Goal: Task Accomplishment & Management: Use online tool/utility

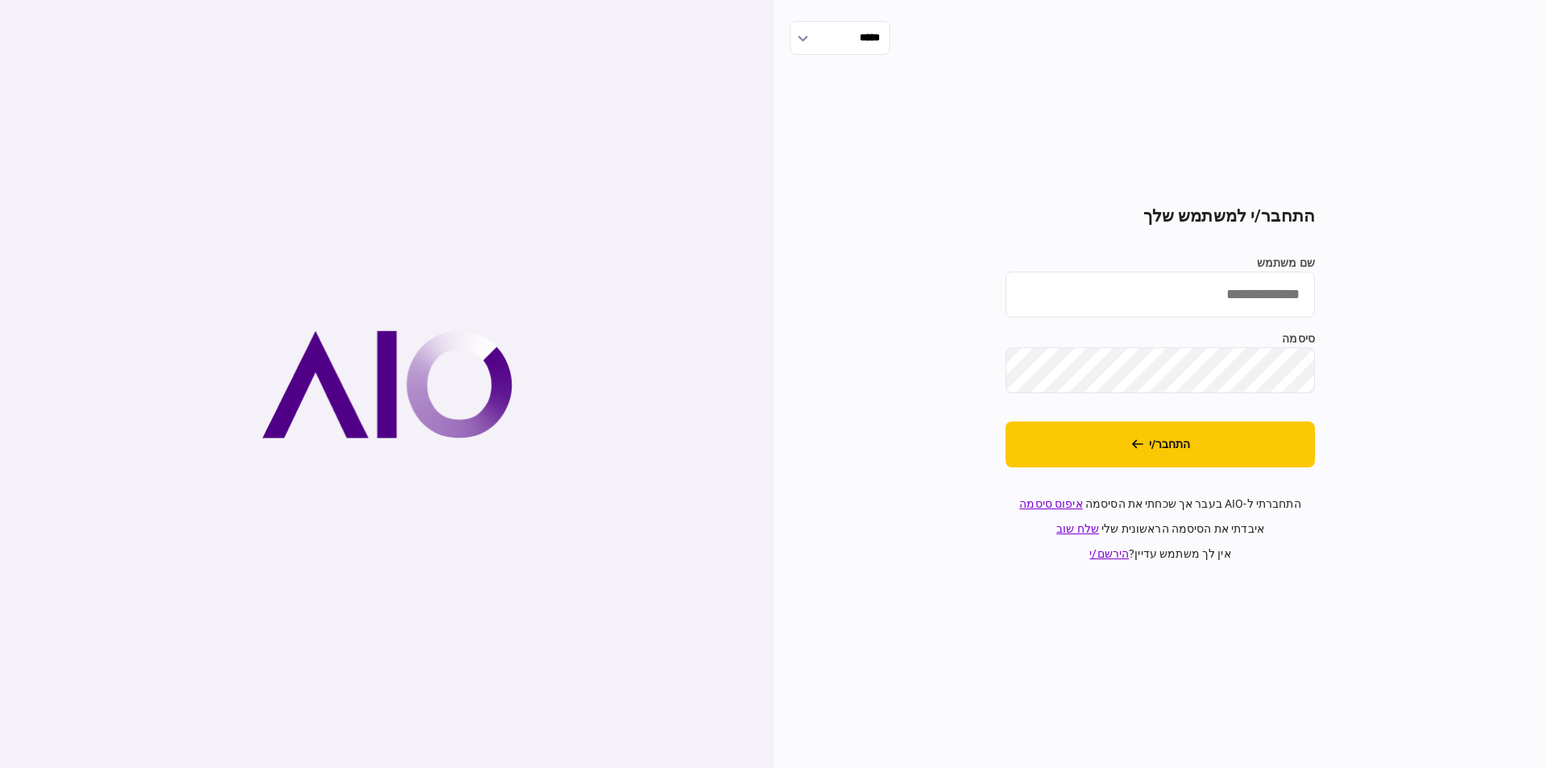
type input "**********"
click at [1194, 290] on input "**********" at bounding box center [1160, 295] width 309 height 46
click at [1284, 442] on button "התחבר/י" at bounding box center [1160, 444] width 309 height 46
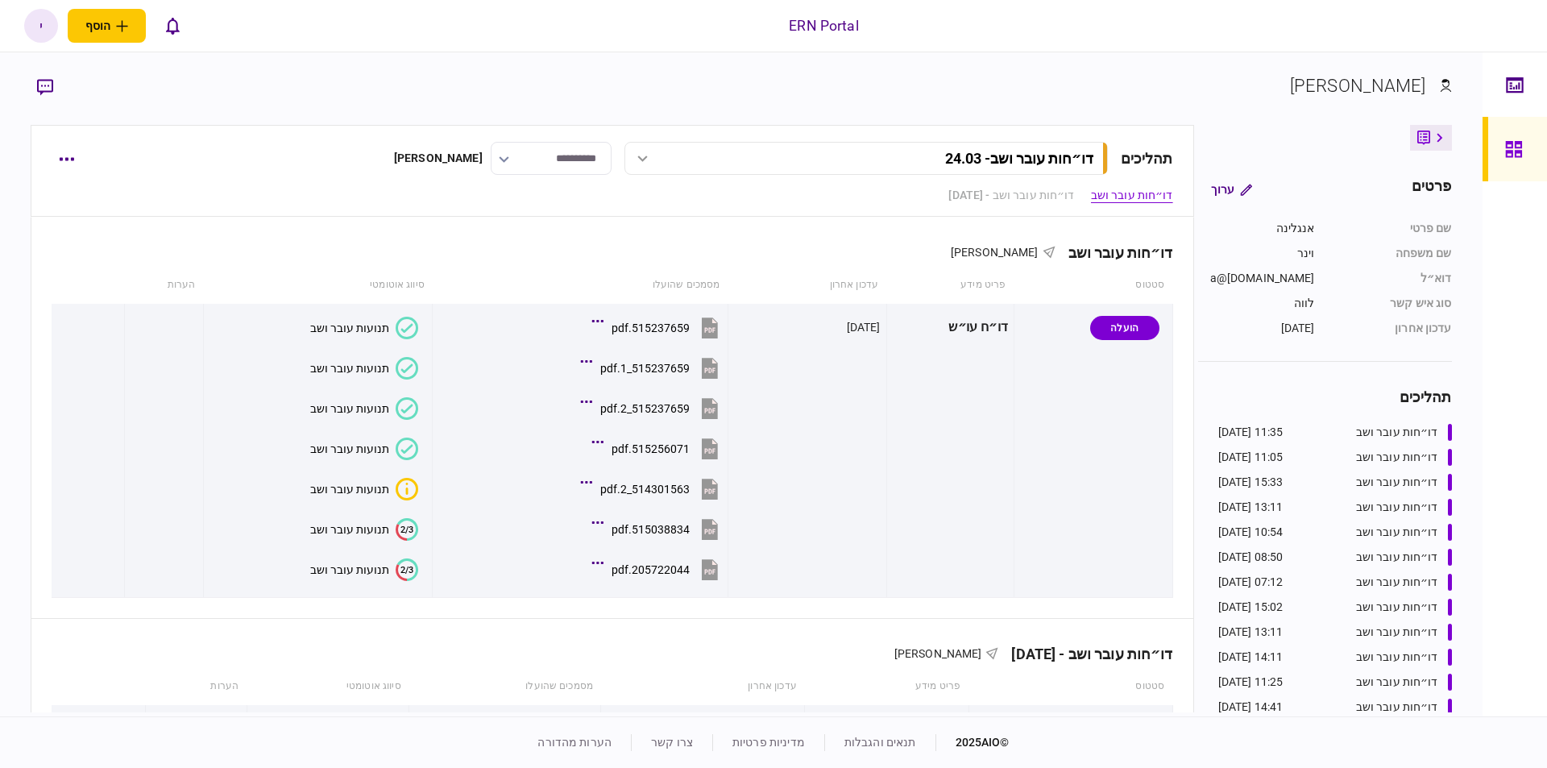
click at [1525, 142] on div at bounding box center [1518, 149] width 26 height 64
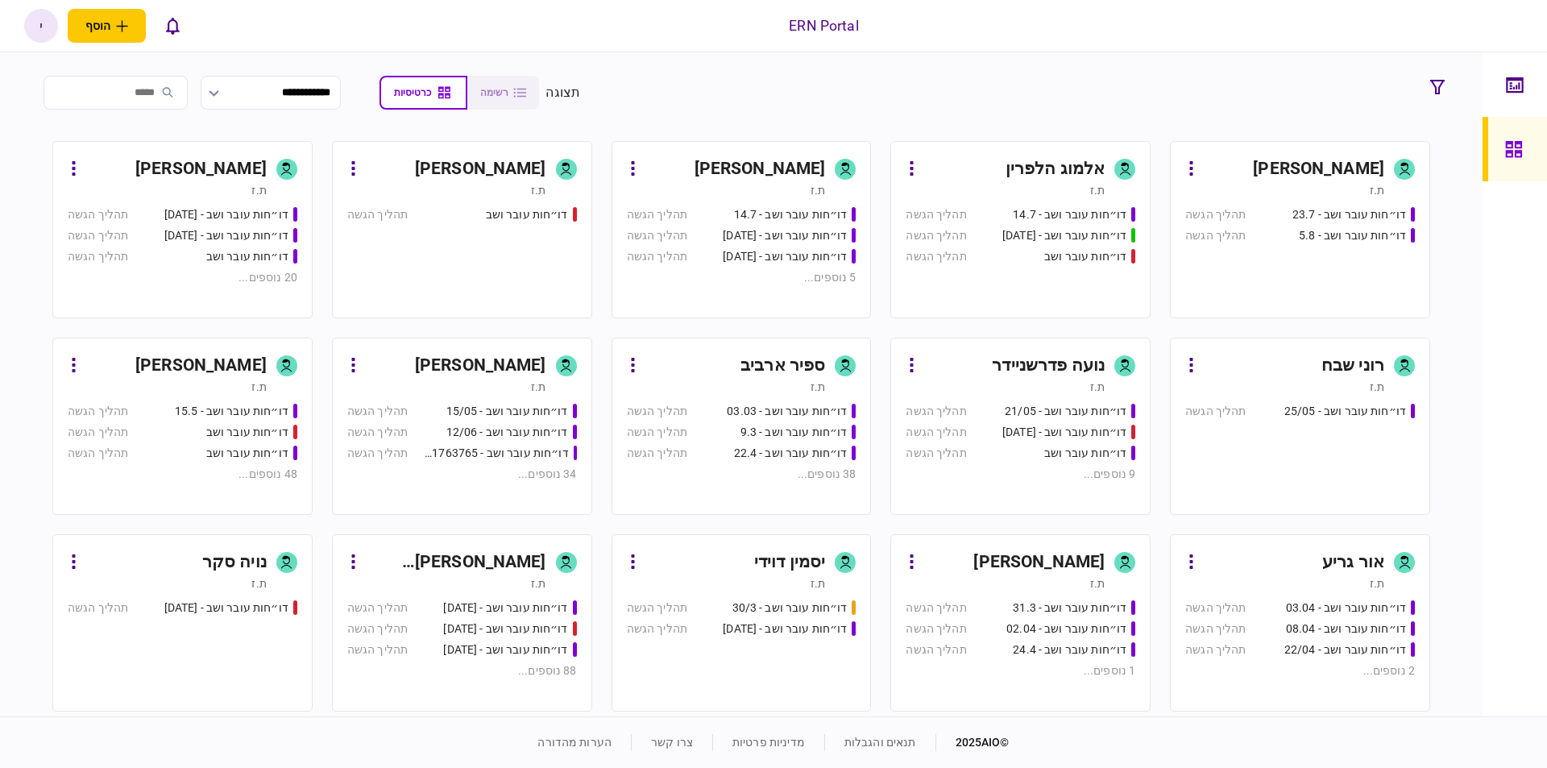
scroll to position [183, 0]
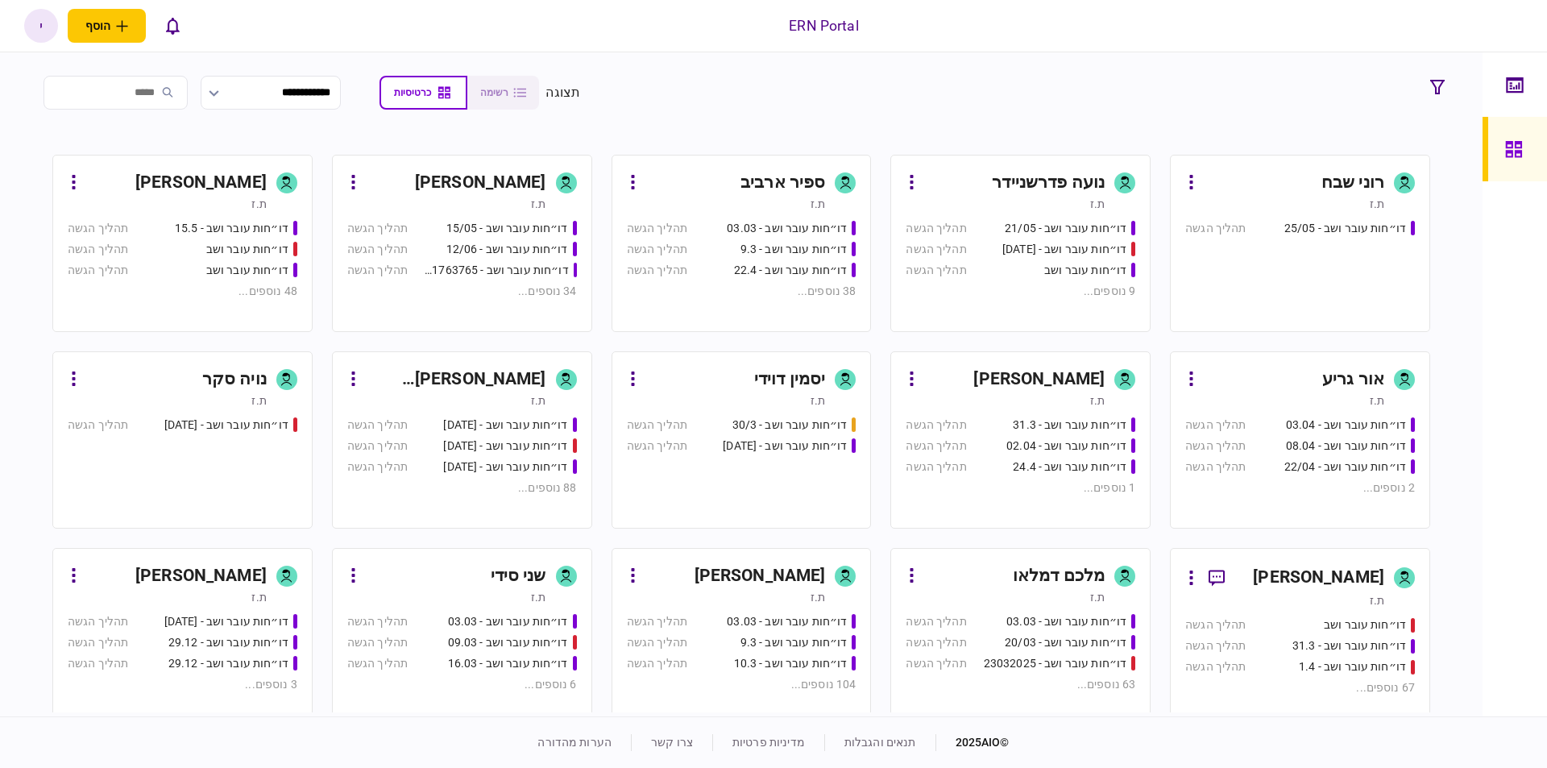
click at [708, 402] on div "ת.ז" at bounding box center [726, 400] width 199 height 16
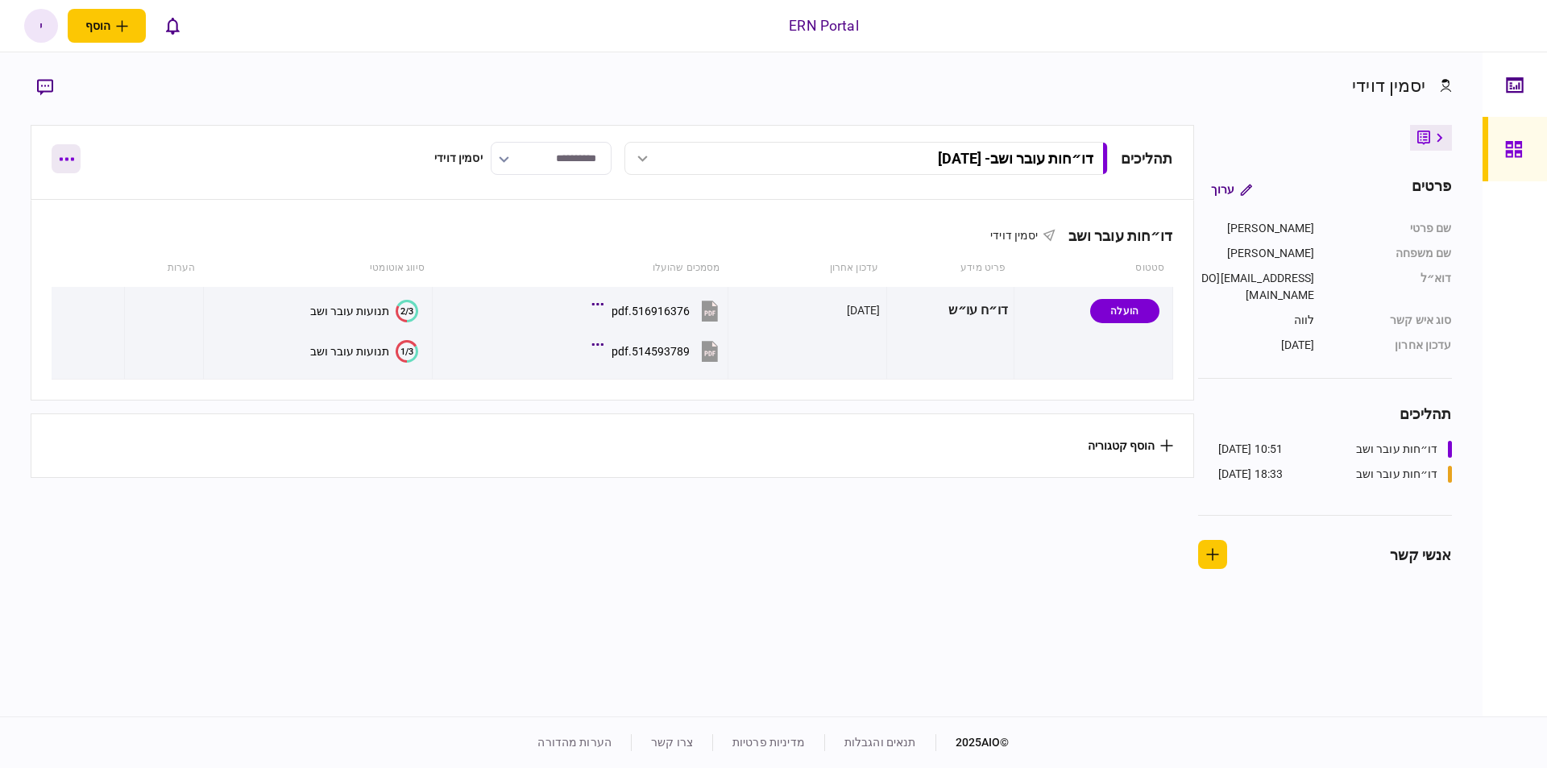
click at [60, 163] on button "button" at bounding box center [66, 158] width 29 height 29
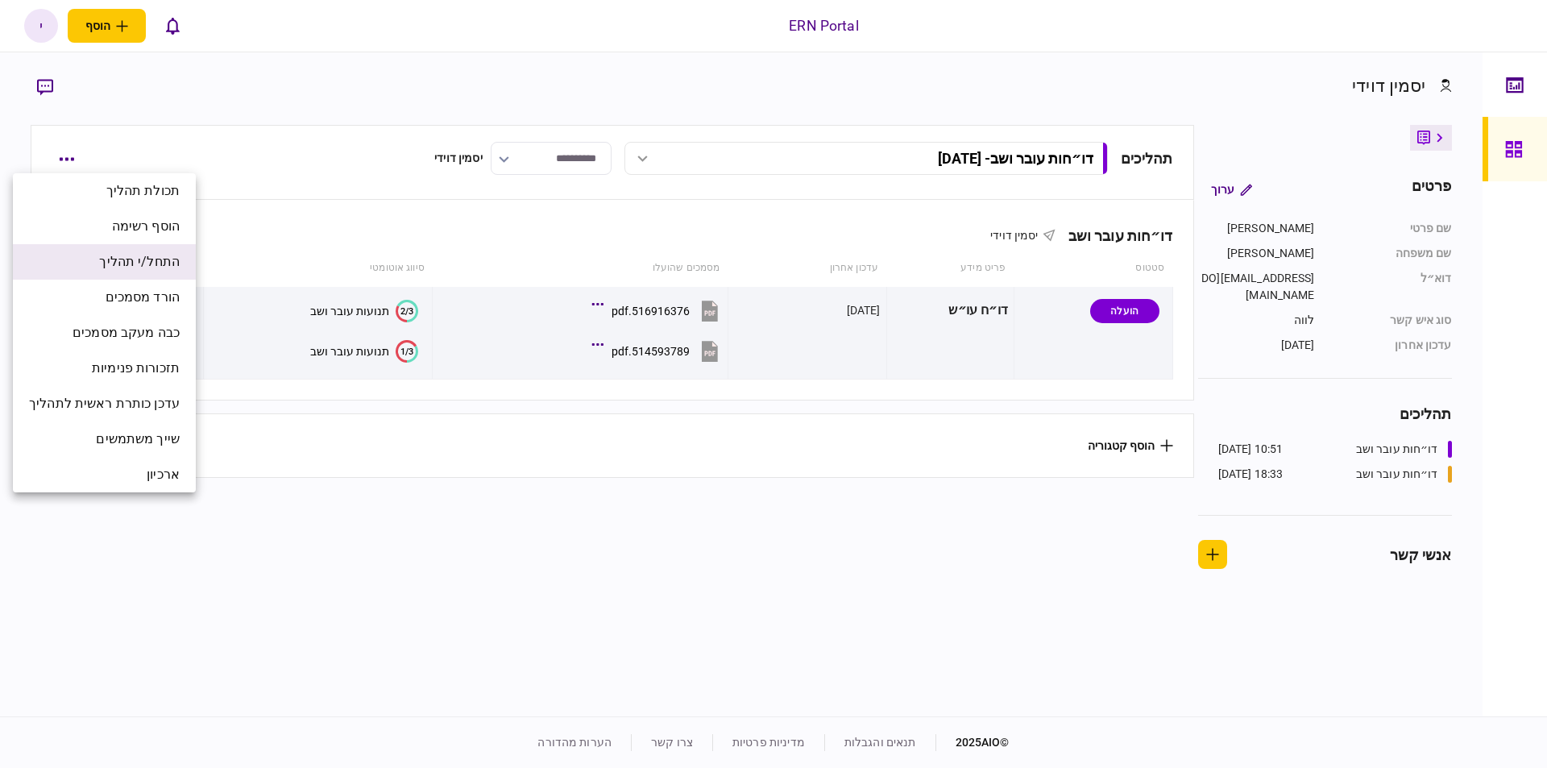
click at [126, 263] on span "התחל/י תהליך" at bounding box center [139, 261] width 81 height 19
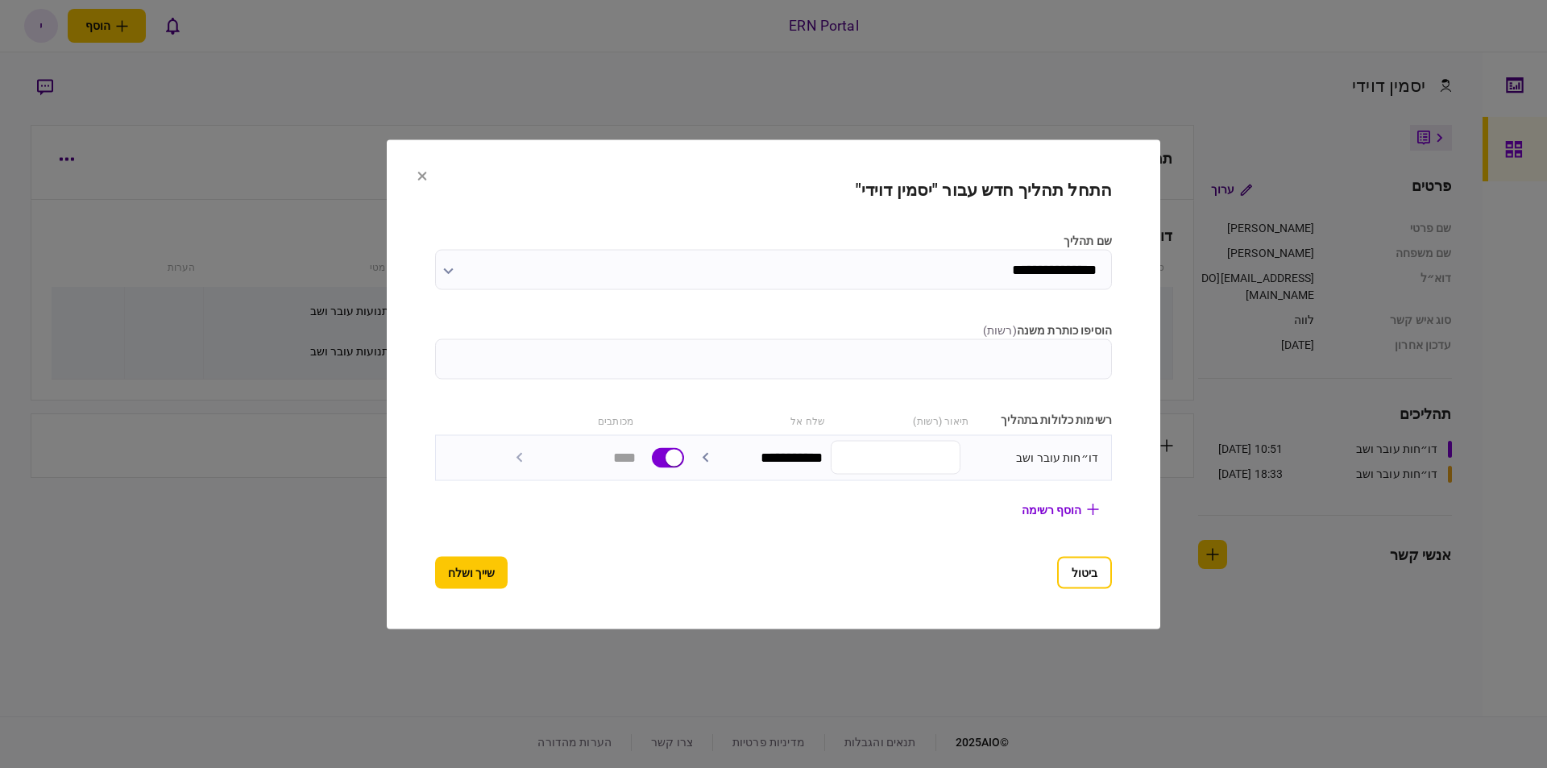
click at [912, 352] on input "הוסיפו כותרת משנה ( רשות )" at bounding box center [773, 358] width 677 height 40
type input "********"
click at [438, 571] on button "שייך ושלח" at bounding box center [471, 572] width 73 height 32
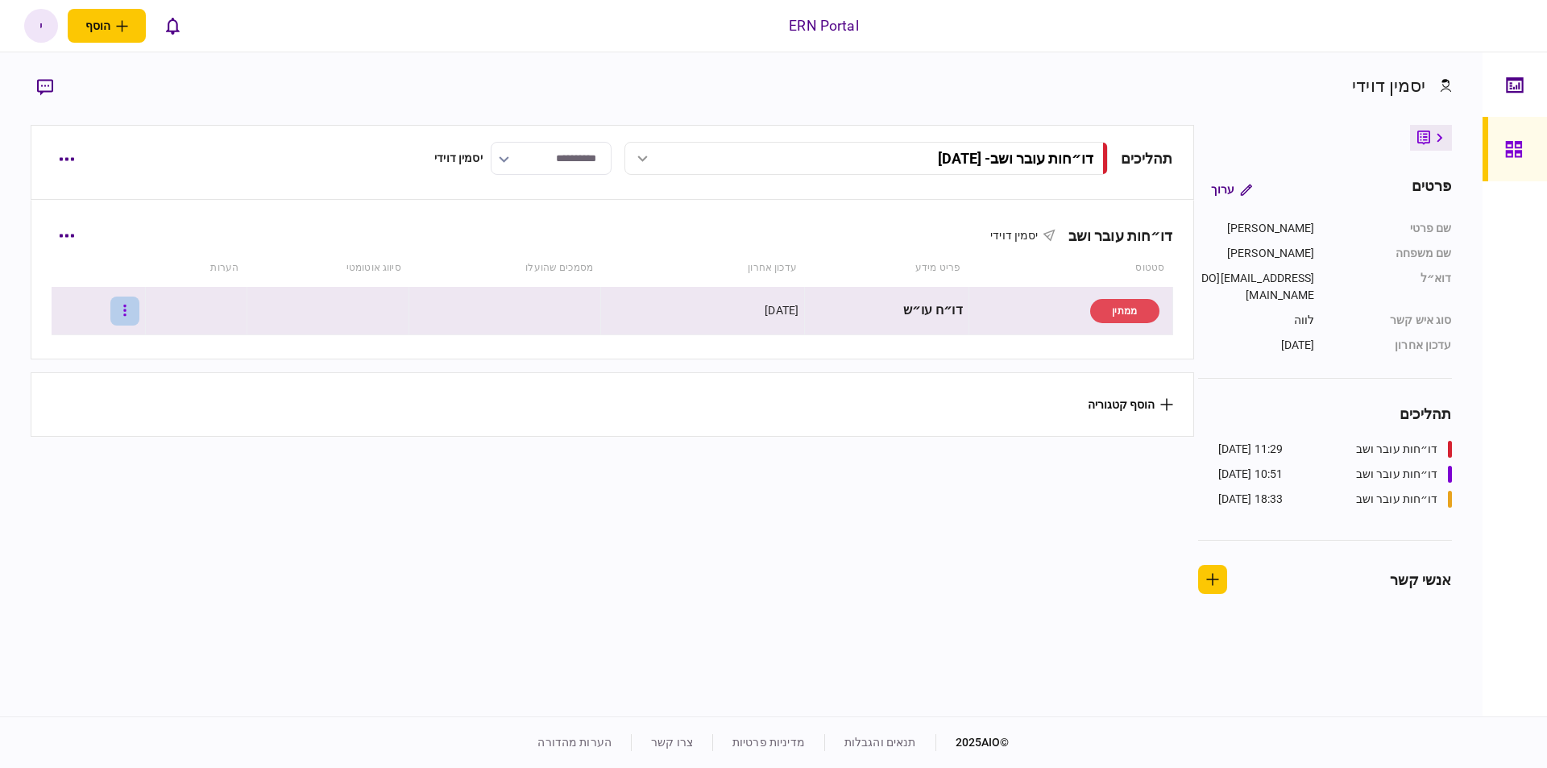
click at [135, 308] on button "button" at bounding box center [124, 311] width 29 height 29
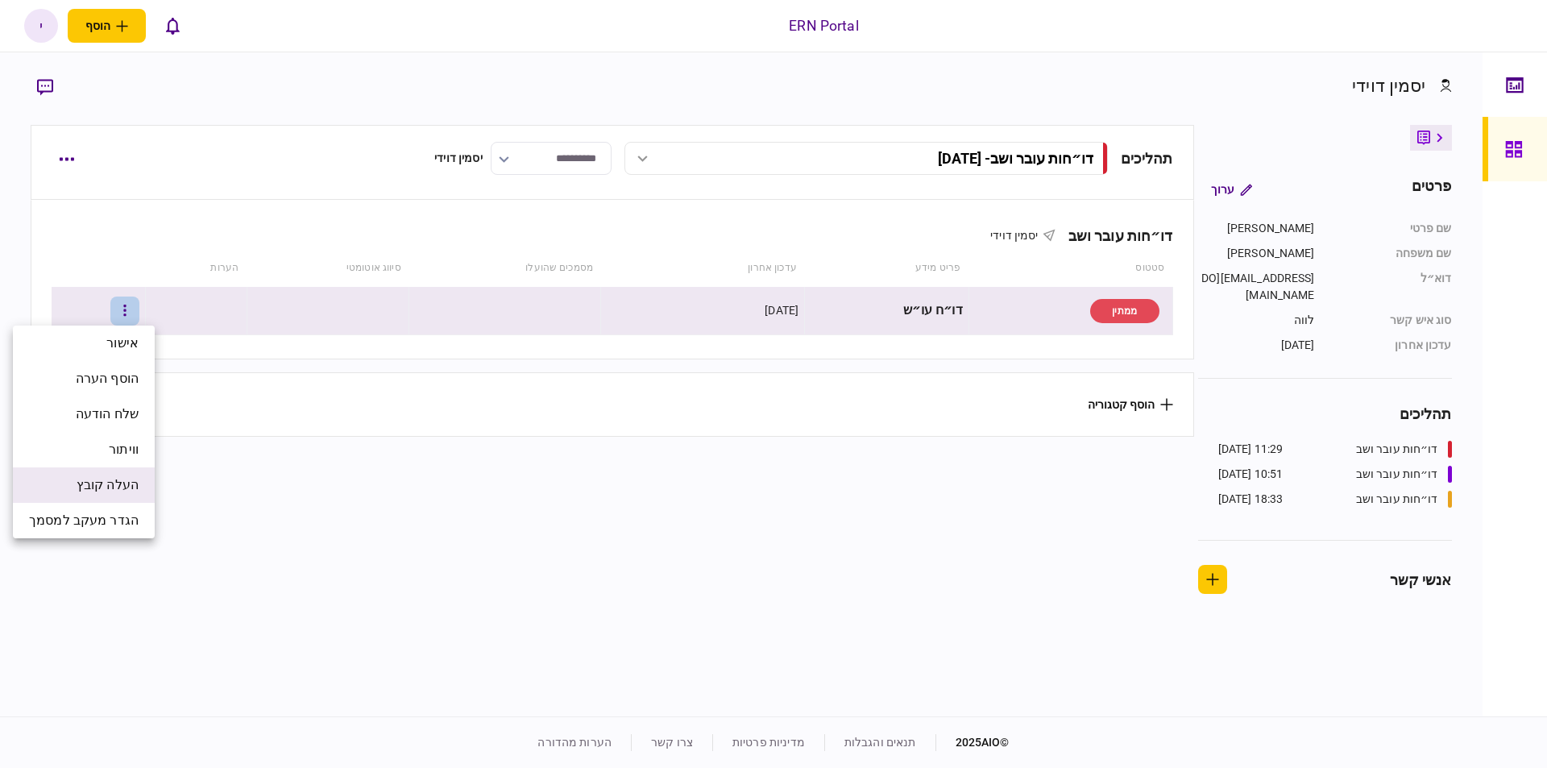
click at [98, 489] on span "העלה קובץ" at bounding box center [108, 484] width 62 height 19
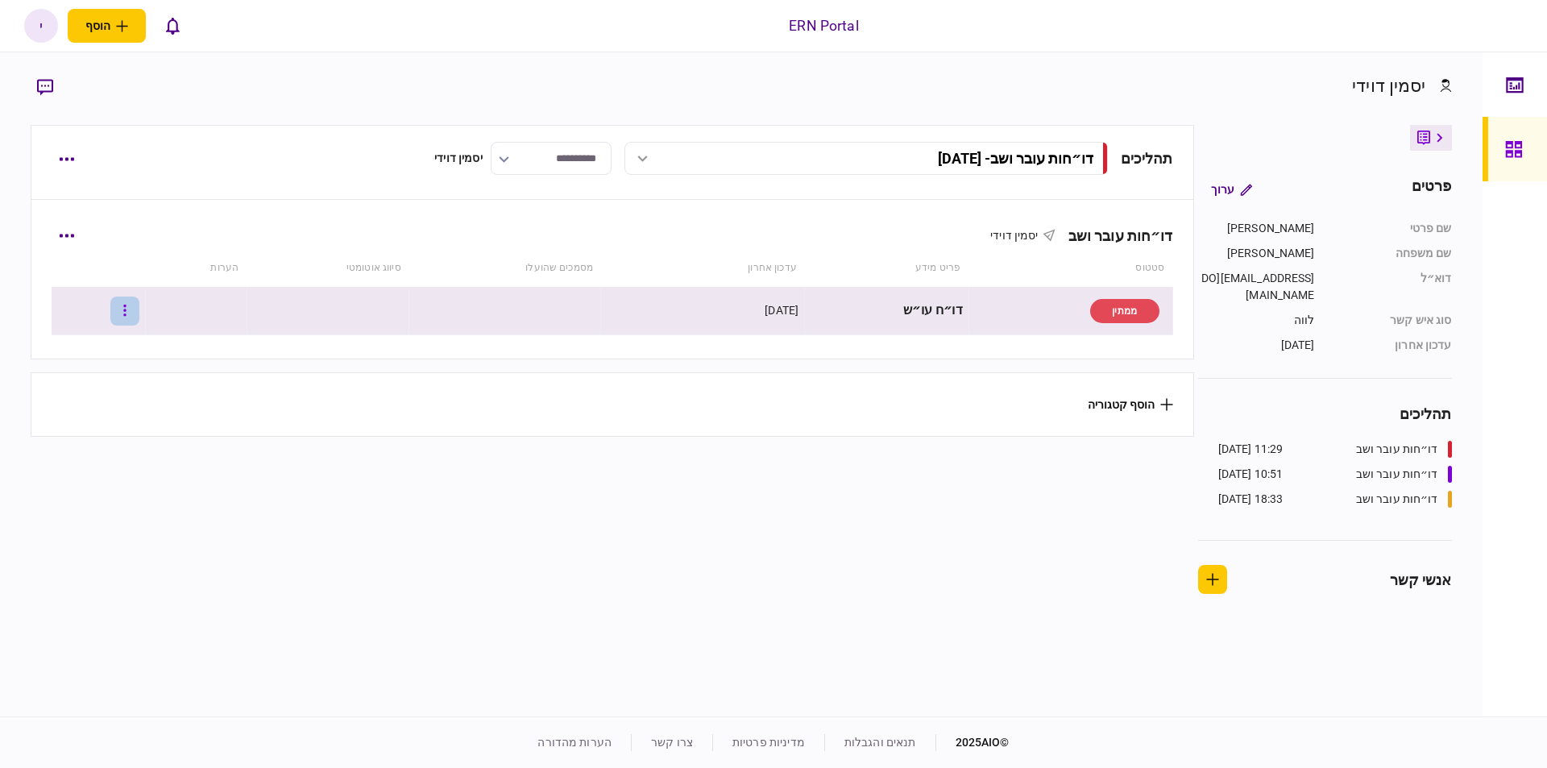
click at [132, 309] on button "button" at bounding box center [124, 311] width 29 height 29
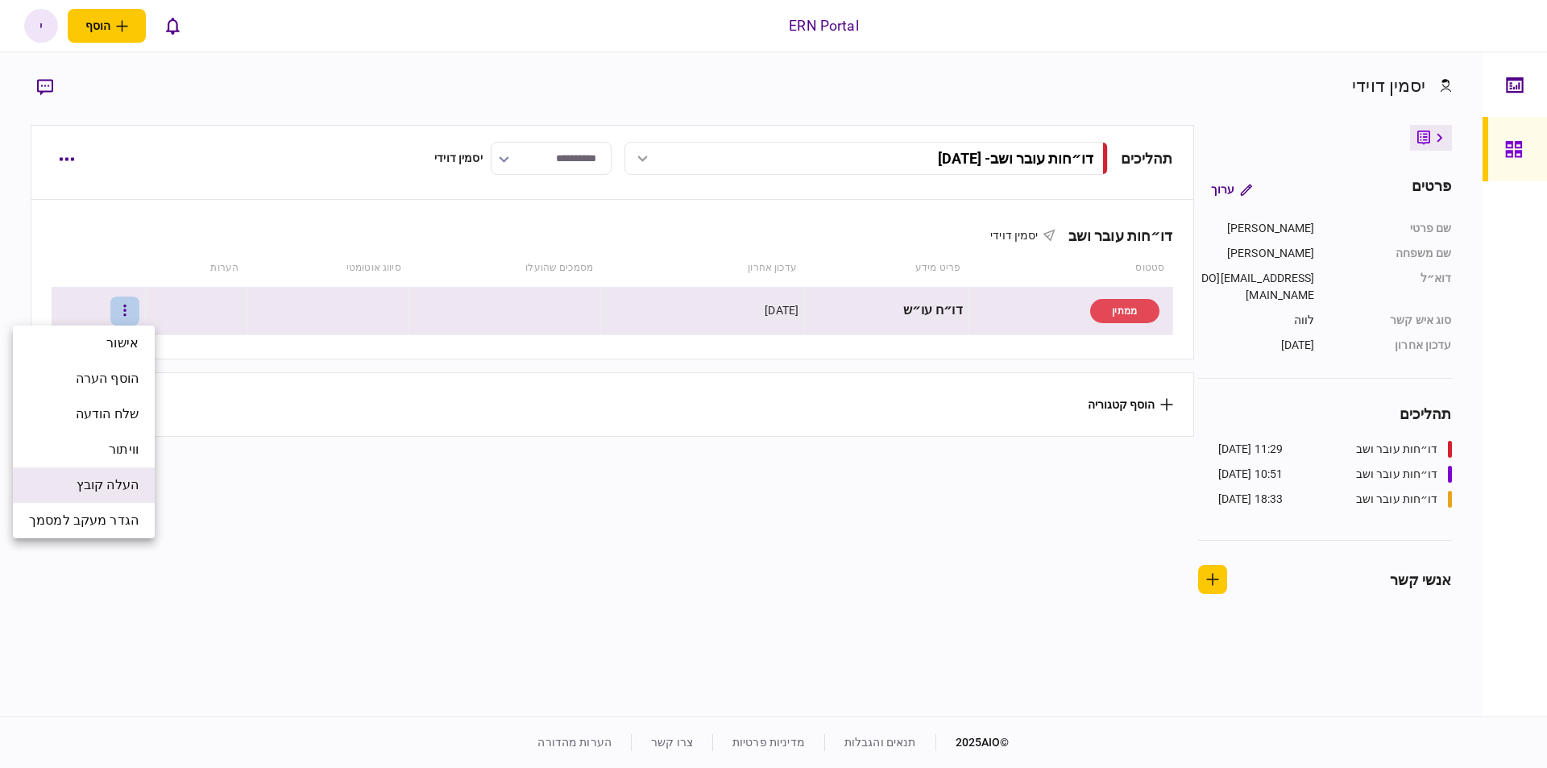
click at [97, 479] on span "העלה קובץ" at bounding box center [108, 484] width 62 height 19
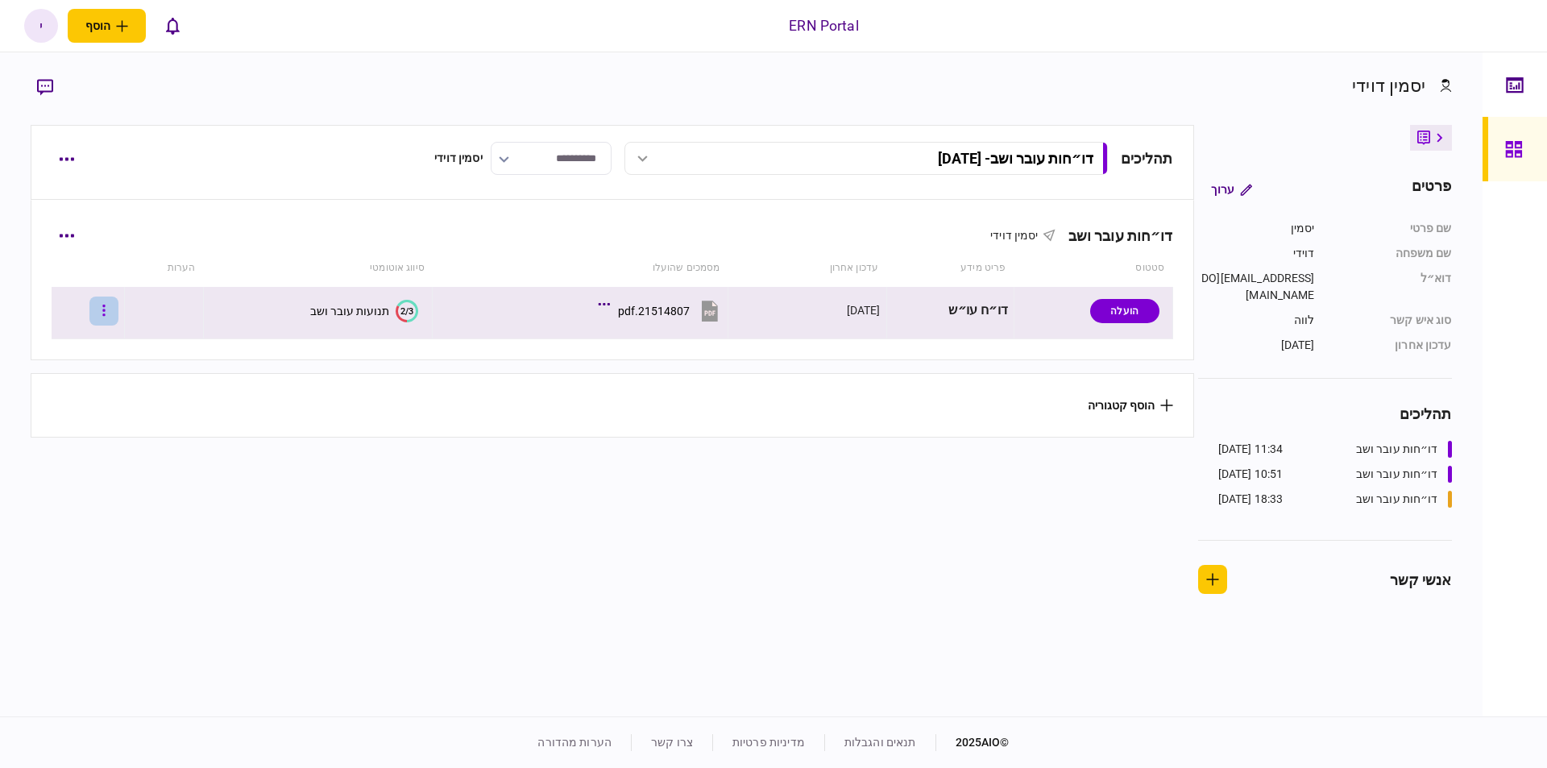
click at [118, 313] on button "button" at bounding box center [103, 311] width 29 height 29
click at [242, 408] on div at bounding box center [773, 384] width 1547 height 768
click at [352, 302] on button "2/3 תנועות עובר ושב" at bounding box center [364, 311] width 108 height 23
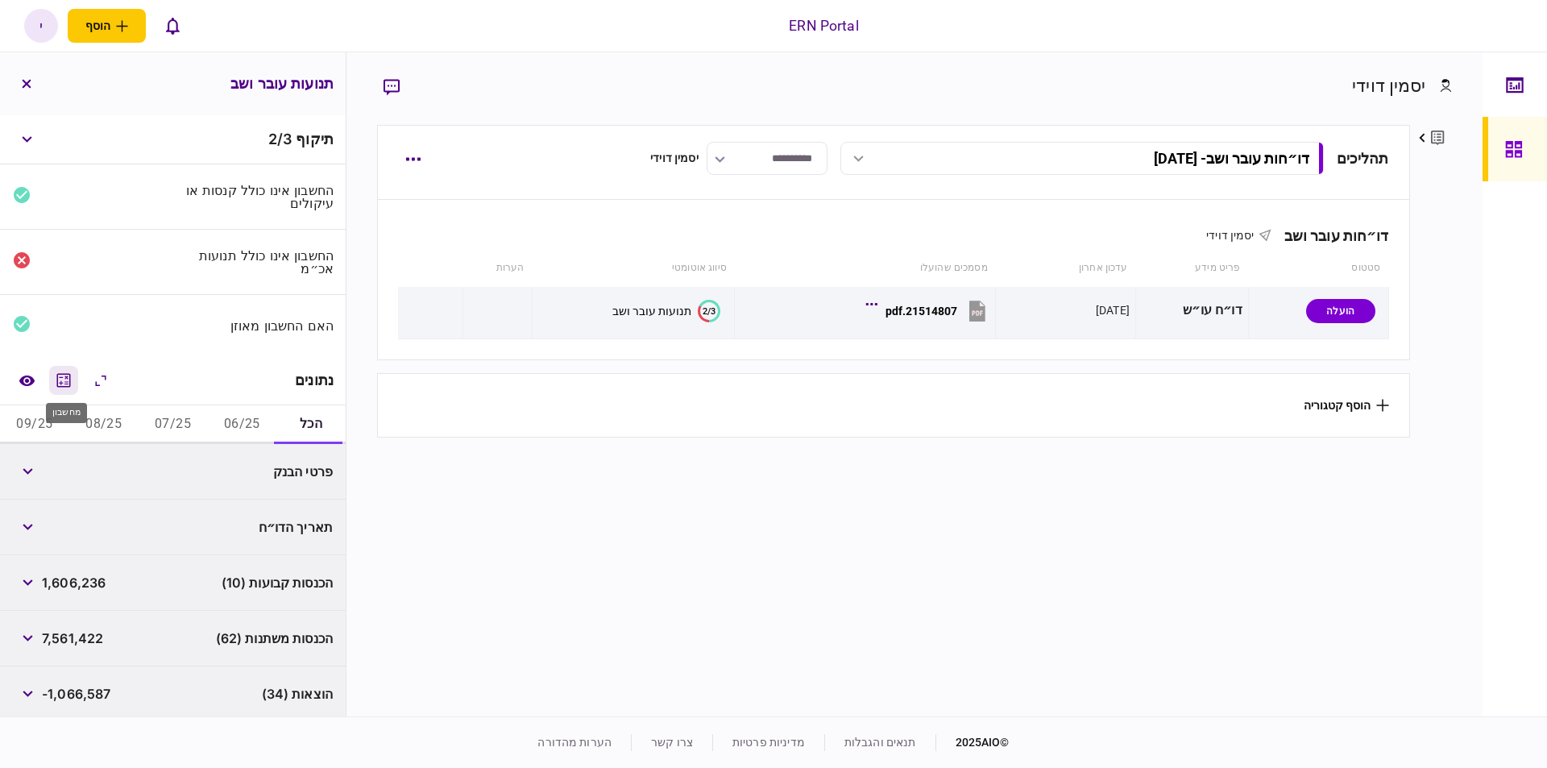
click at [70, 377] on icon "מחשבון" at bounding box center [63, 380] width 19 height 19
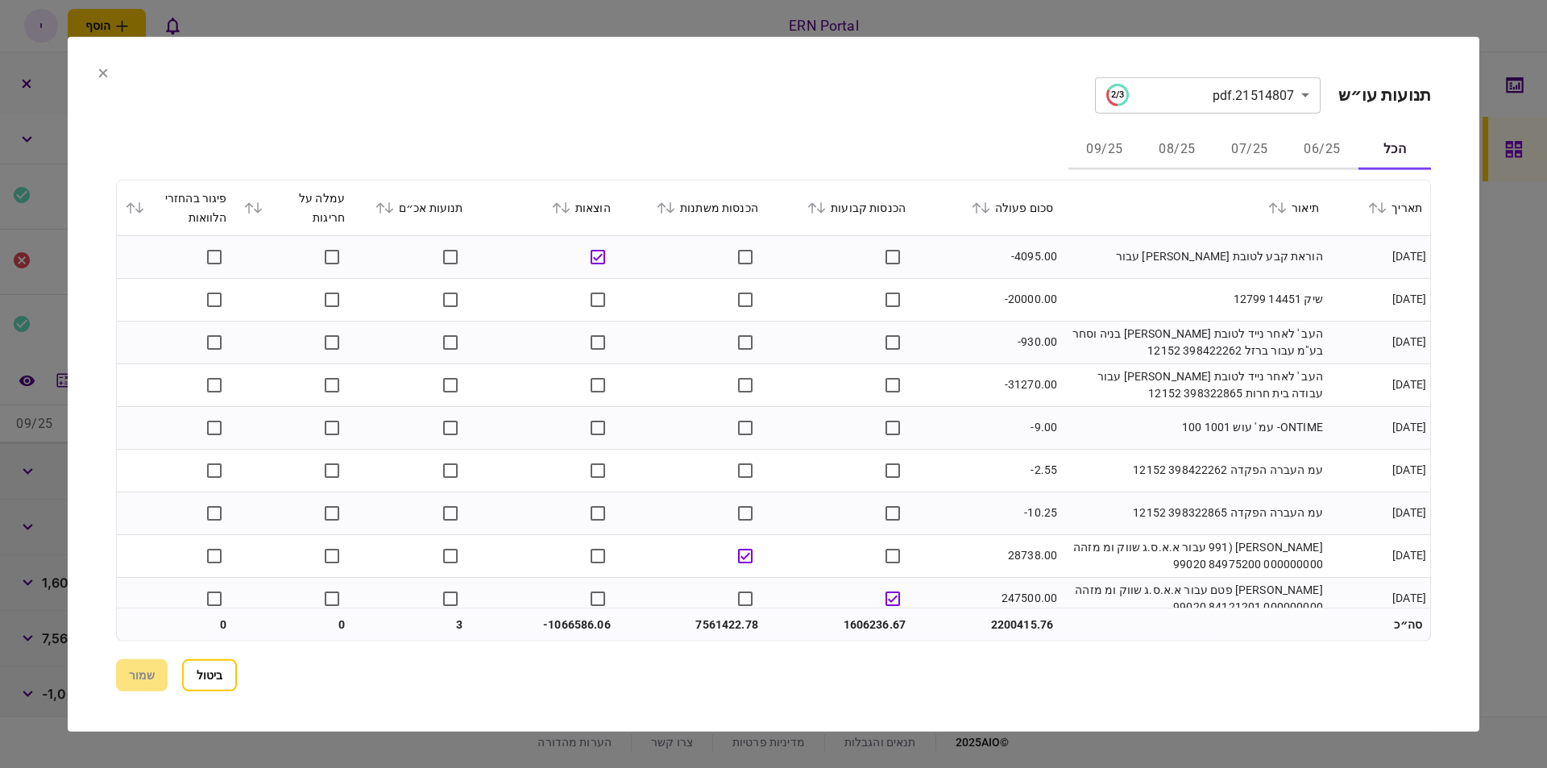
click at [1334, 146] on button "06/25" at bounding box center [1322, 150] width 73 height 39
click at [675, 209] on icon at bounding box center [671, 206] width 10 height 11
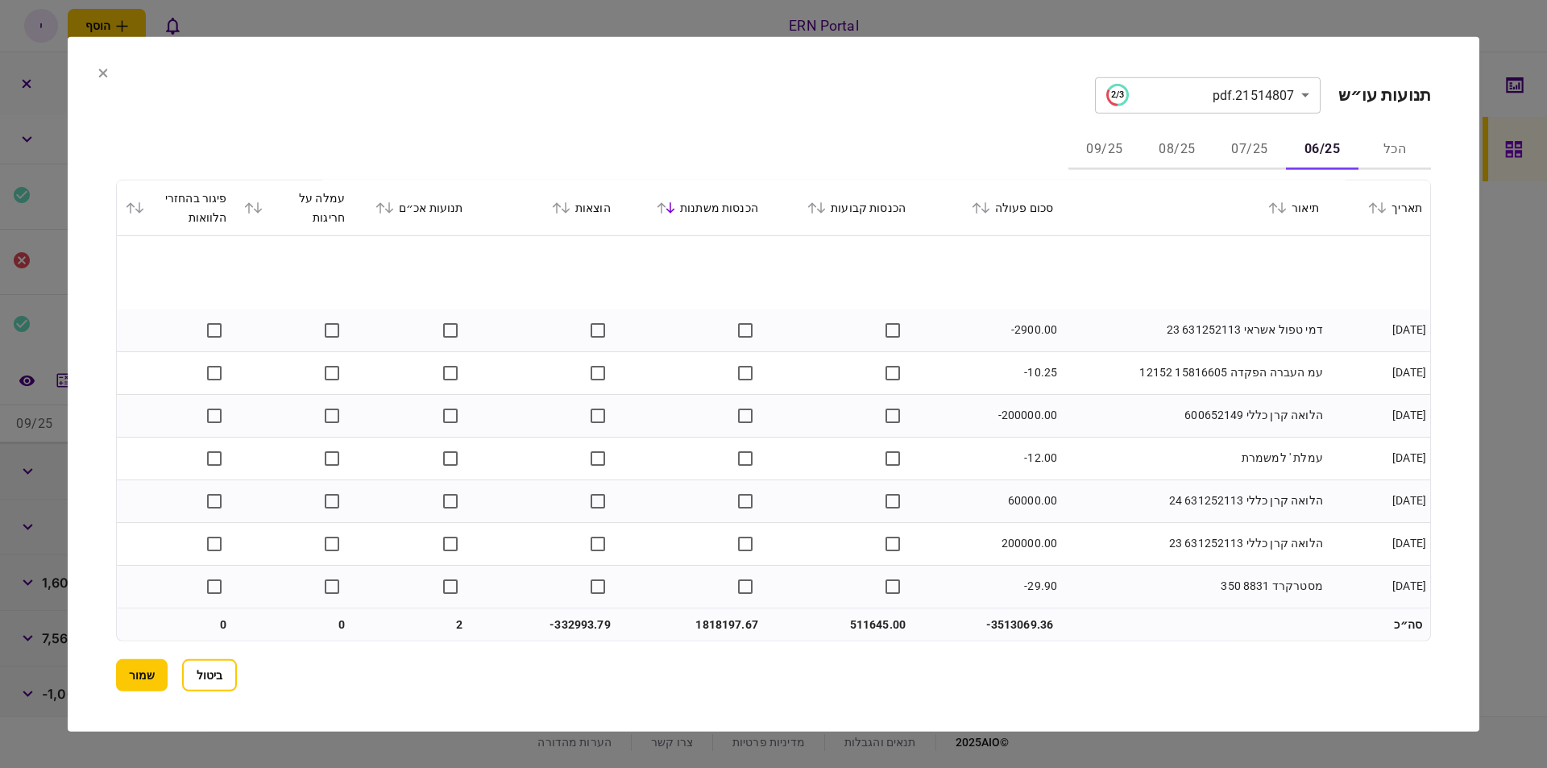
scroll to position [2923, 0]
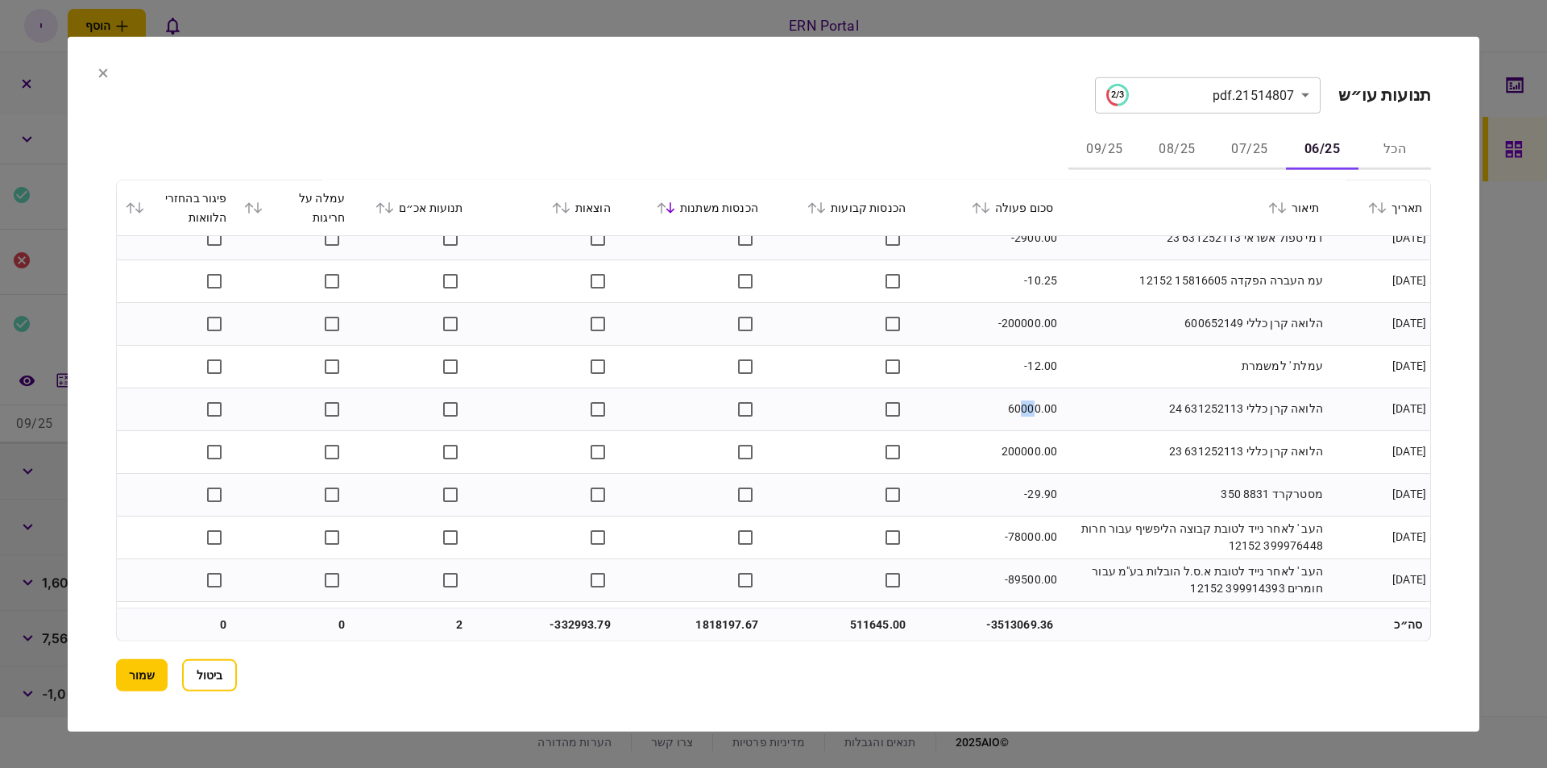
drag, startPoint x: 1019, startPoint y: 412, endPoint x: 1035, endPoint y: 409, distance: 15.6
click at [1035, 409] on td "60000.00" at bounding box center [987, 409] width 147 height 43
click at [1004, 483] on td "-29.90" at bounding box center [987, 494] width 147 height 43
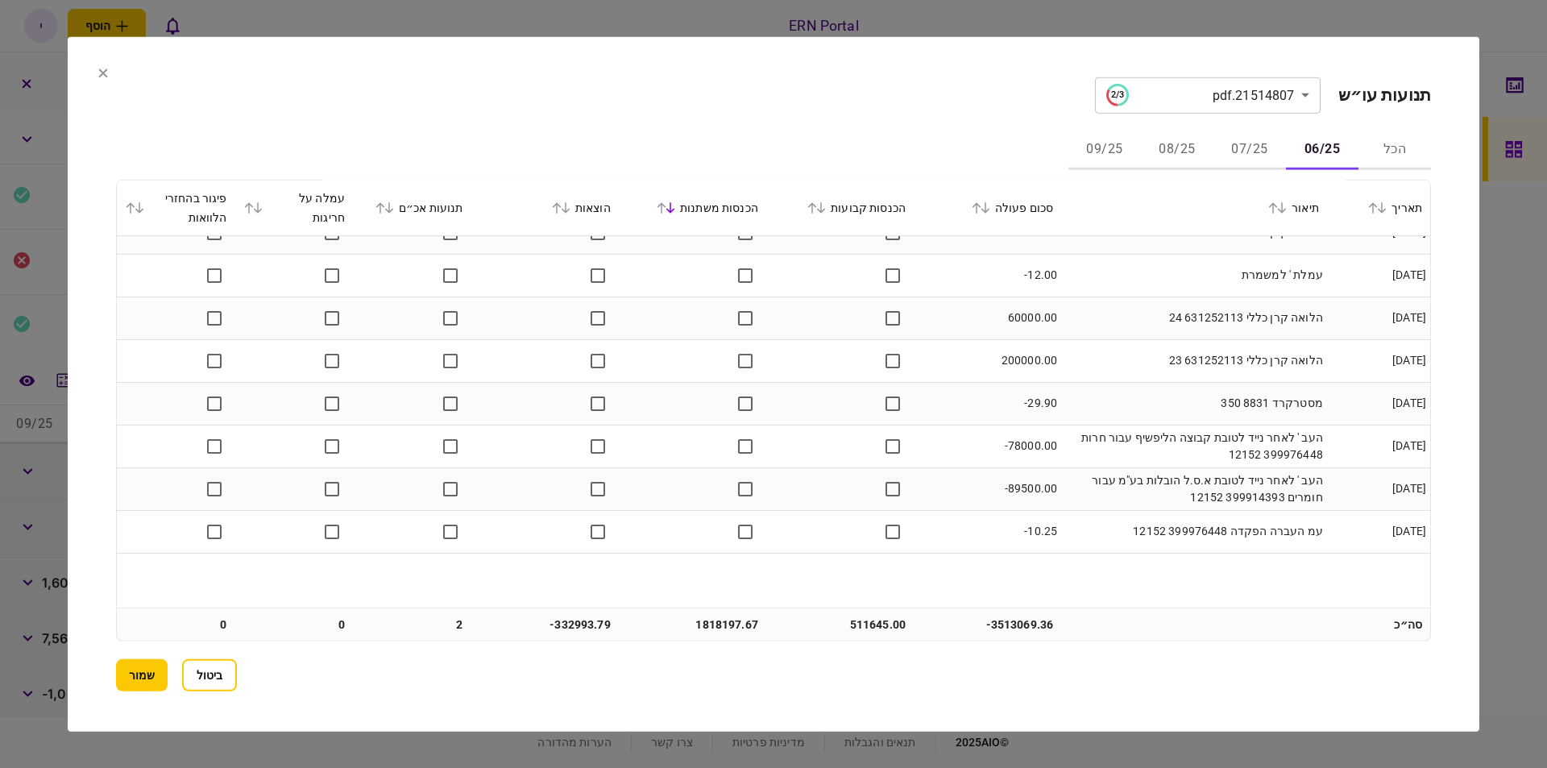
scroll to position [2933, 0]
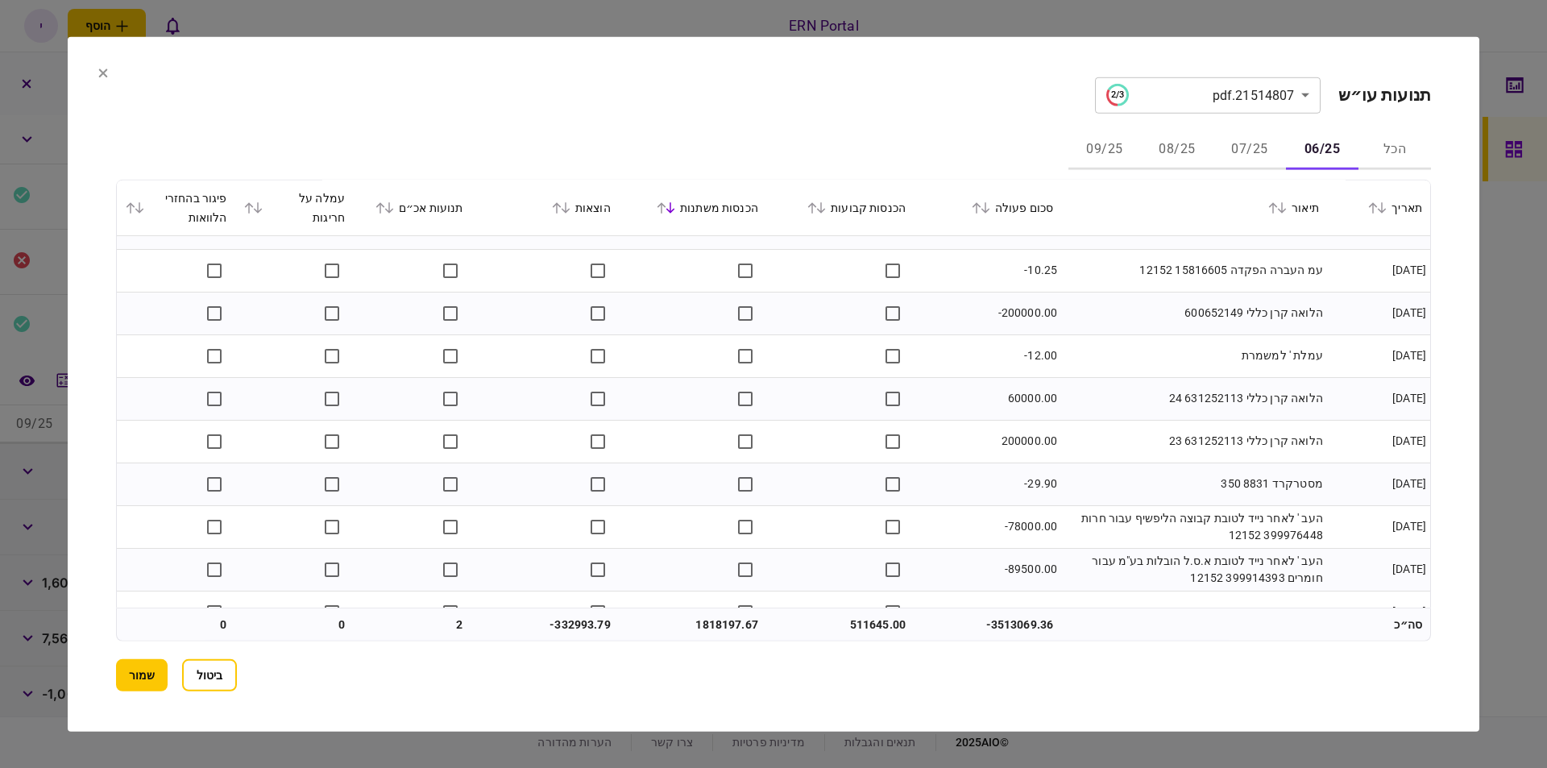
click at [1239, 396] on td "הלואה קרן כללי 631252113 24" at bounding box center [1194, 398] width 266 height 43
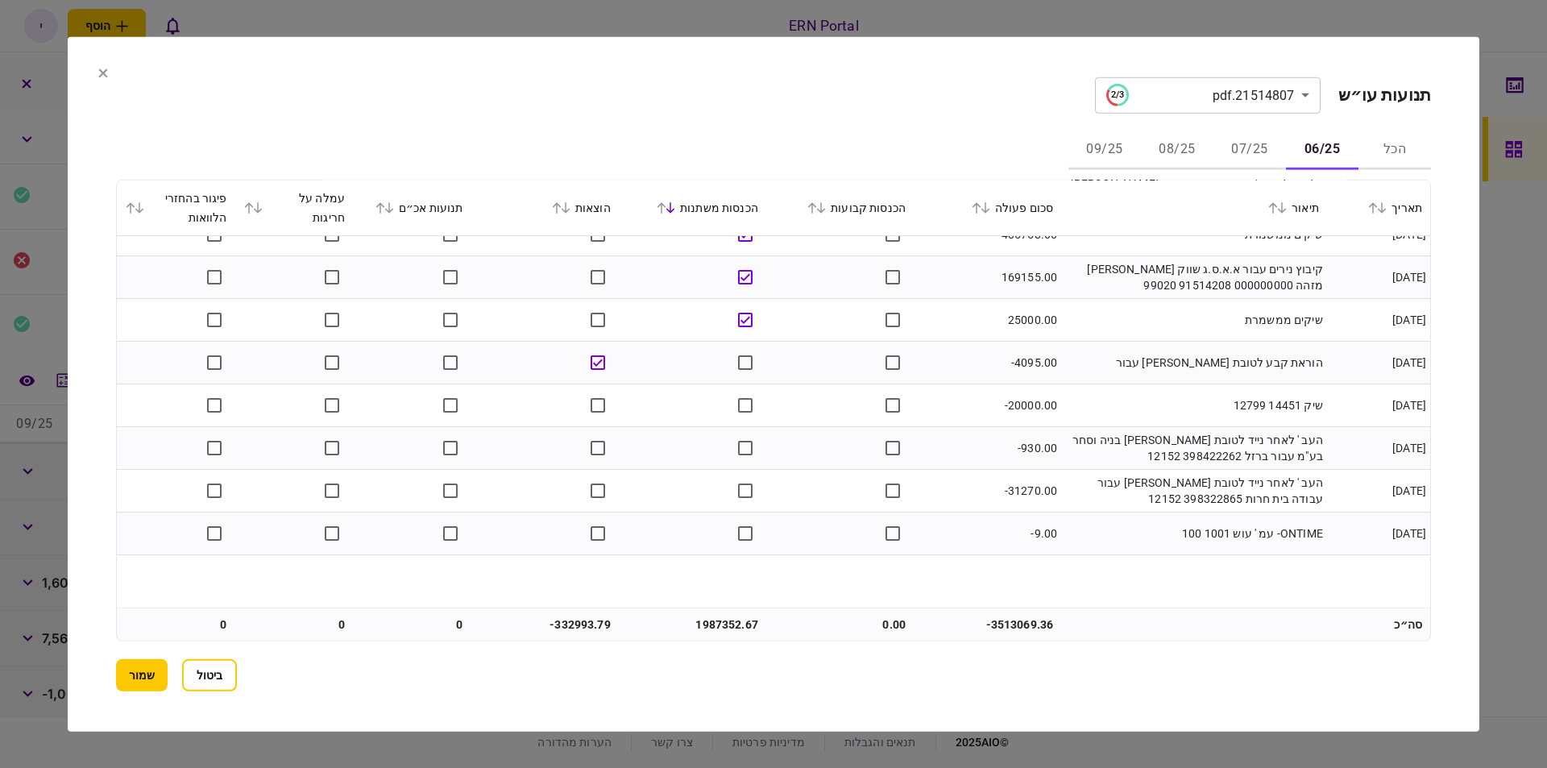
scroll to position [683, 0]
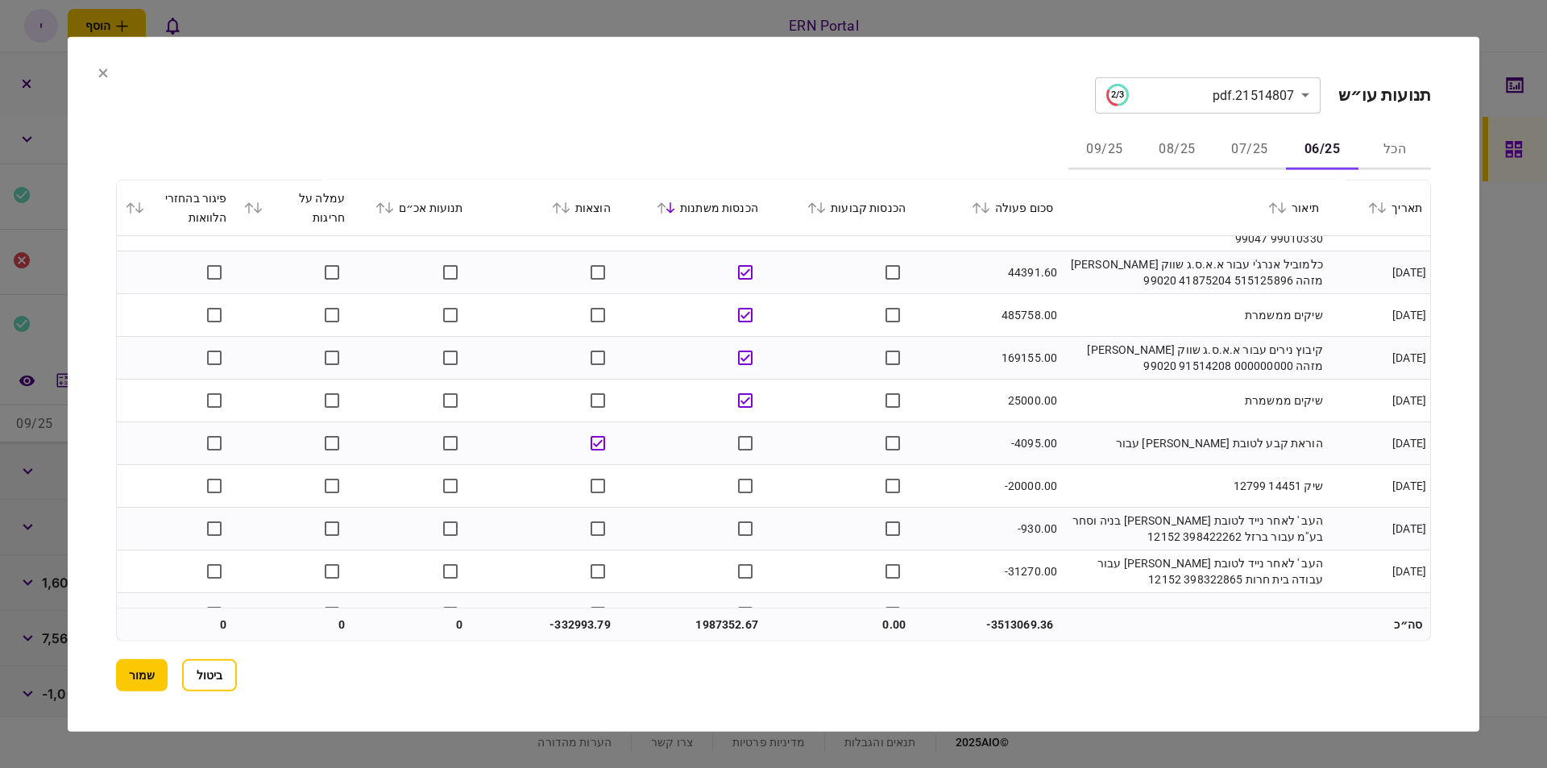
click at [571, 206] on icon at bounding box center [566, 206] width 10 height 11
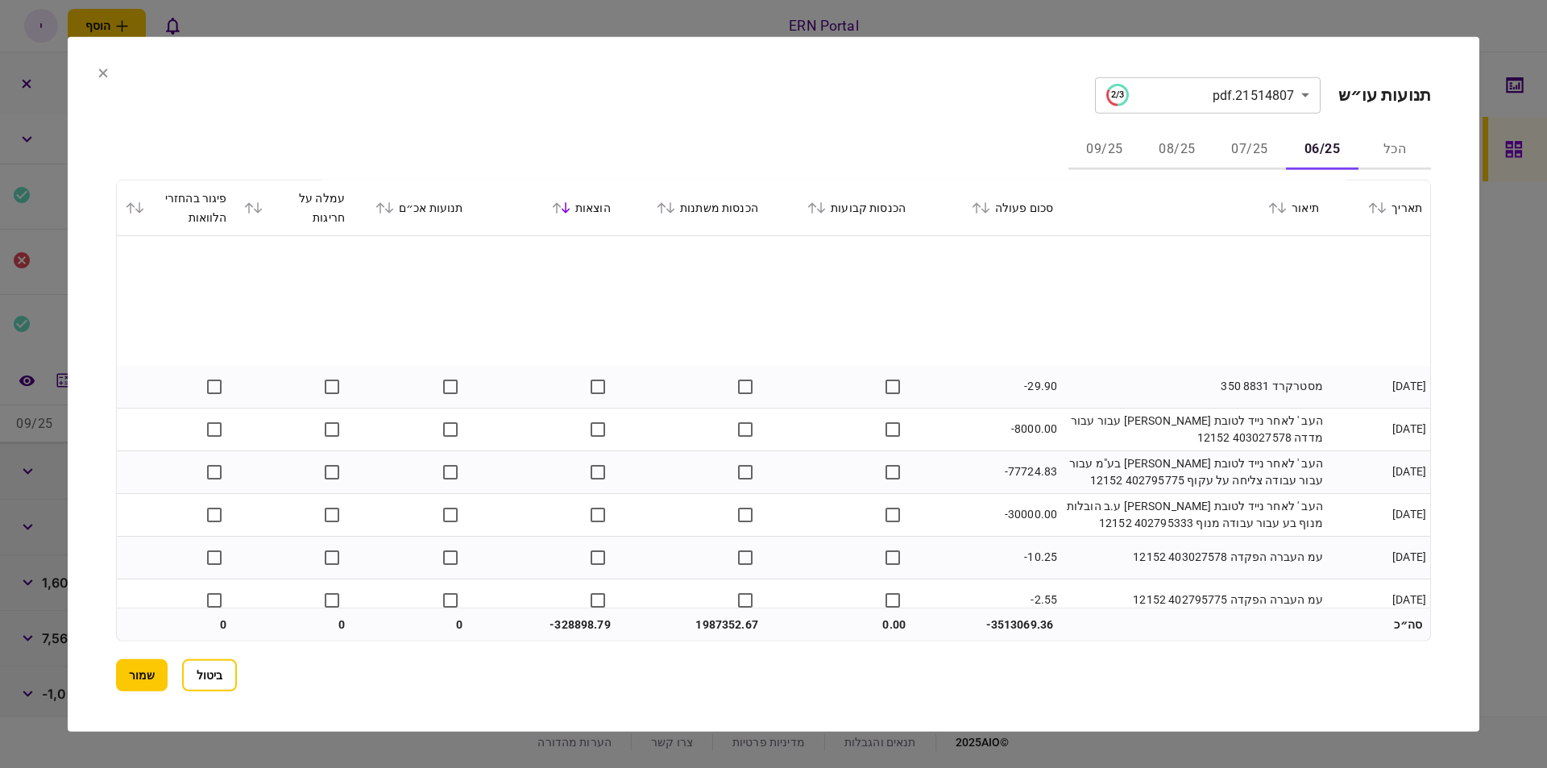
scroll to position [7531, 0]
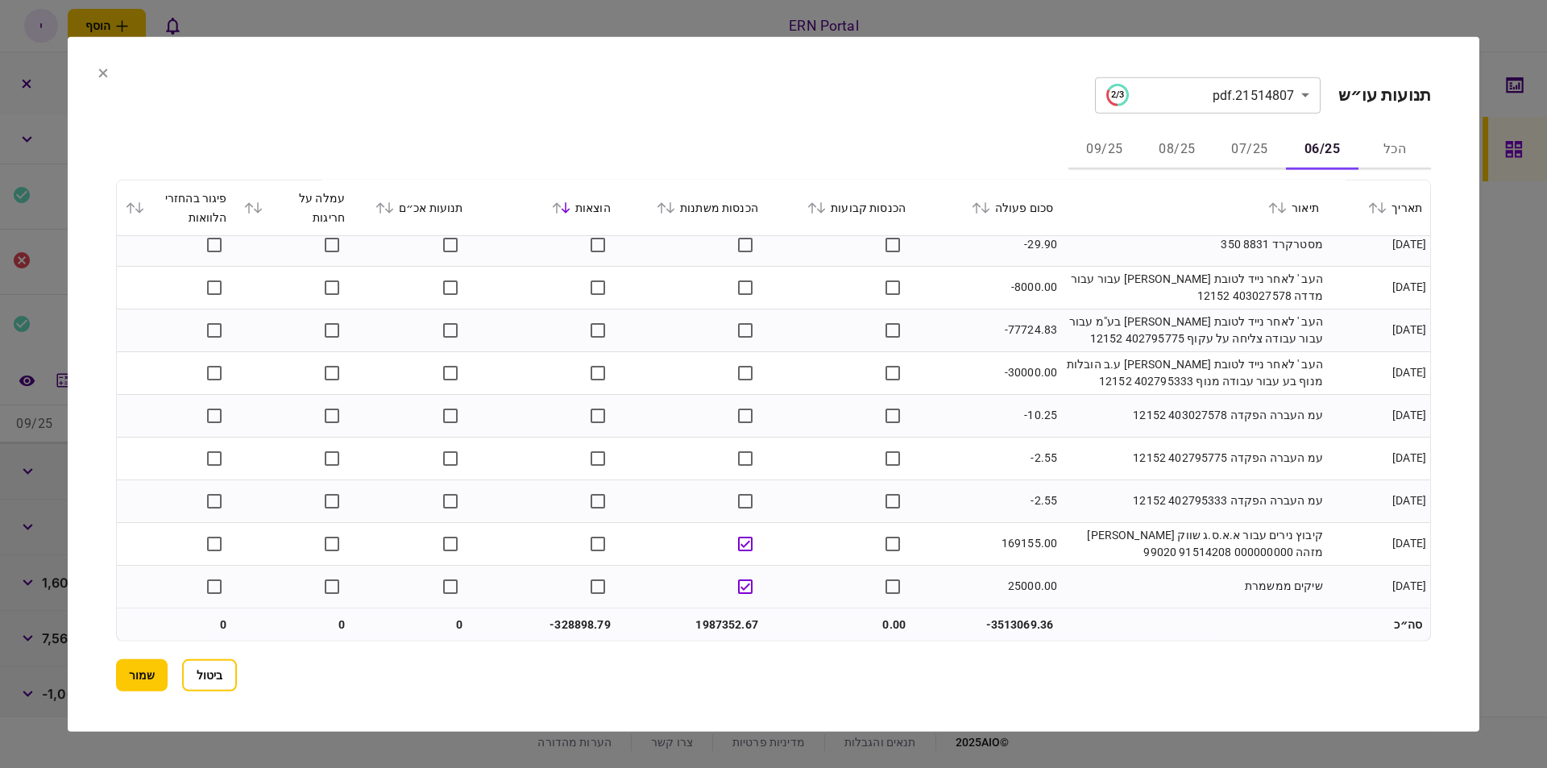
click at [675, 209] on icon at bounding box center [671, 206] width 10 height 11
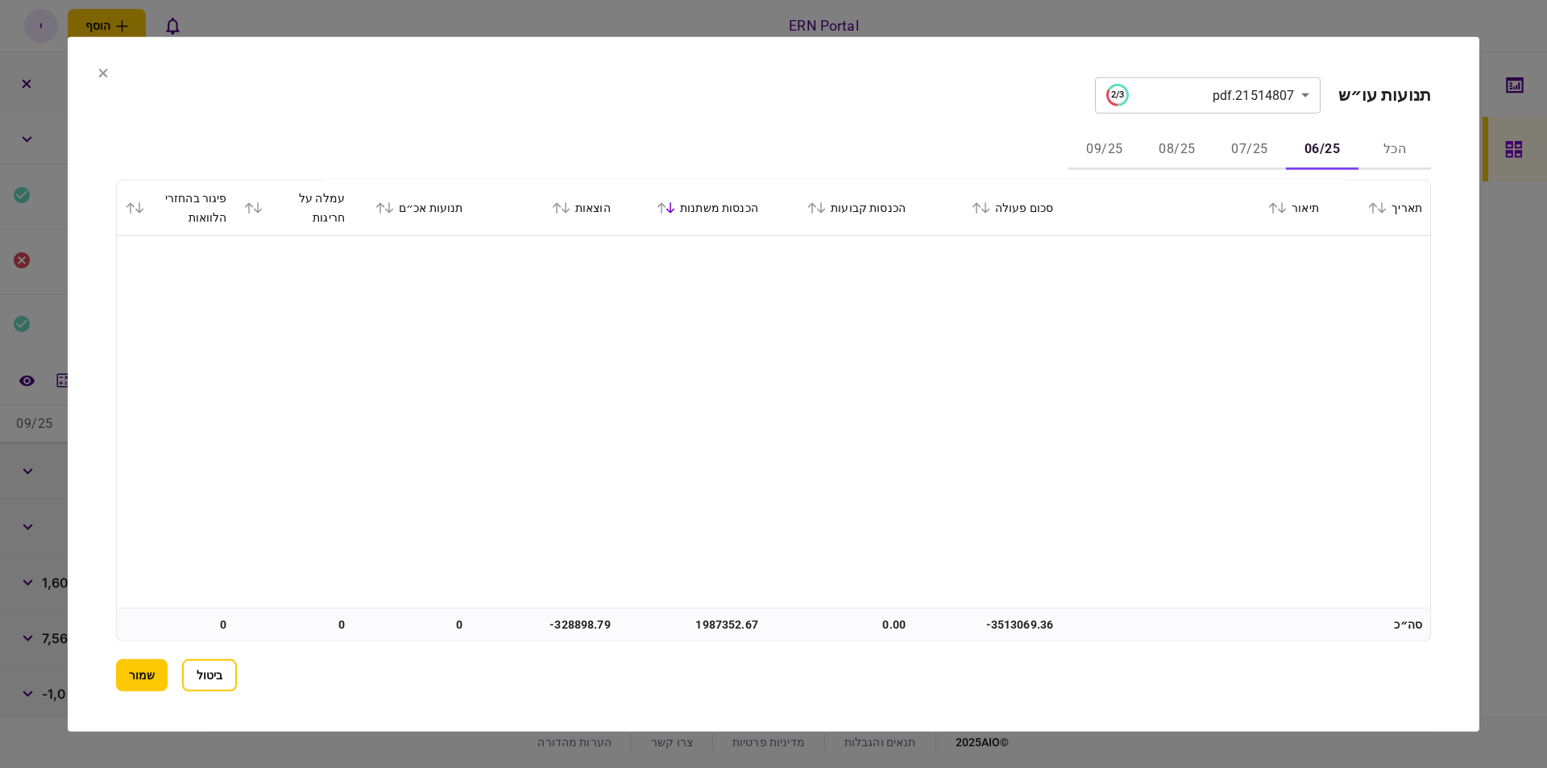
scroll to position [2857, 0]
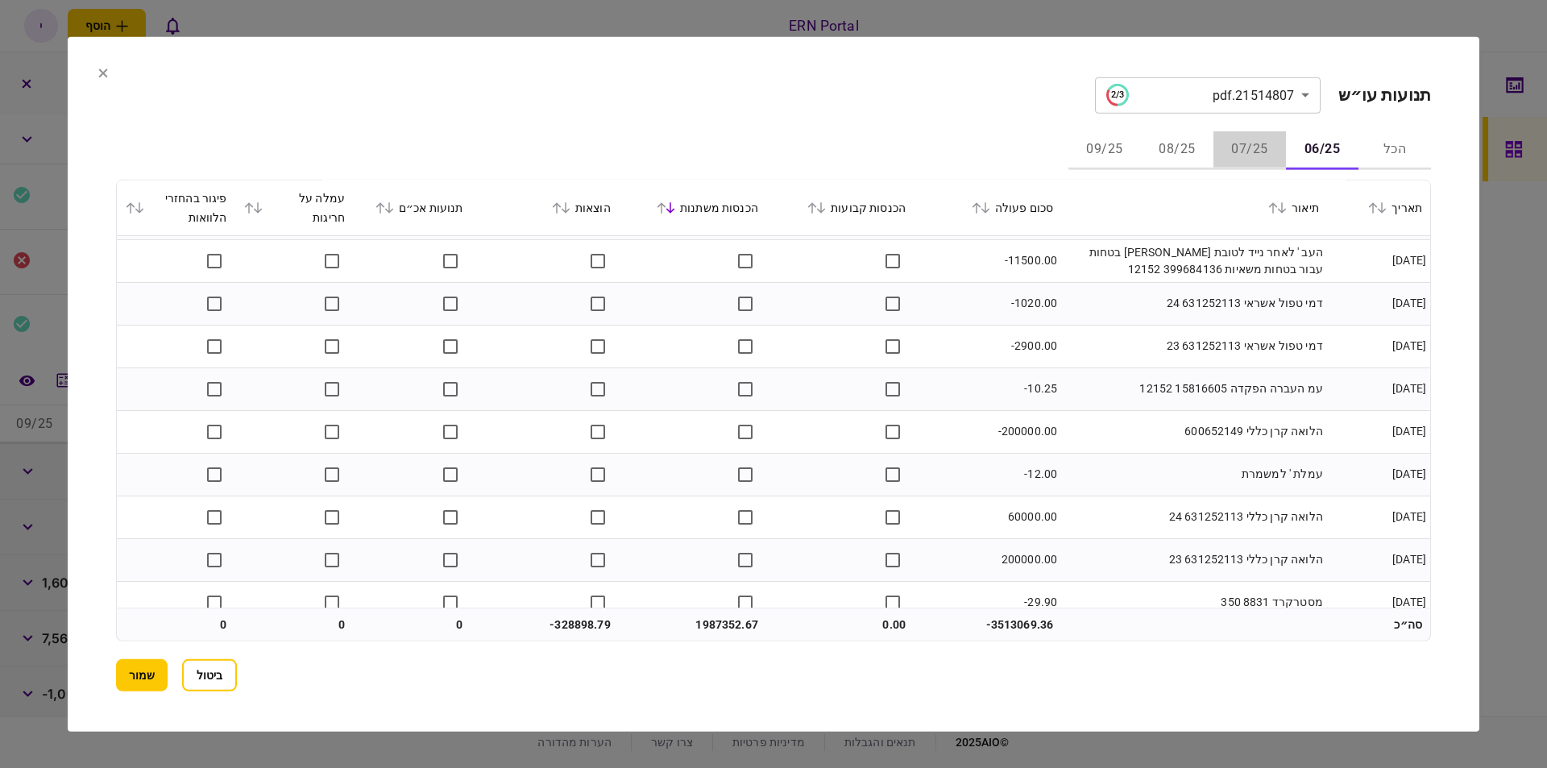
click at [1247, 143] on button "07/25" at bounding box center [1250, 150] width 73 height 39
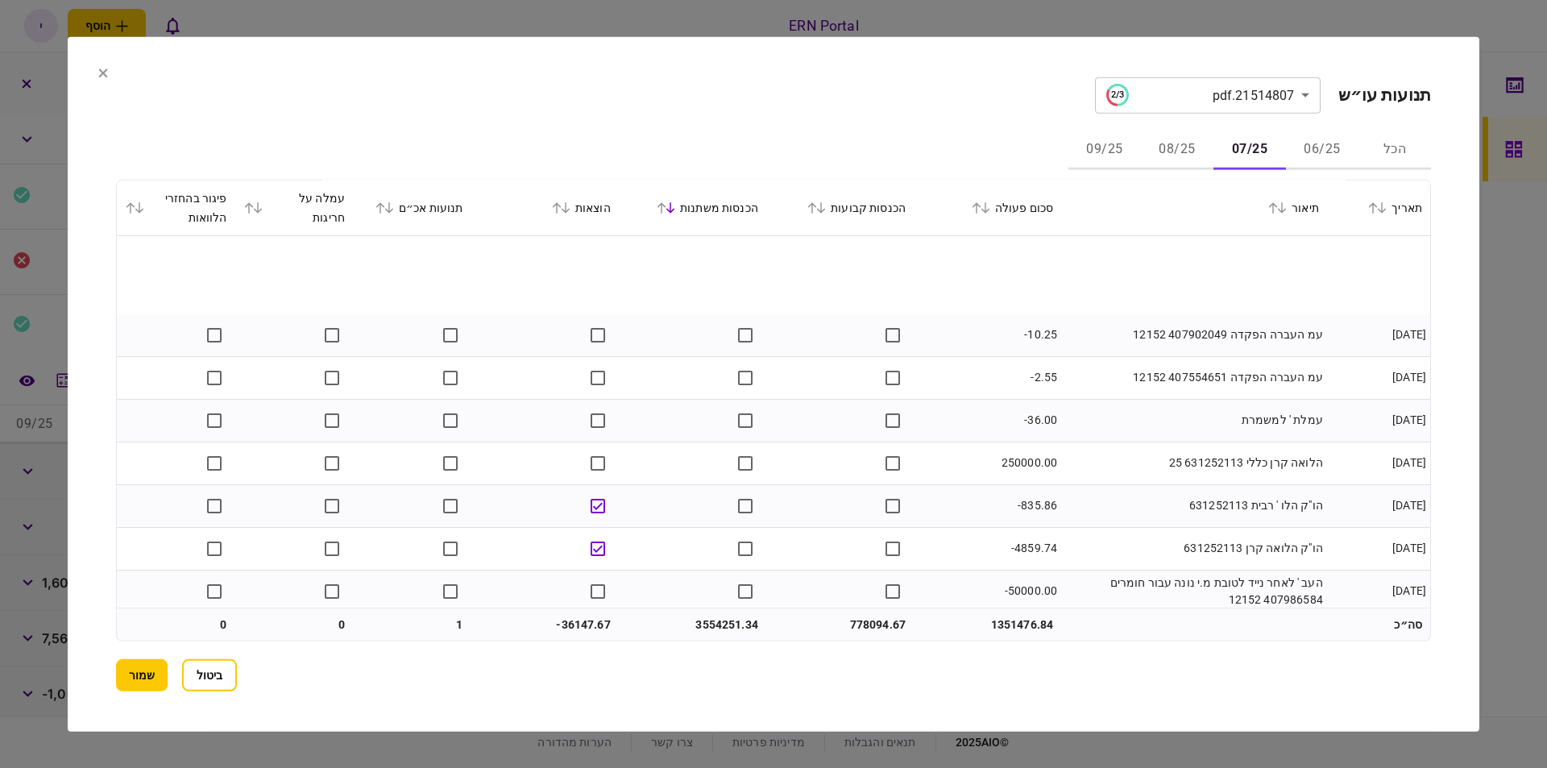
scroll to position [8128, 0]
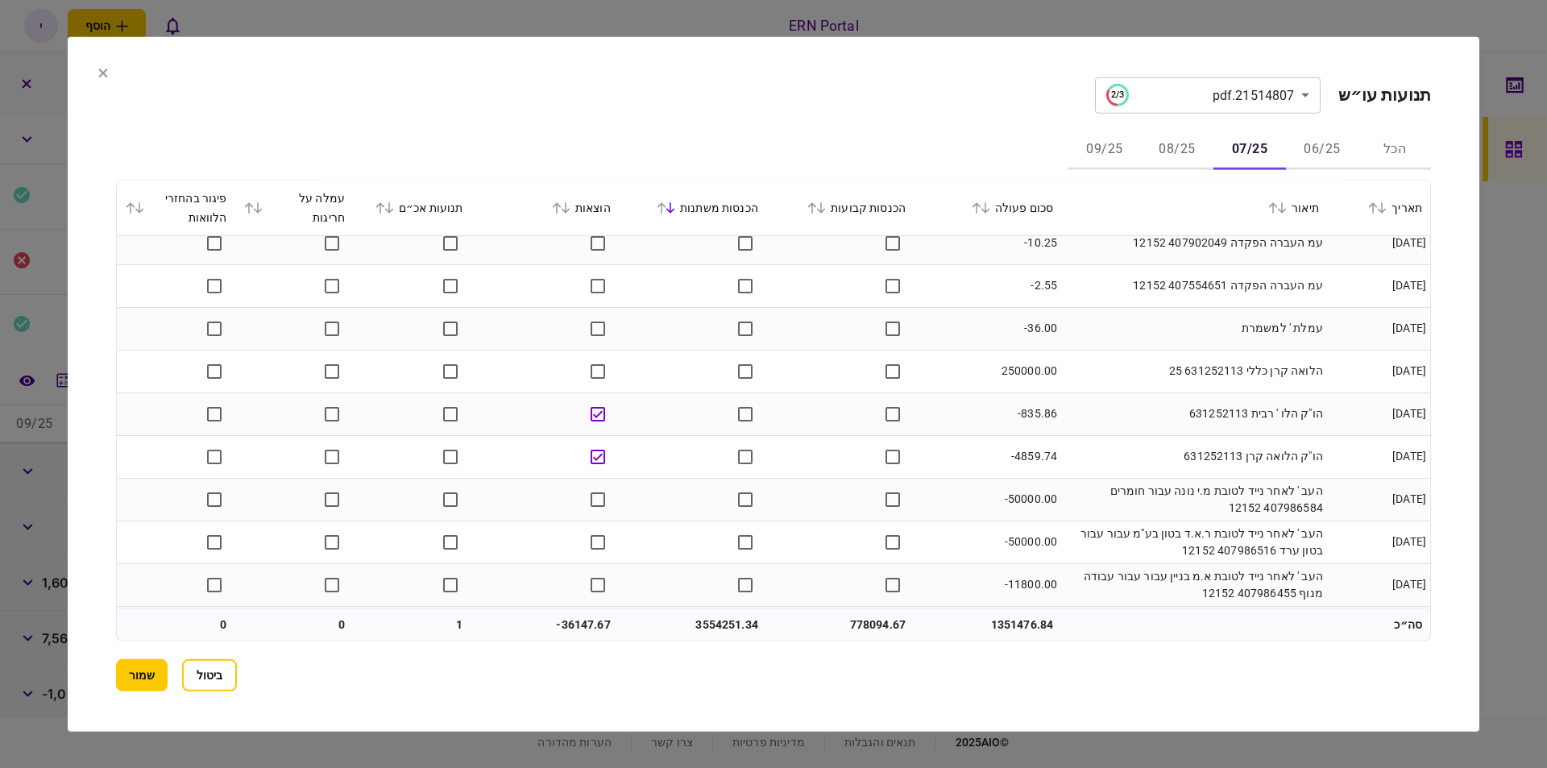
click at [948, 474] on td "-4859.74" at bounding box center [987, 456] width 147 height 43
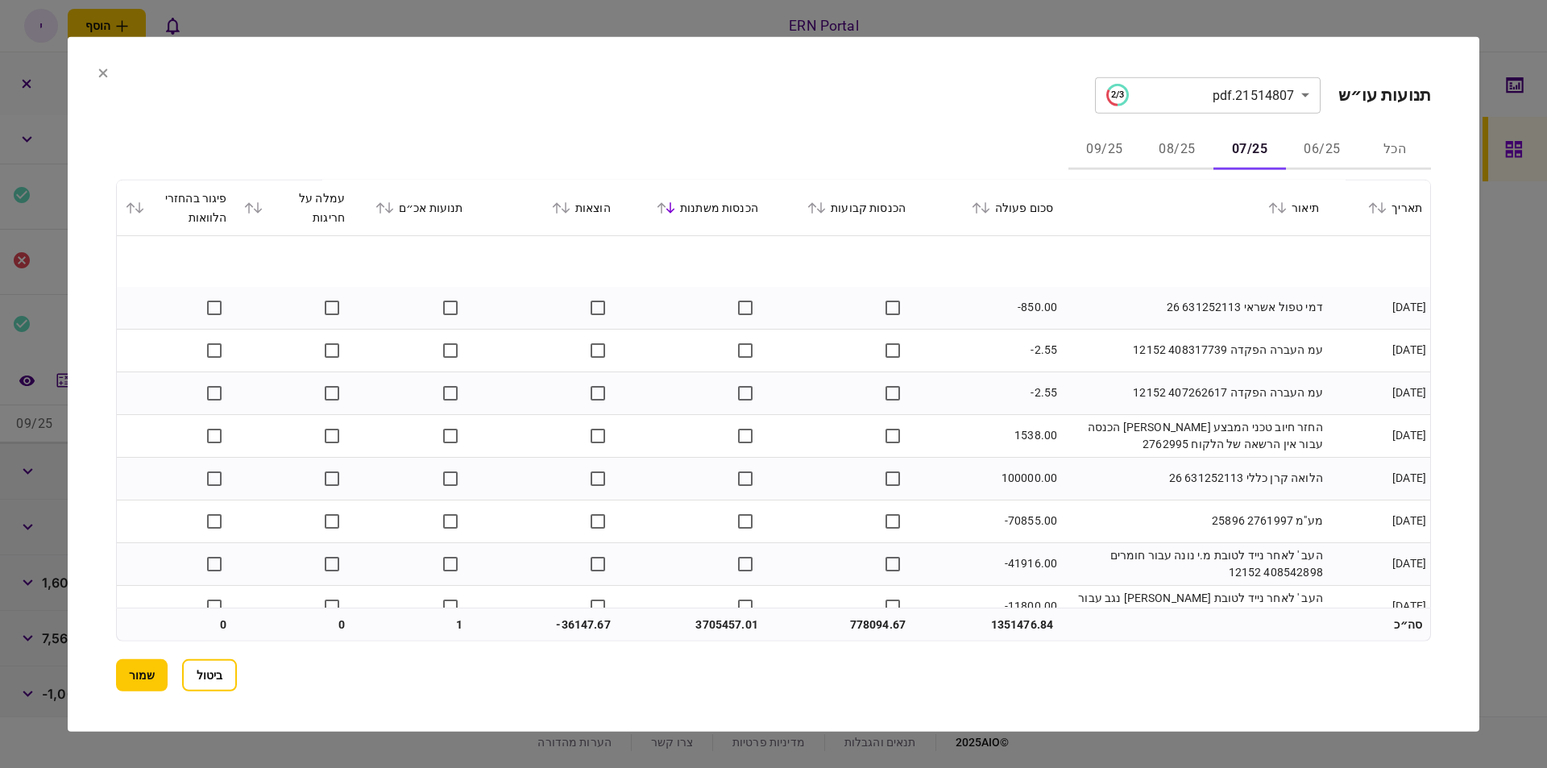
scroll to position [9863, 0]
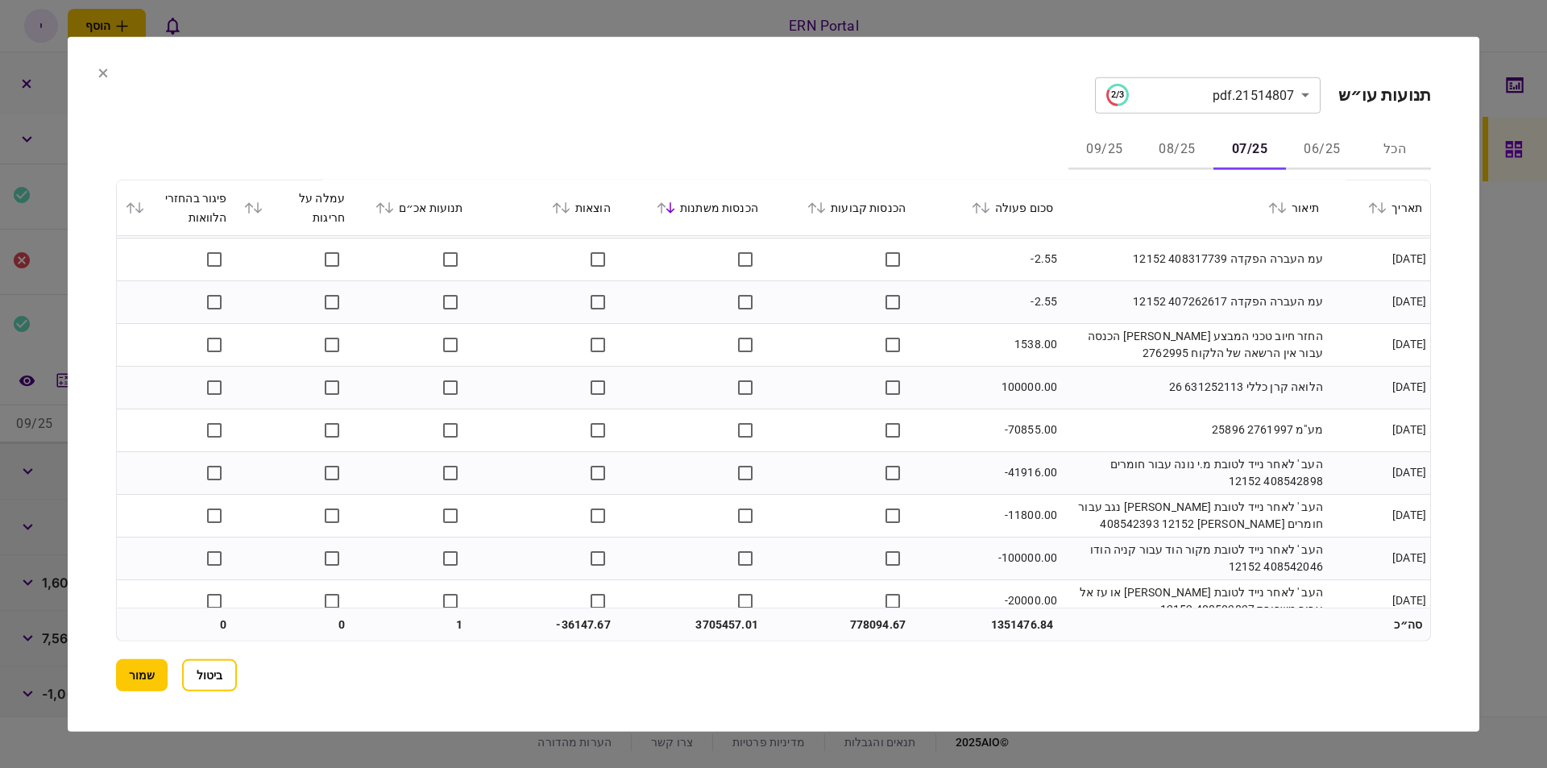
click at [998, 417] on td "-70855.00" at bounding box center [987, 430] width 147 height 43
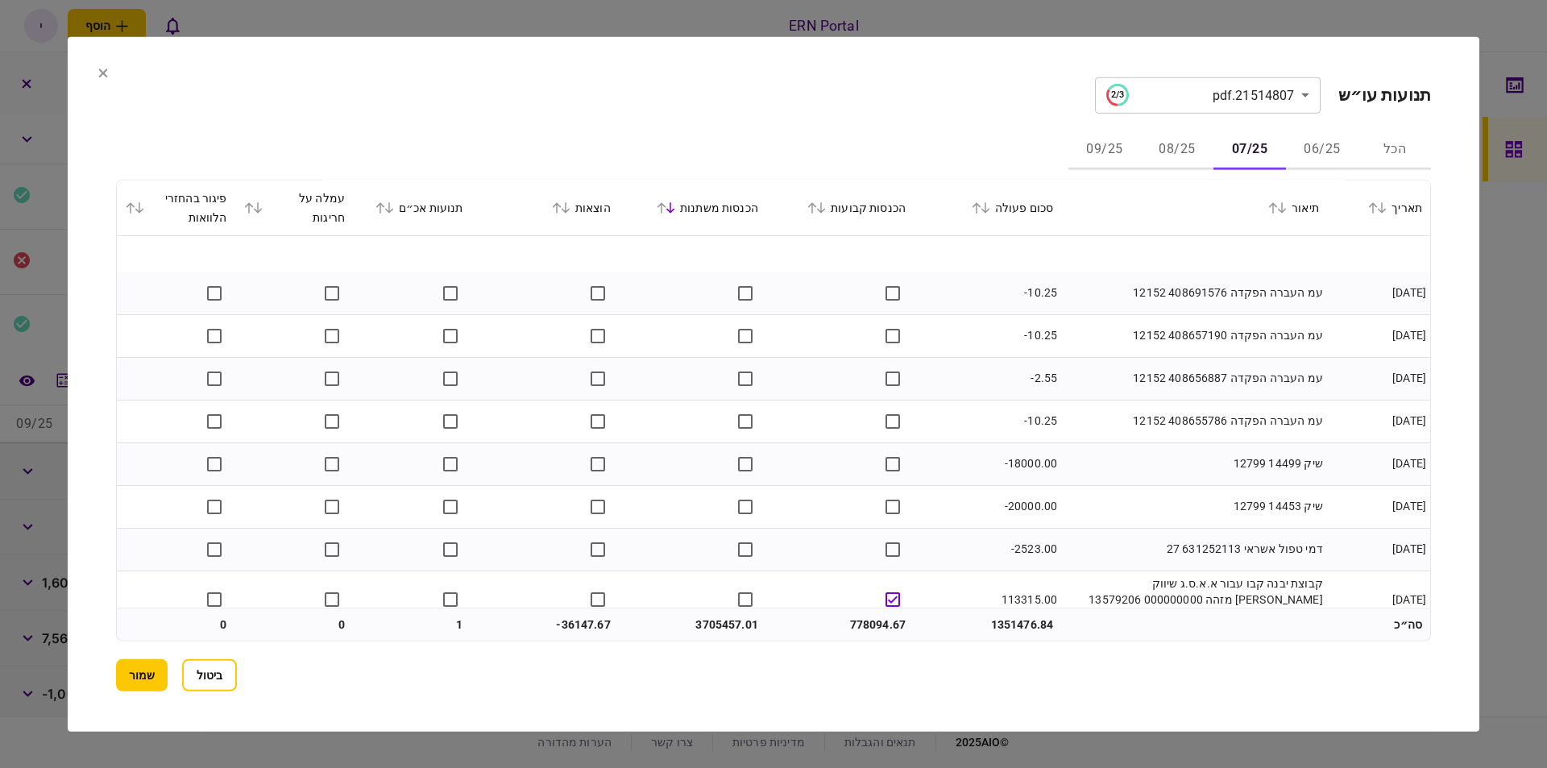
scroll to position [11375, 0]
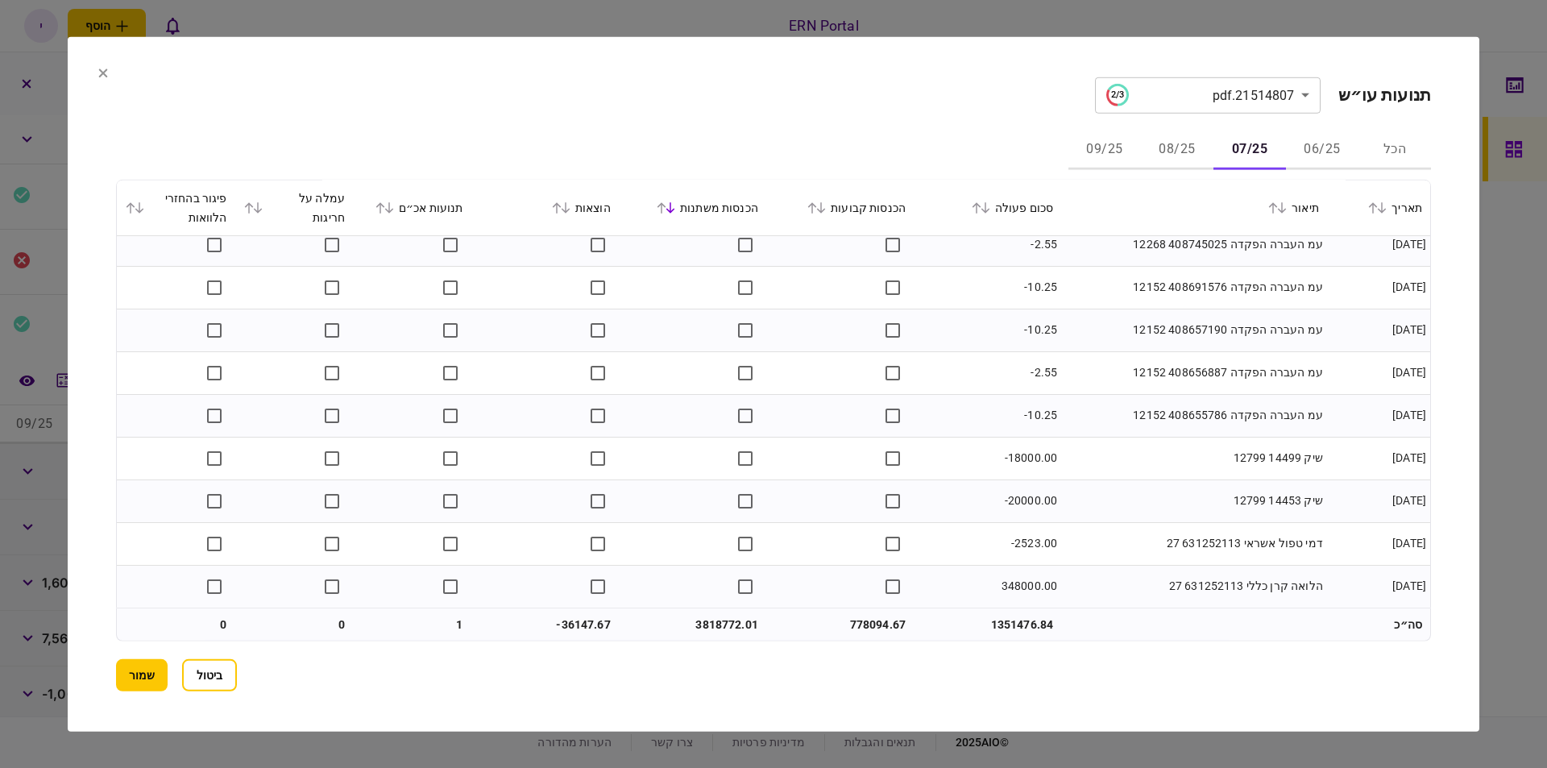
click at [974, 475] on td "-18000.00" at bounding box center [987, 458] width 147 height 43
click at [1177, 154] on button "08/25" at bounding box center [1177, 150] width 73 height 39
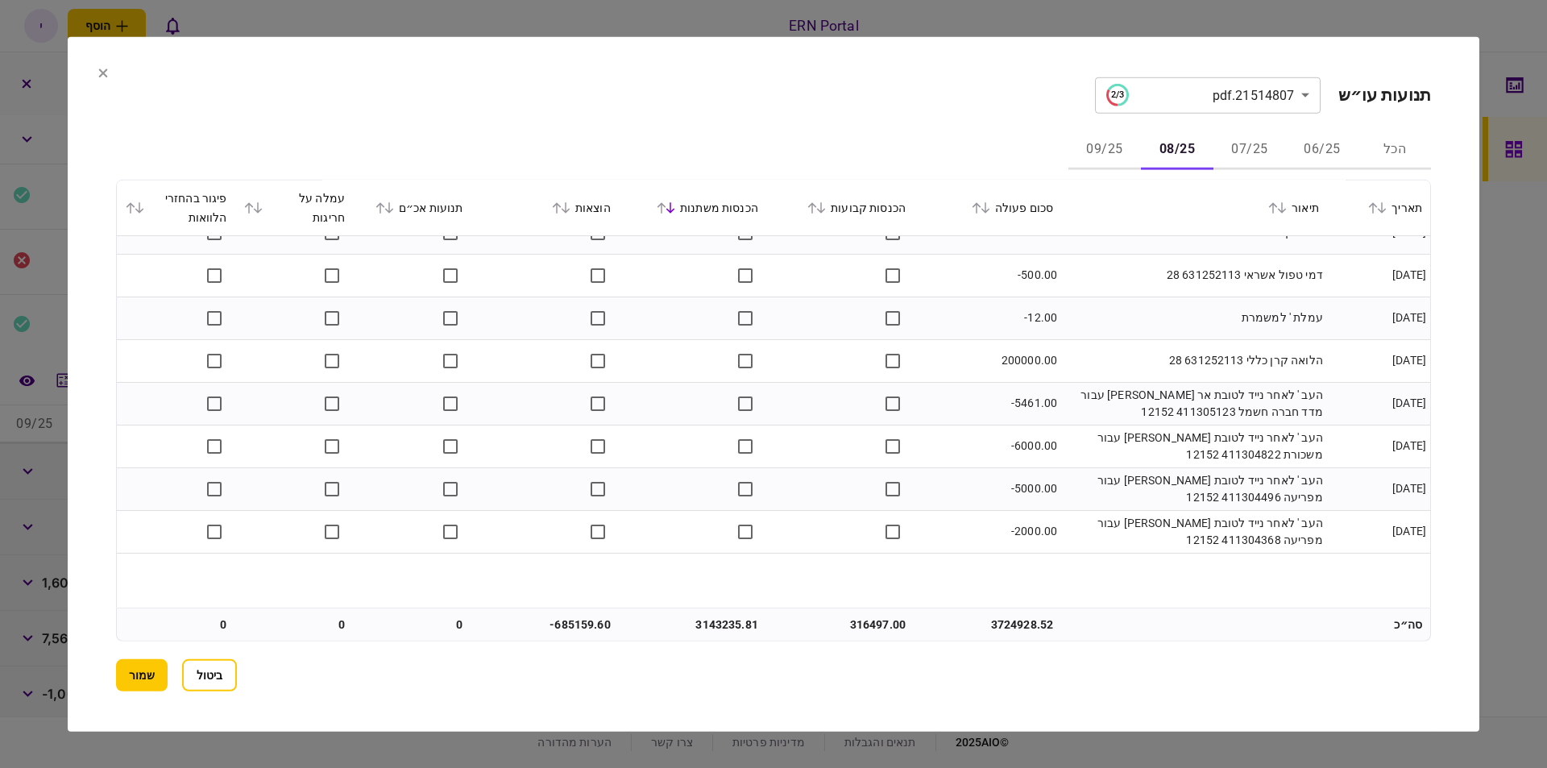
scroll to position [2933, 0]
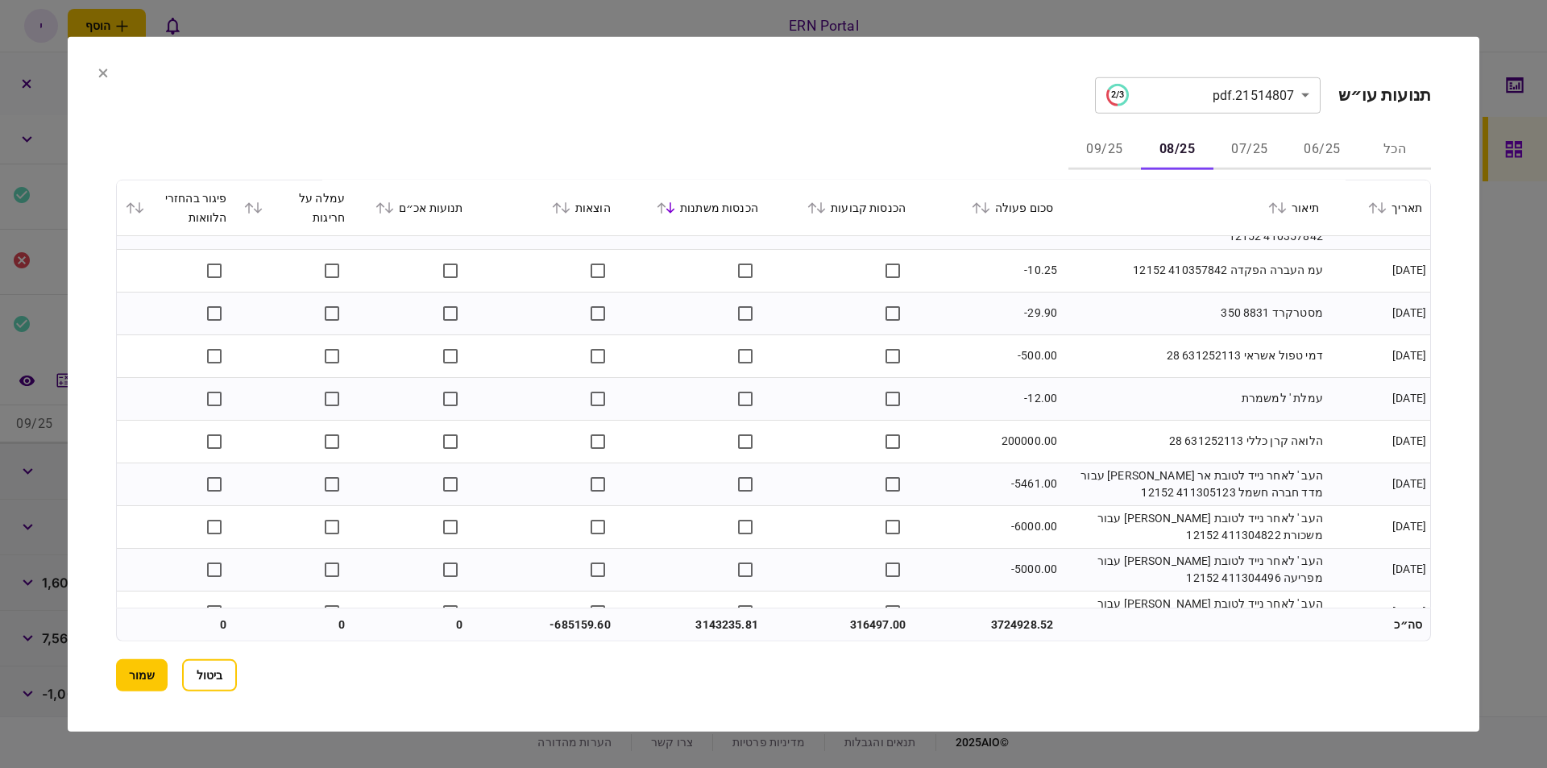
click at [1116, 355] on td "דמי טפול אשראי 631252113 28" at bounding box center [1194, 355] width 266 height 43
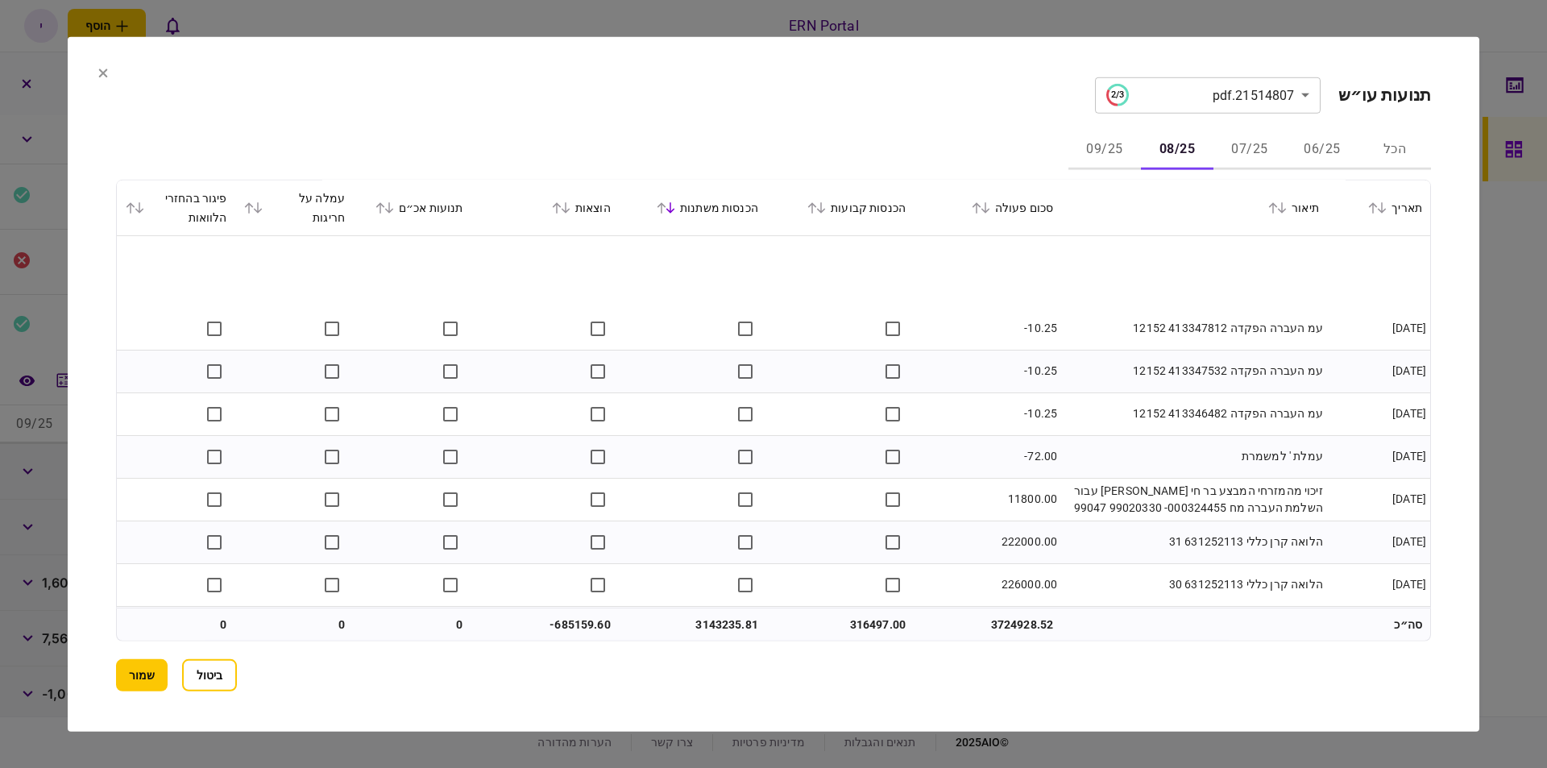
scroll to position [6554, 0]
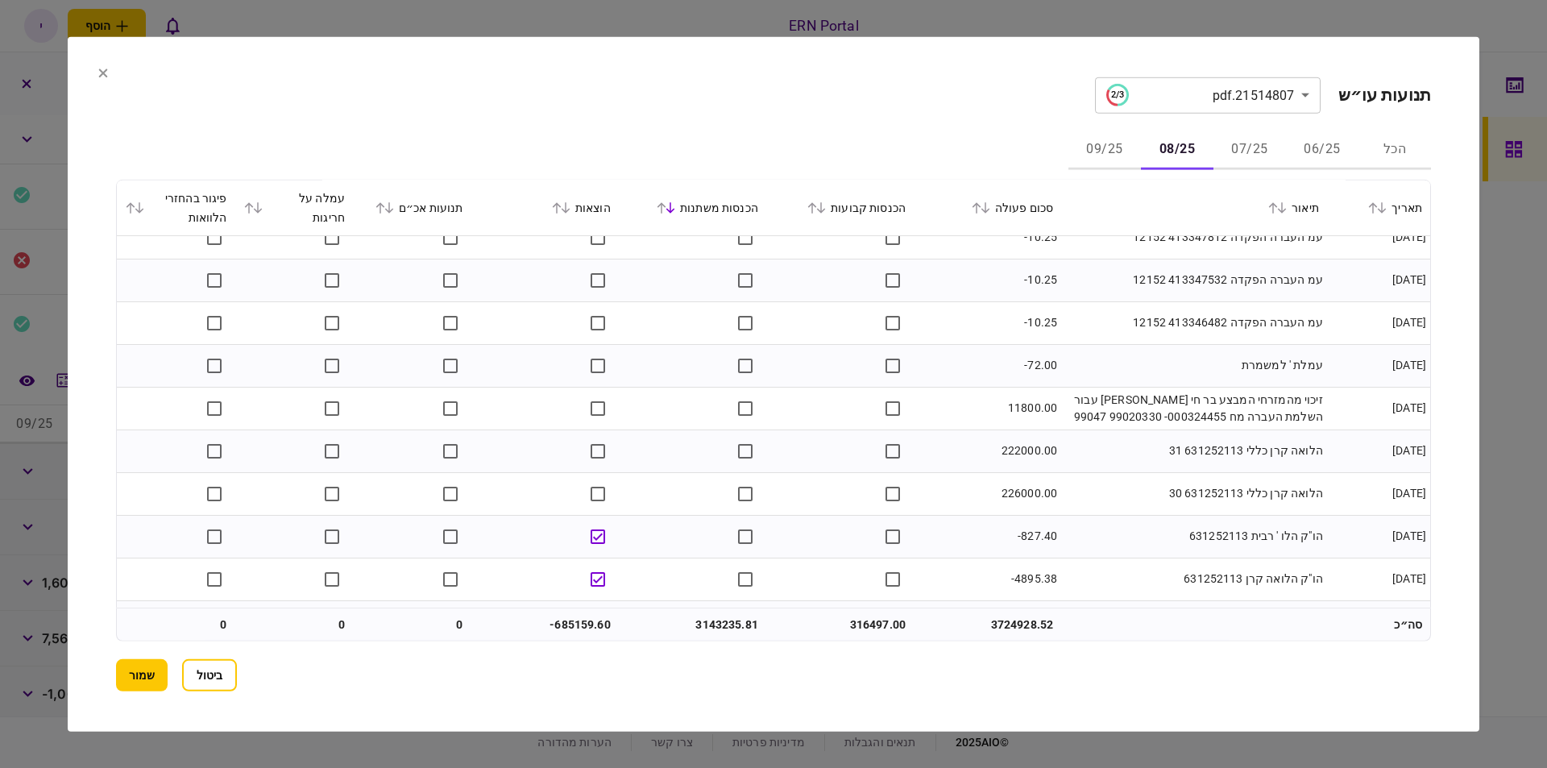
click at [1156, 392] on td "זיכוי מהמזרחי המבצע בר חי [PERSON_NAME] עבור השלמת העברה מח 000324455- 99020330…" at bounding box center [1194, 408] width 266 height 43
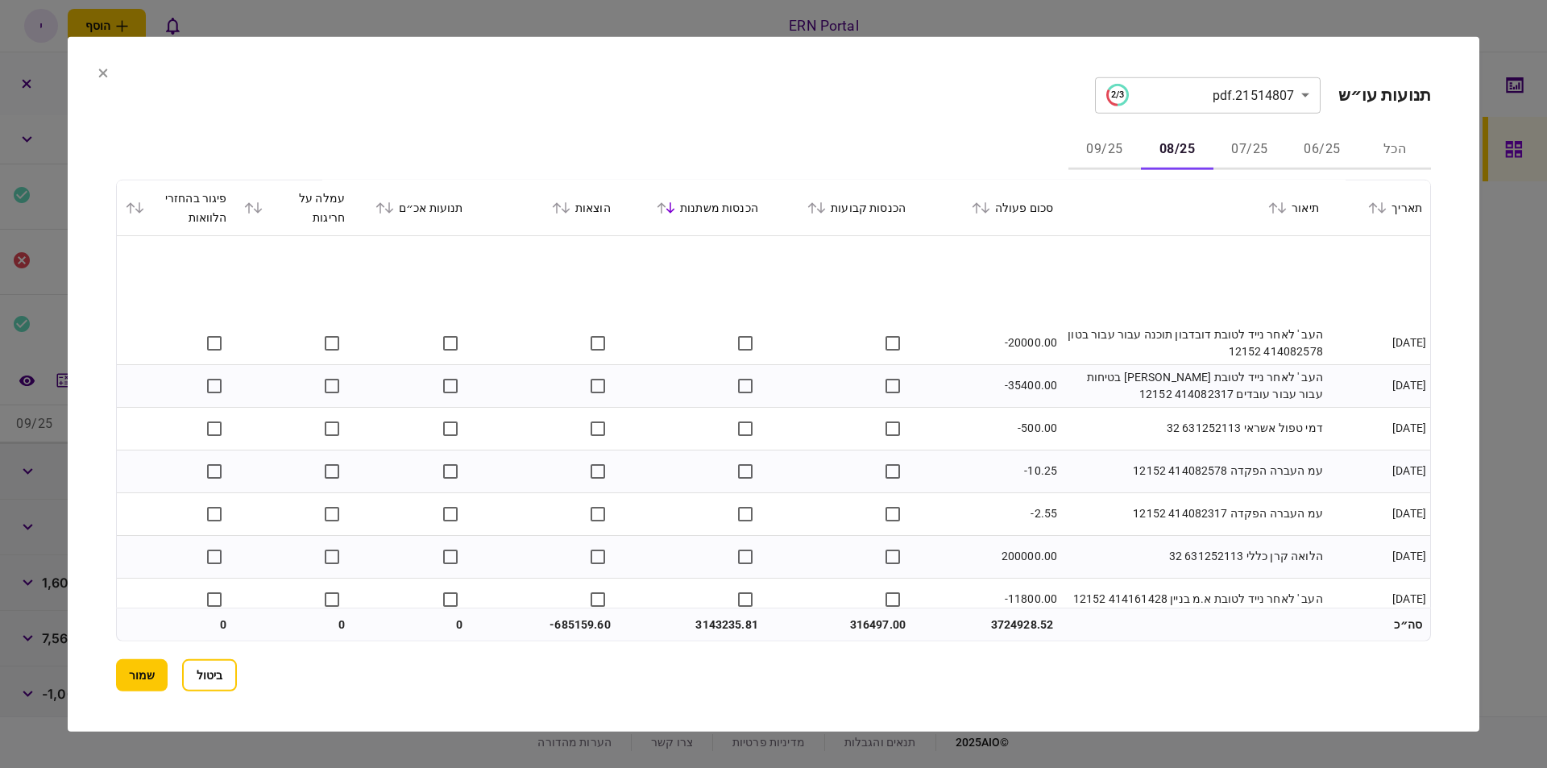
scroll to position [7742, 0]
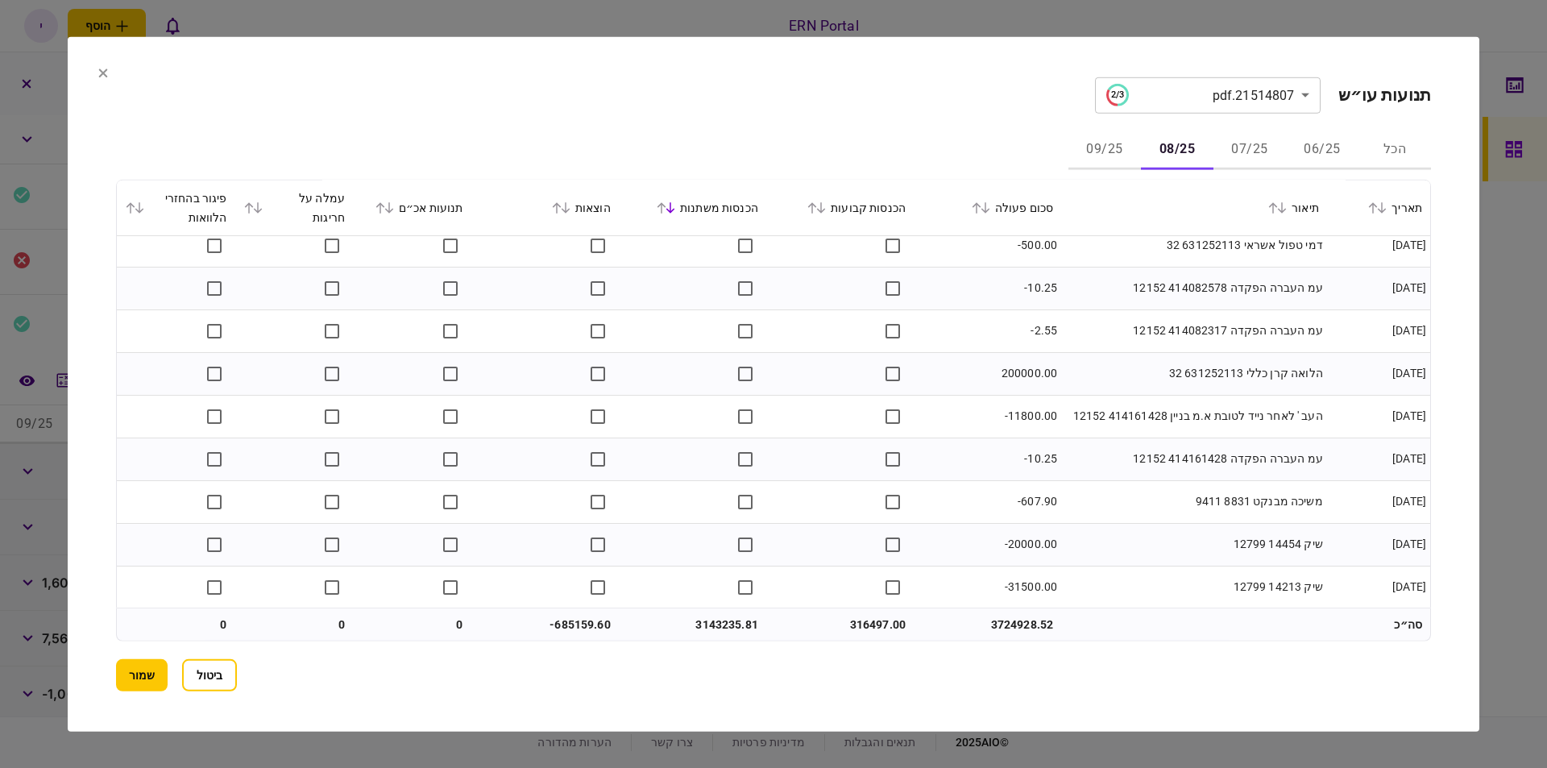
click at [1106, 473] on td "עמ העברה הפקדה 414161428 12152" at bounding box center [1194, 459] width 266 height 43
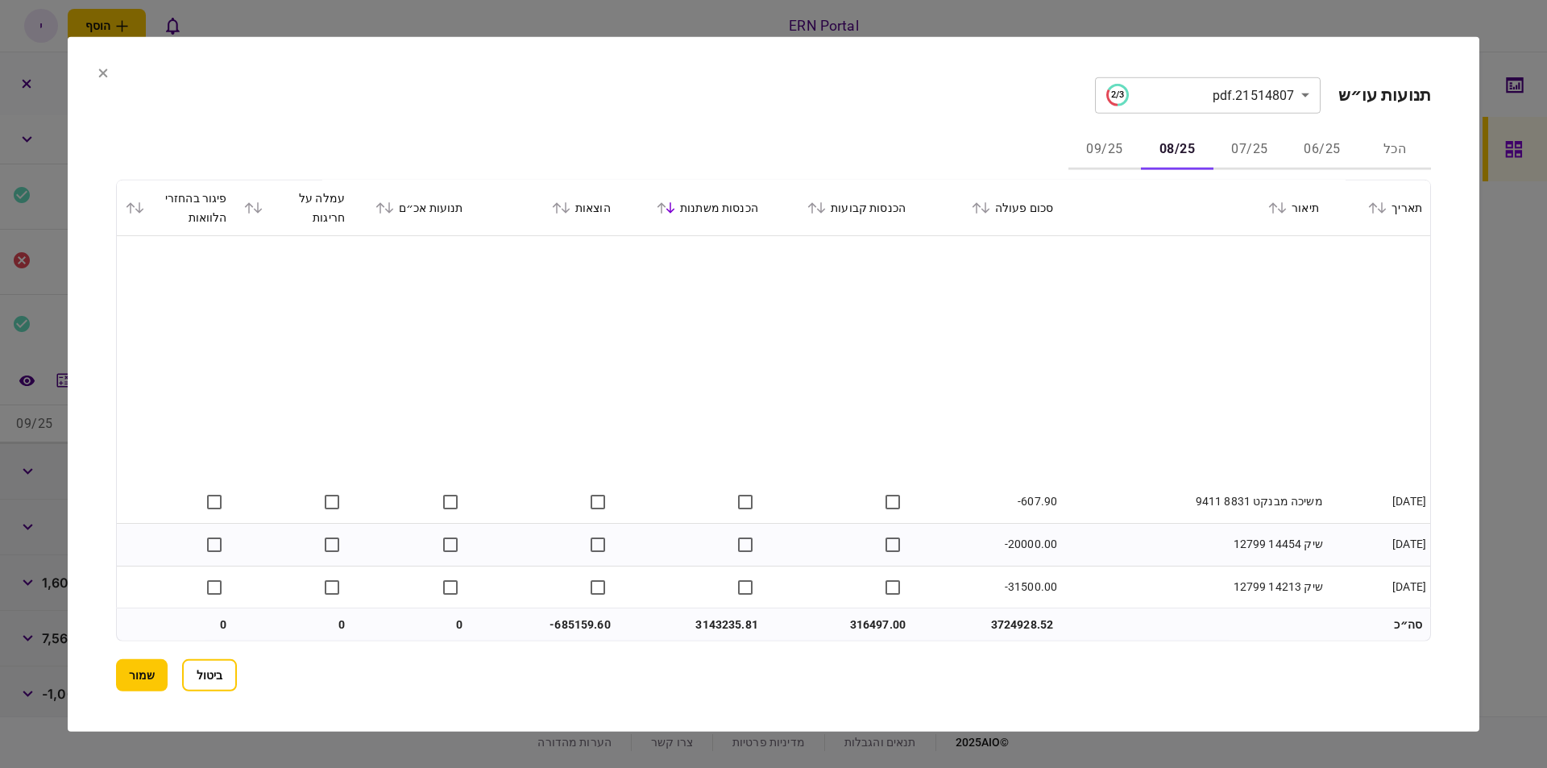
scroll to position [8086, 0]
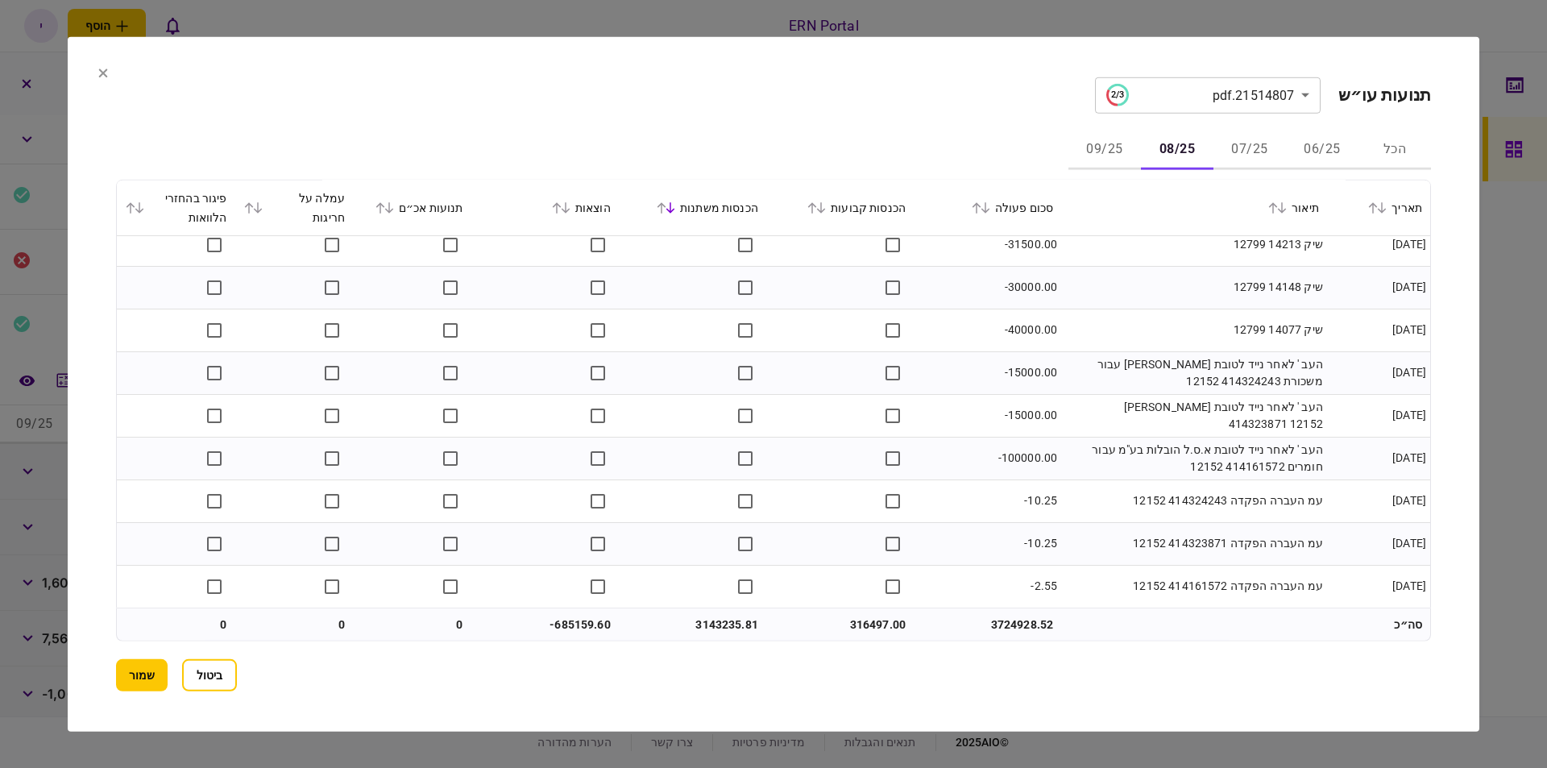
click at [1086, 438] on td "העב ' לאחר נייד לטובת א.ס.ל הובלות בע"מ עבור חומרים 414161572 12152" at bounding box center [1194, 458] width 266 height 43
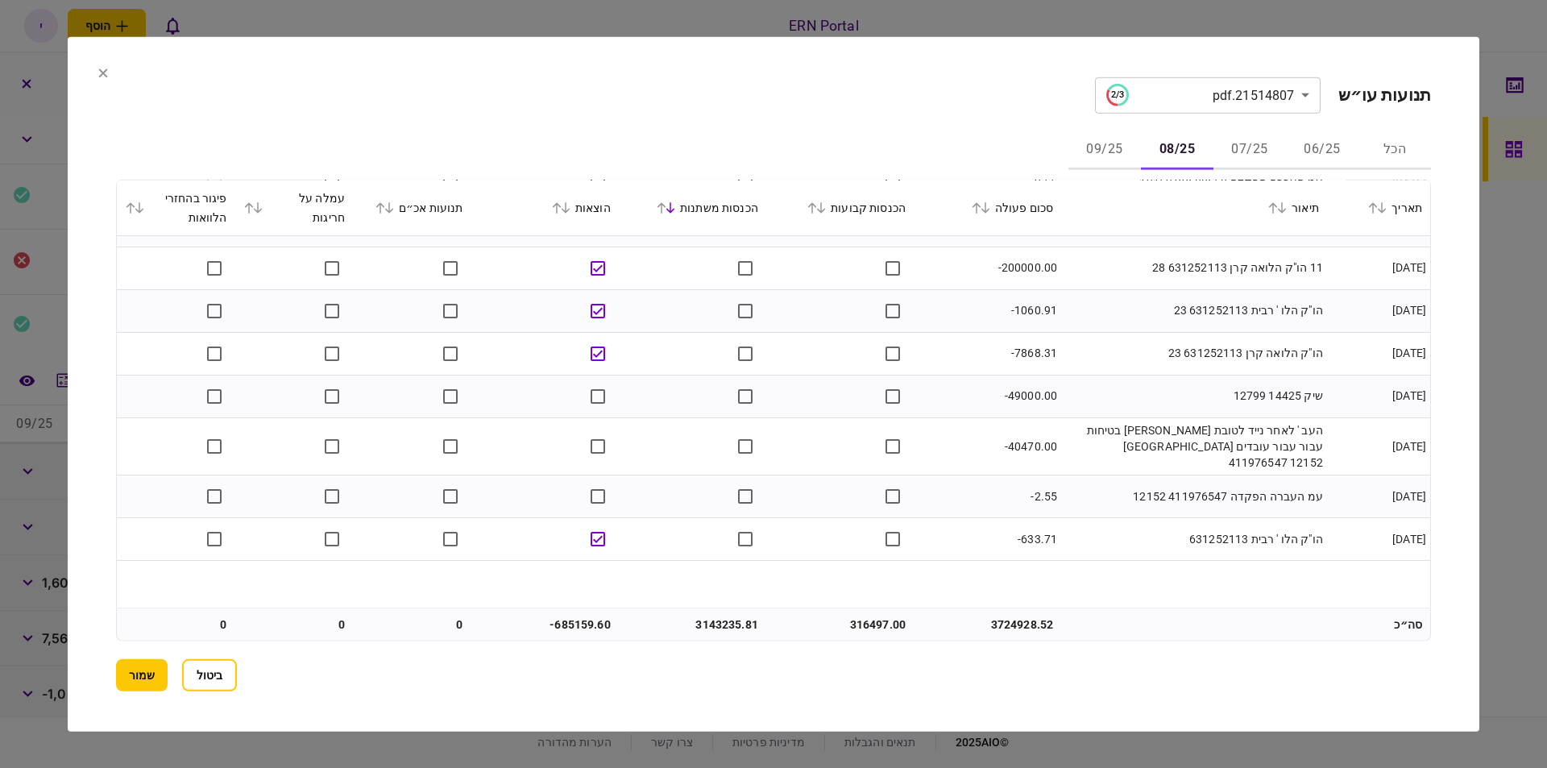
scroll to position [3880, 0]
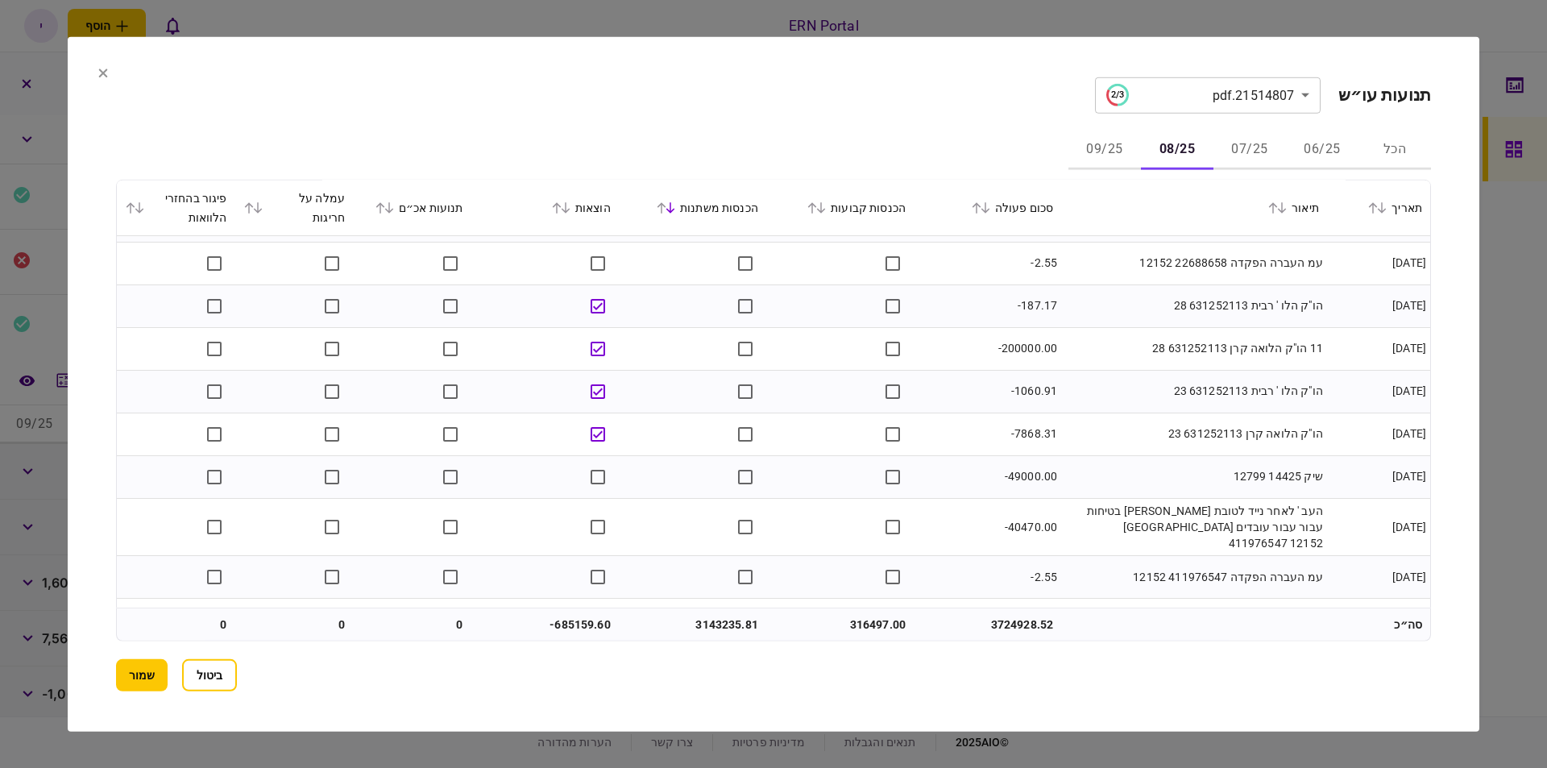
click at [1056, 343] on td "-200000.00" at bounding box center [987, 348] width 147 height 43
click at [1247, 155] on button "07/25" at bounding box center [1250, 150] width 73 height 39
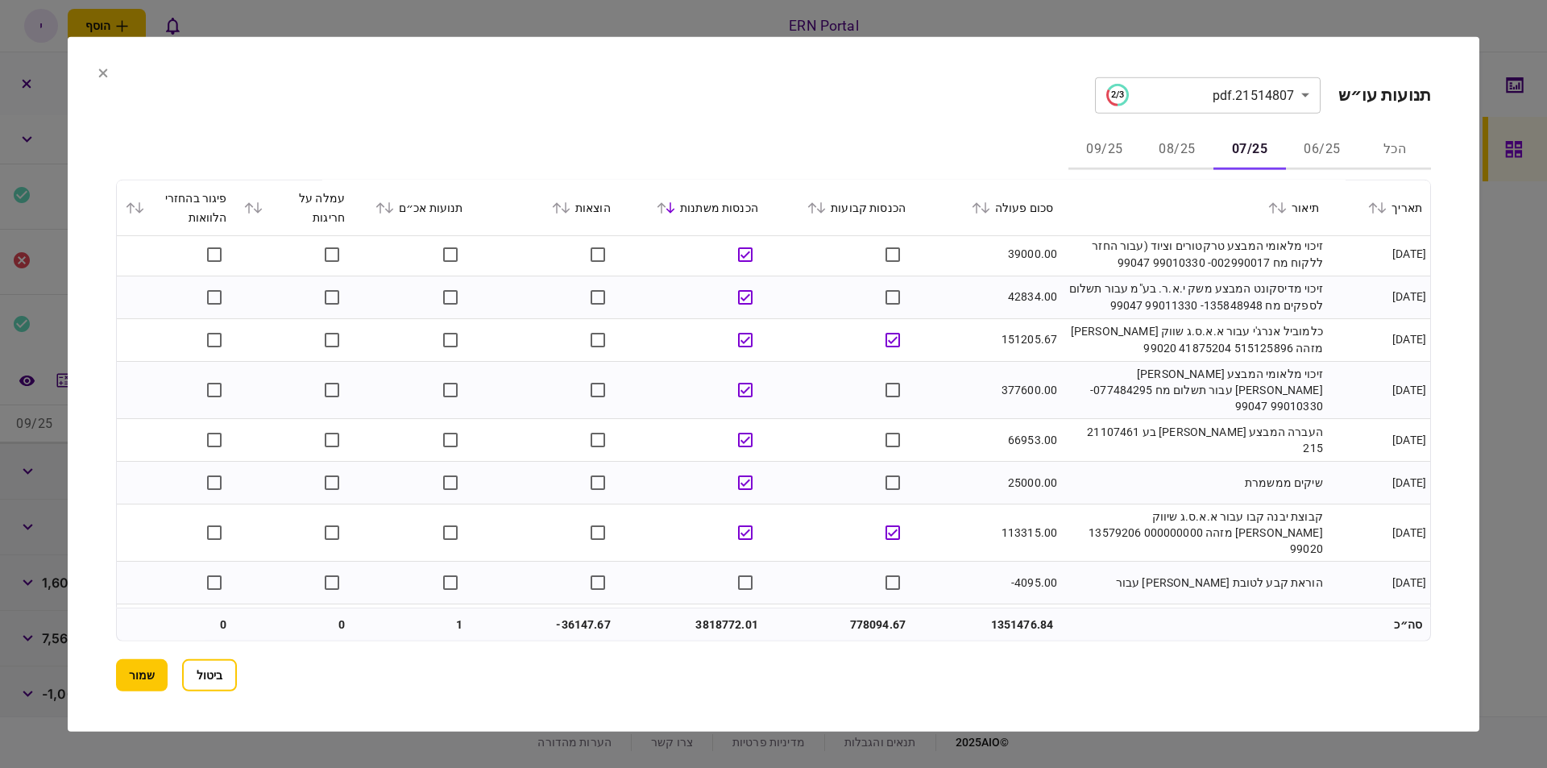
scroll to position [1161, 0]
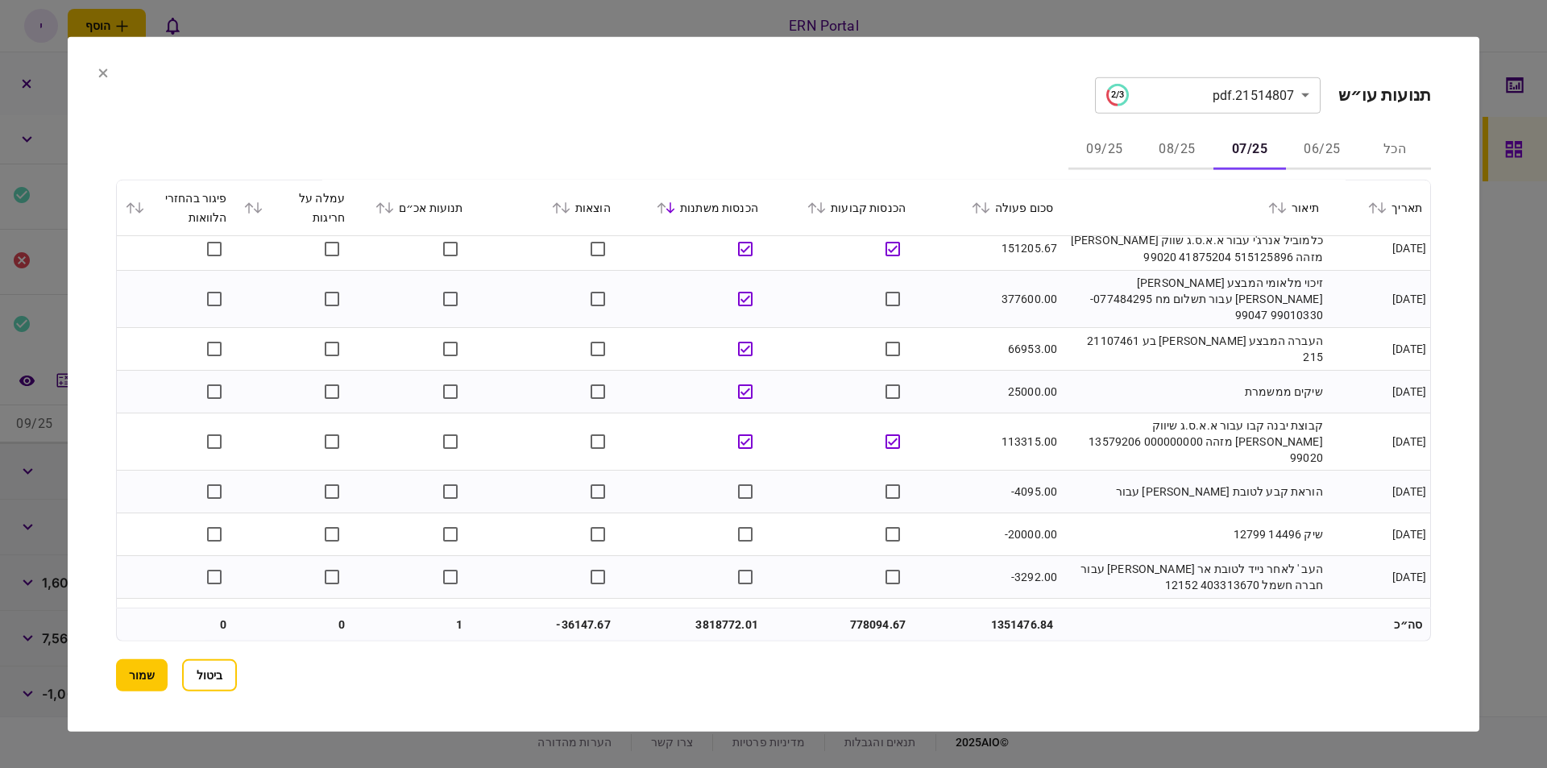
click at [571, 210] on icon at bounding box center [566, 206] width 10 height 11
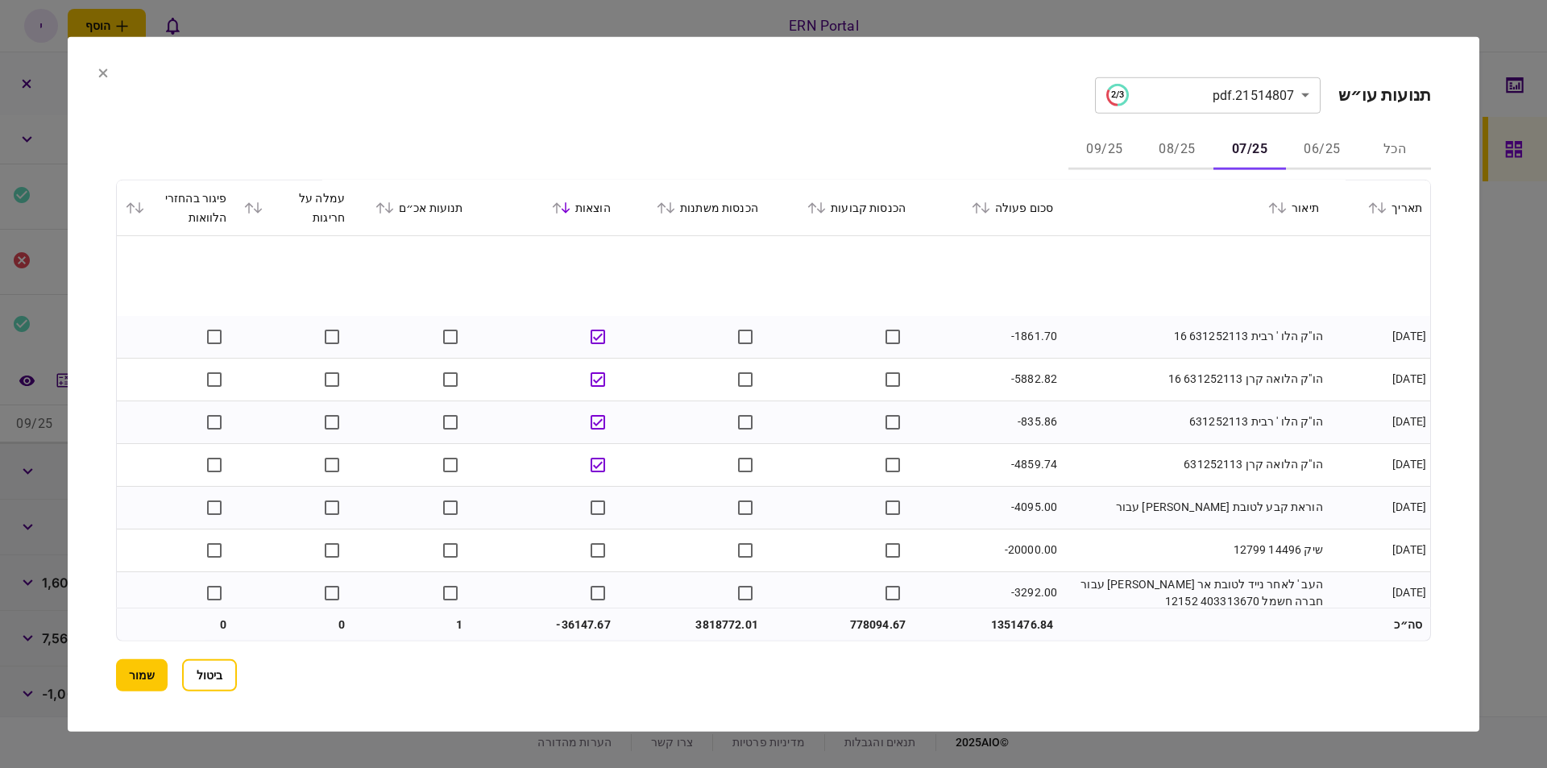
scroll to position [183, 0]
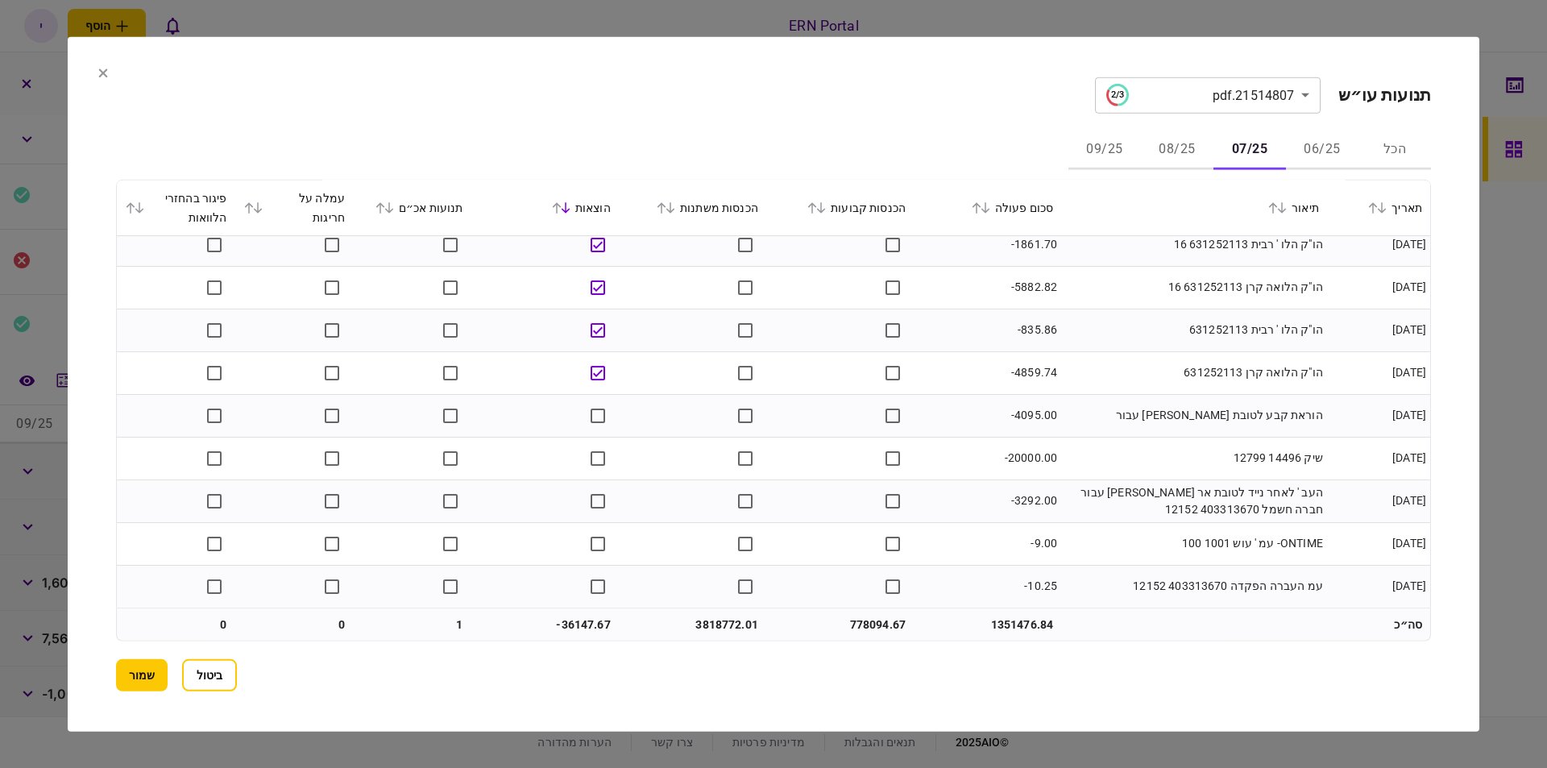
click at [1020, 460] on td "-20000.00" at bounding box center [987, 458] width 147 height 43
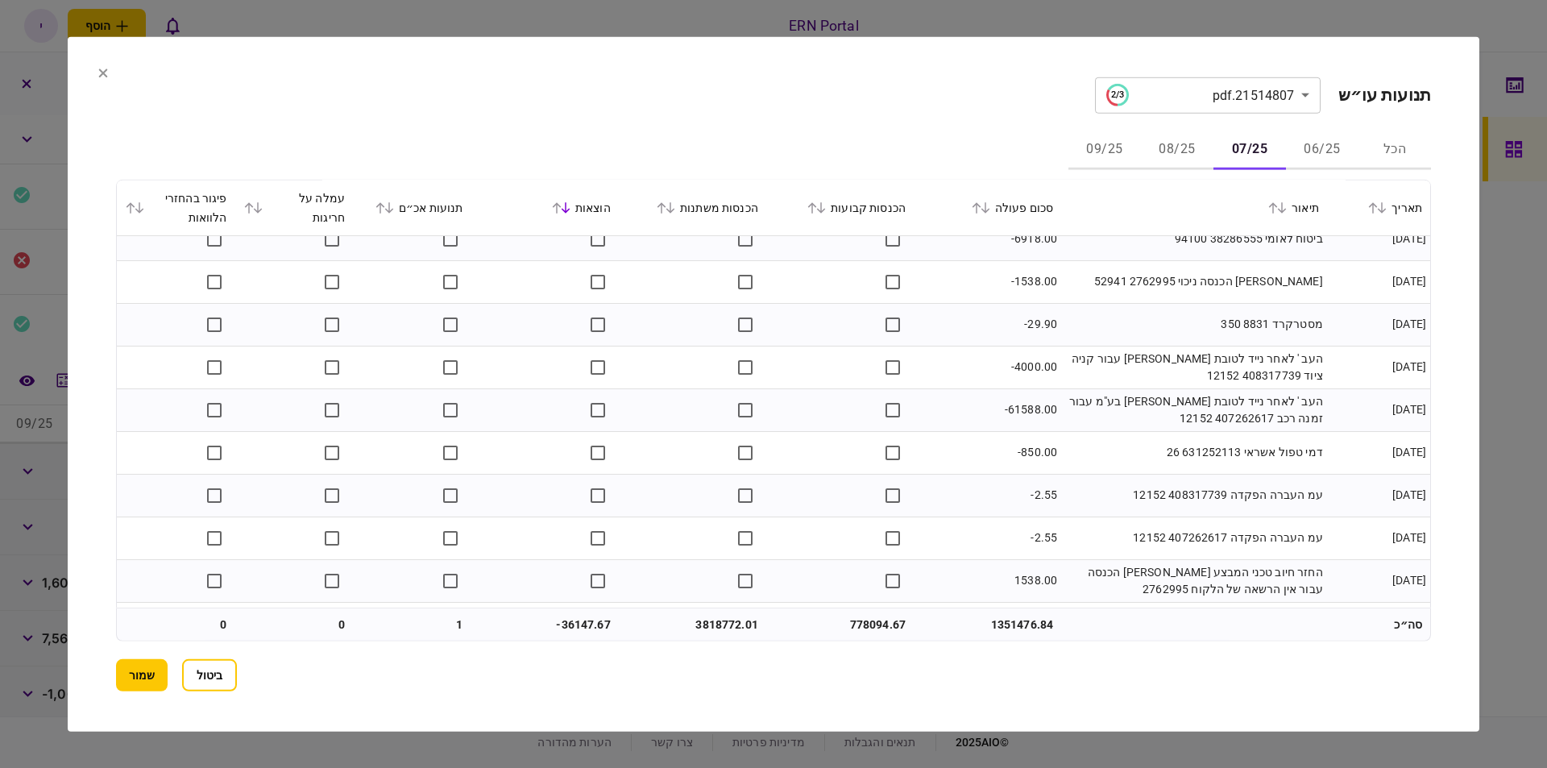
scroll to position [9863, 0]
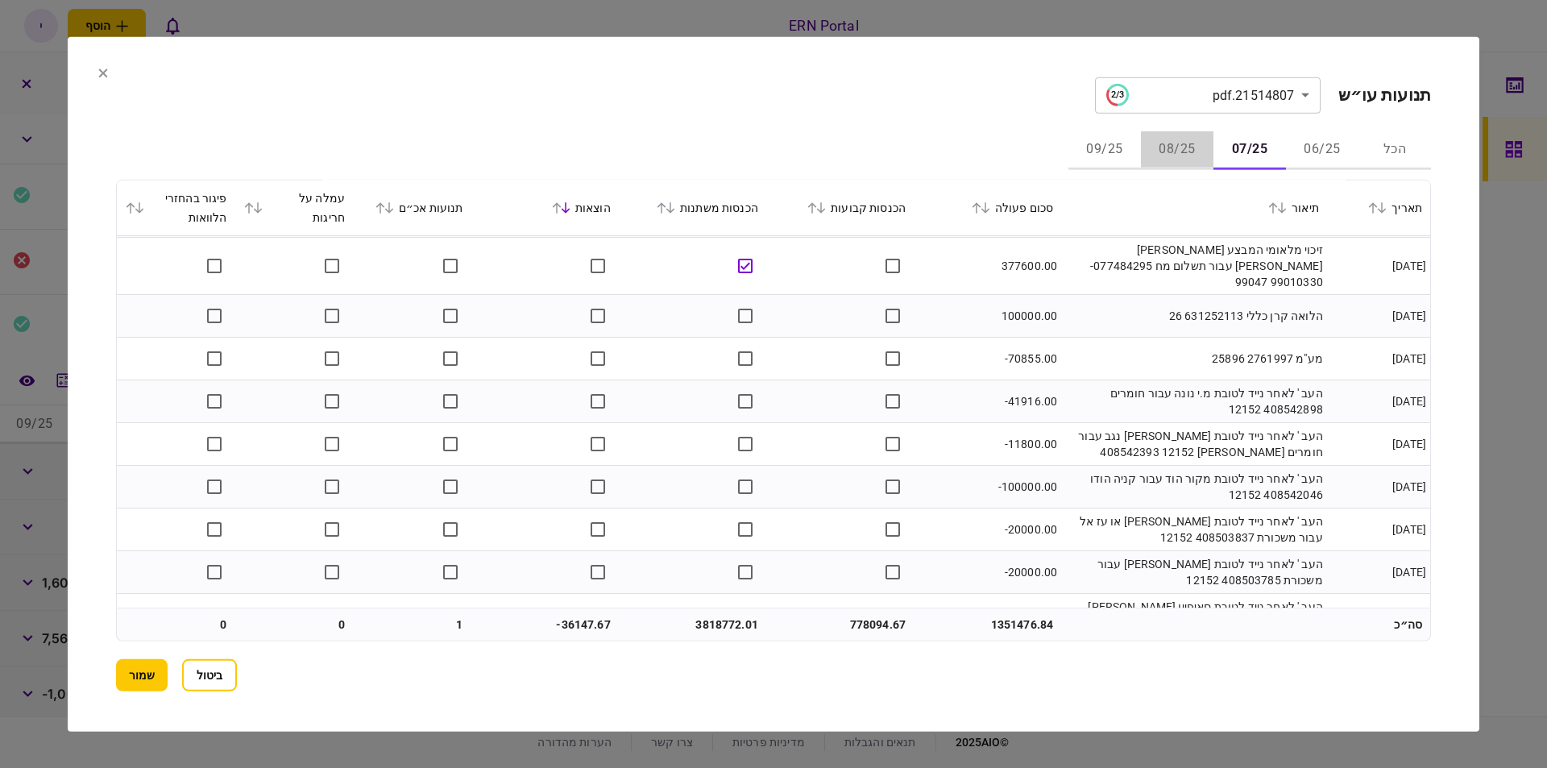
click at [1192, 150] on button "08/25" at bounding box center [1177, 150] width 73 height 39
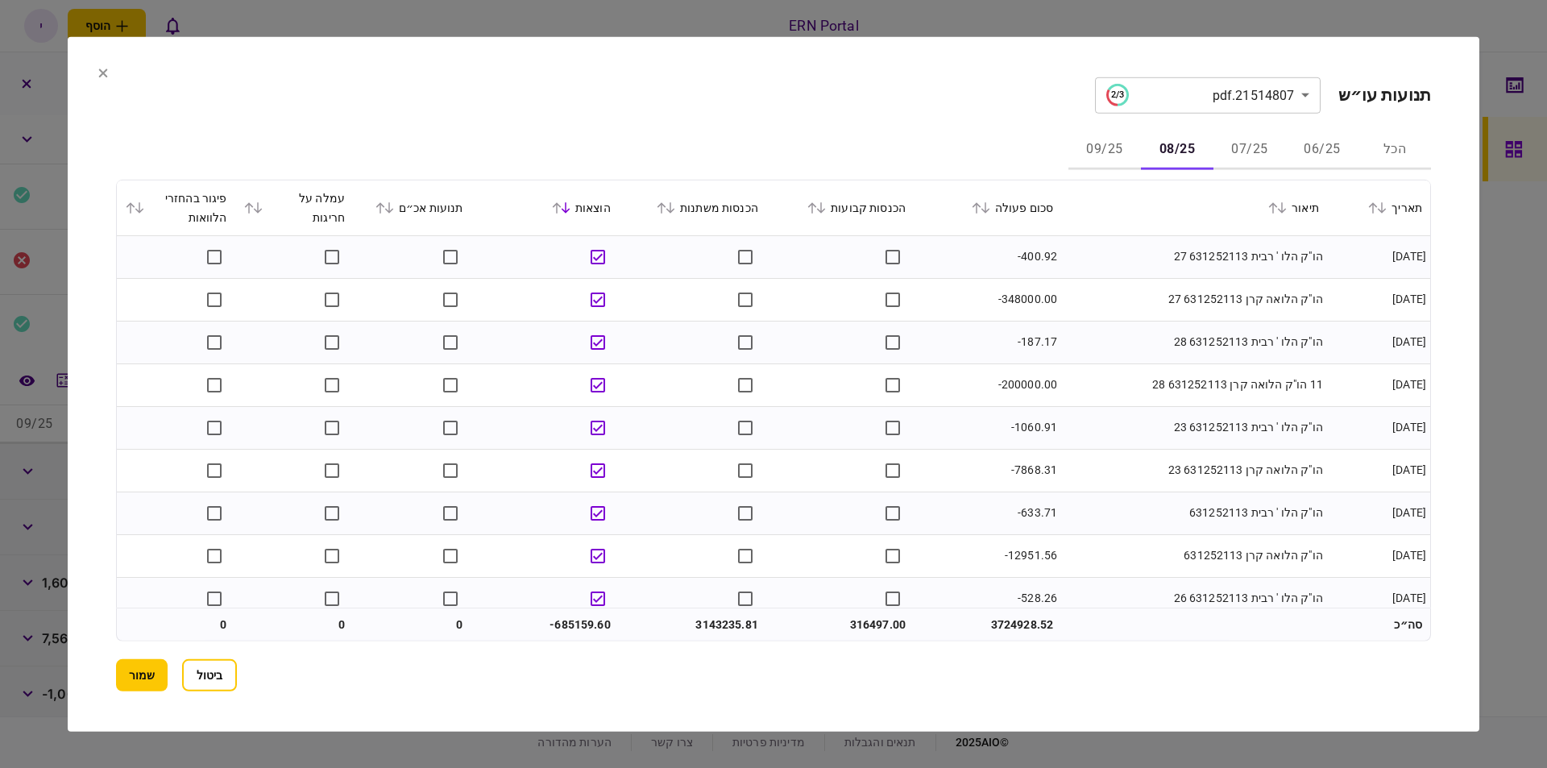
drag, startPoint x: 1009, startPoint y: 377, endPoint x: 1017, endPoint y: 383, distance: 9.8
click at [1013, 377] on td "-200000.00" at bounding box center [987, 384] width 147 height 43
click at [1023, 303] on td "-348000.00" at bounding box center [987, 299] width 147 height 43
click at [1140, 372] on td "11 הו"ק הלואה קרן 631252113 28" at bounding box center [1194, 384] width 266 height 43
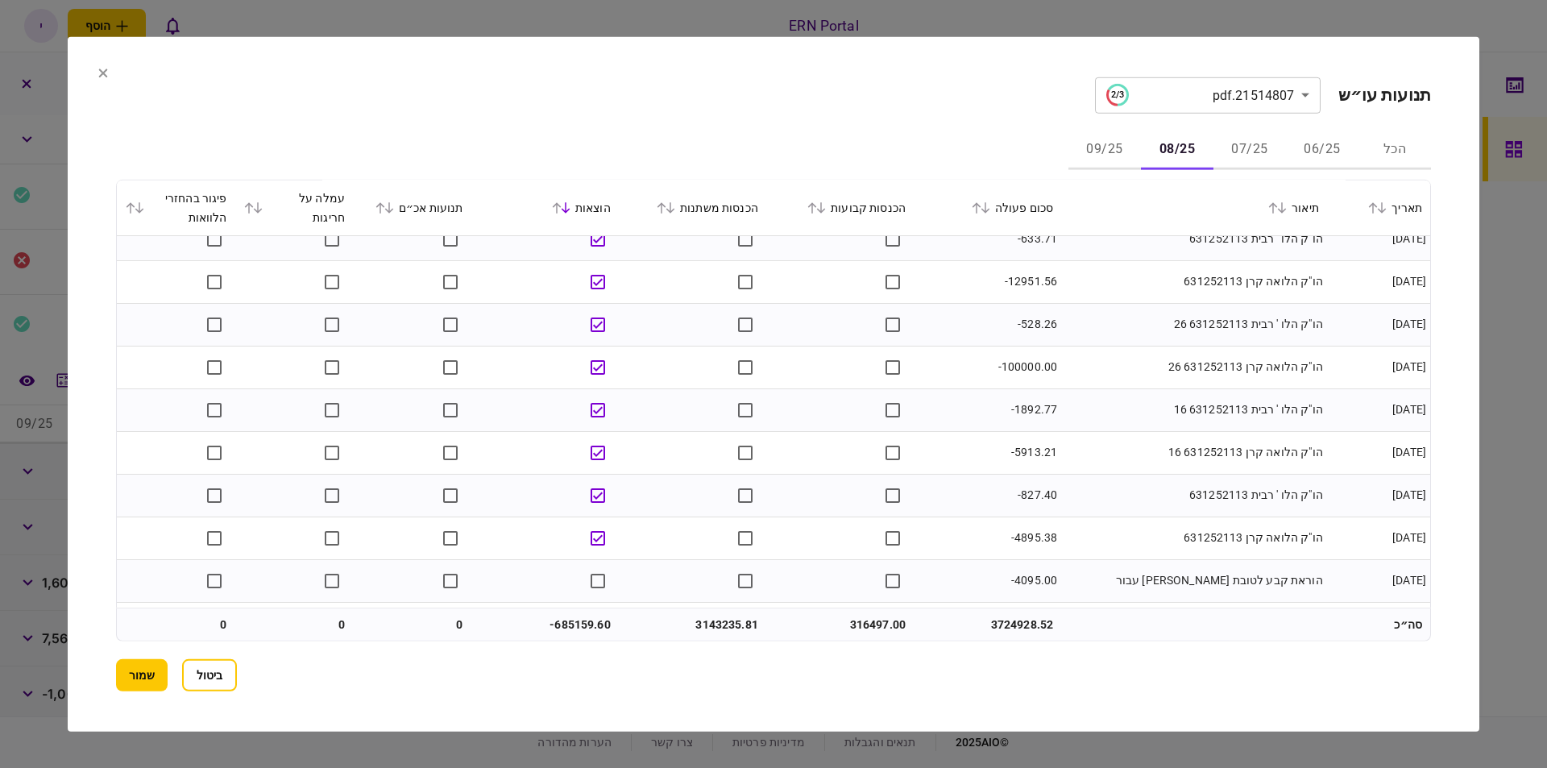
click at [1028, 369] on td "-100000.00" at bounding box center [987, 367] width 147 height 43
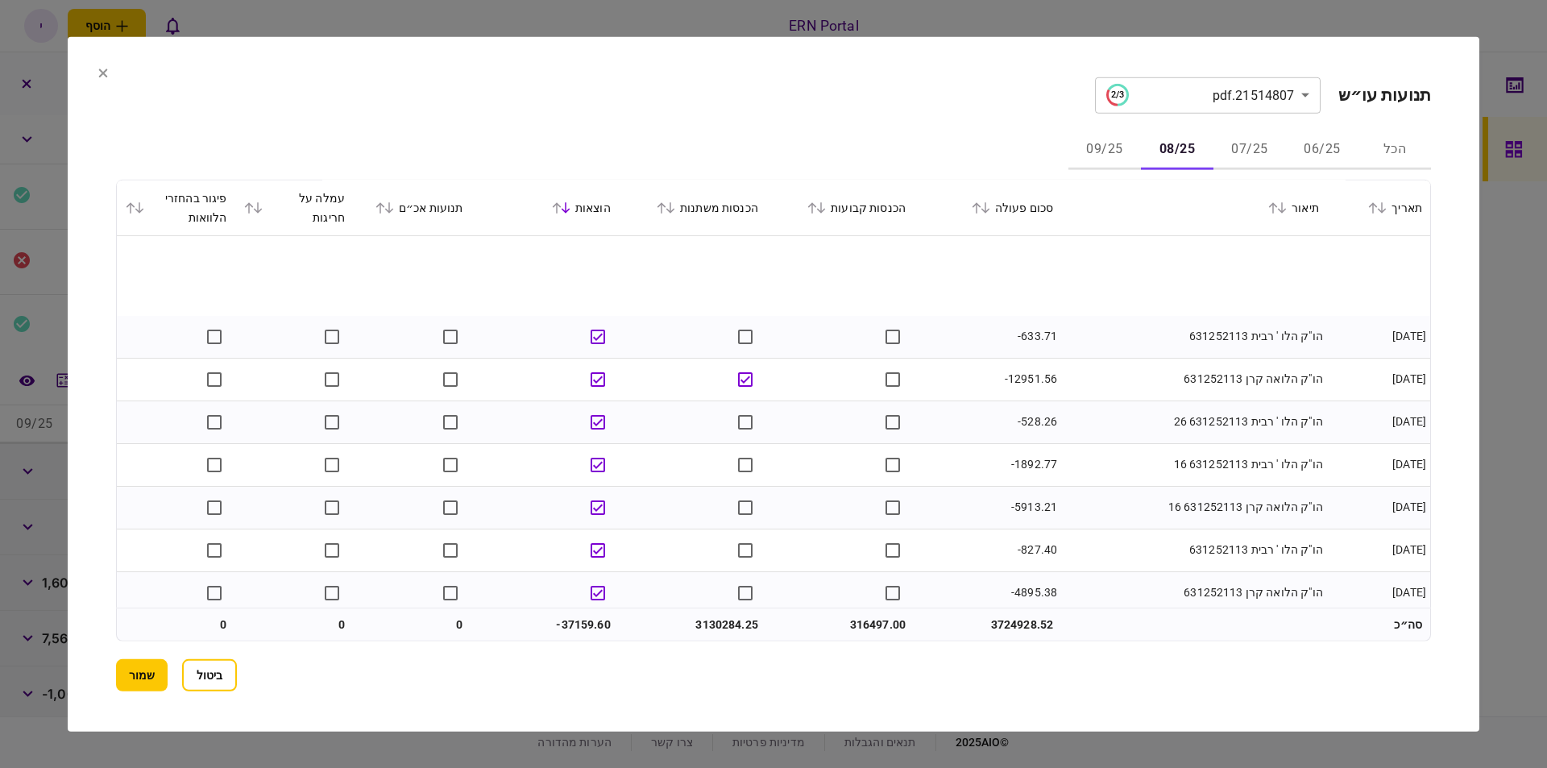
scroll to position [183, 0]
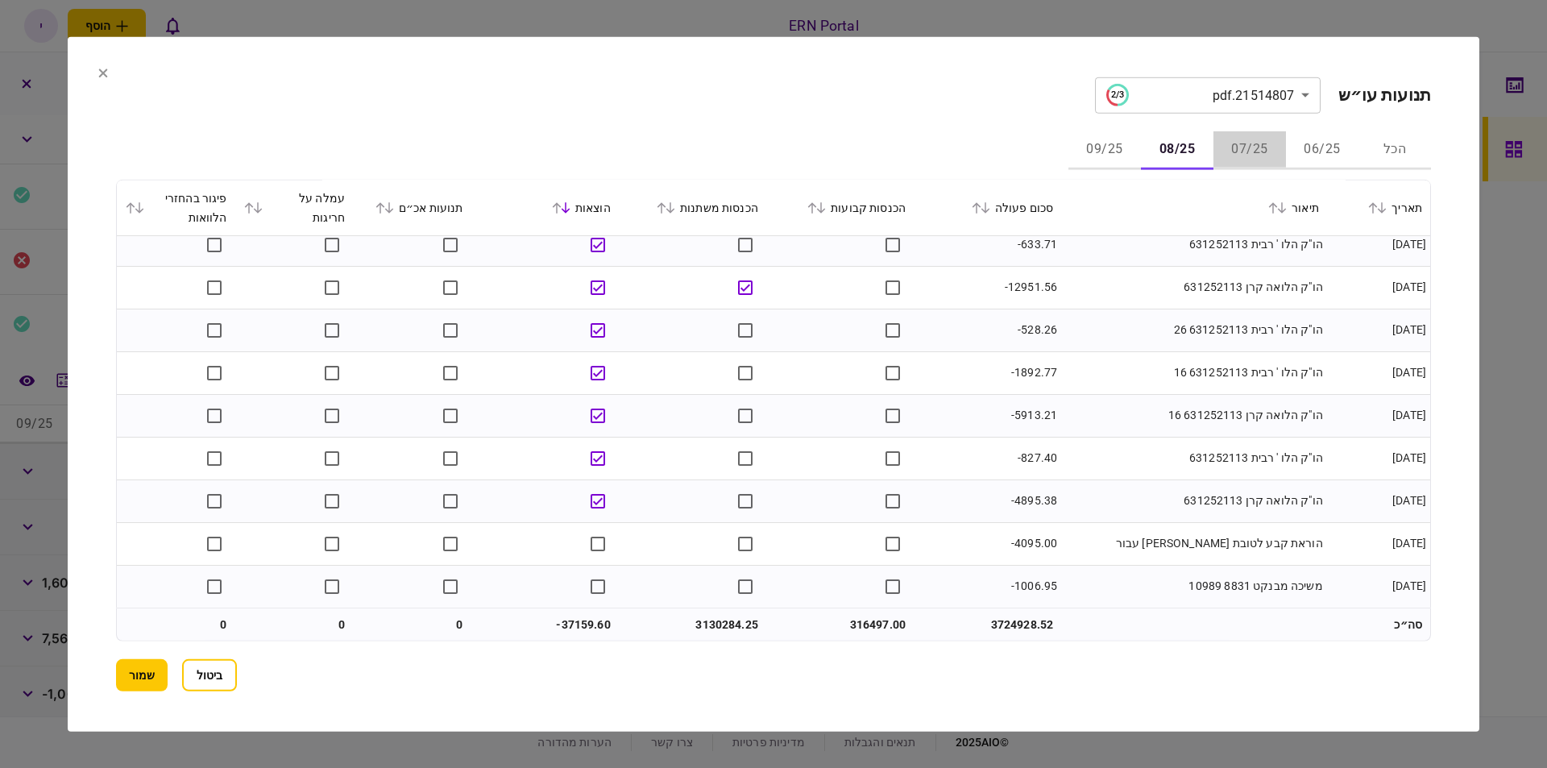
click at [1251, 147] on button "07/25" at bounding box center [1250, 150] width 73 height 39
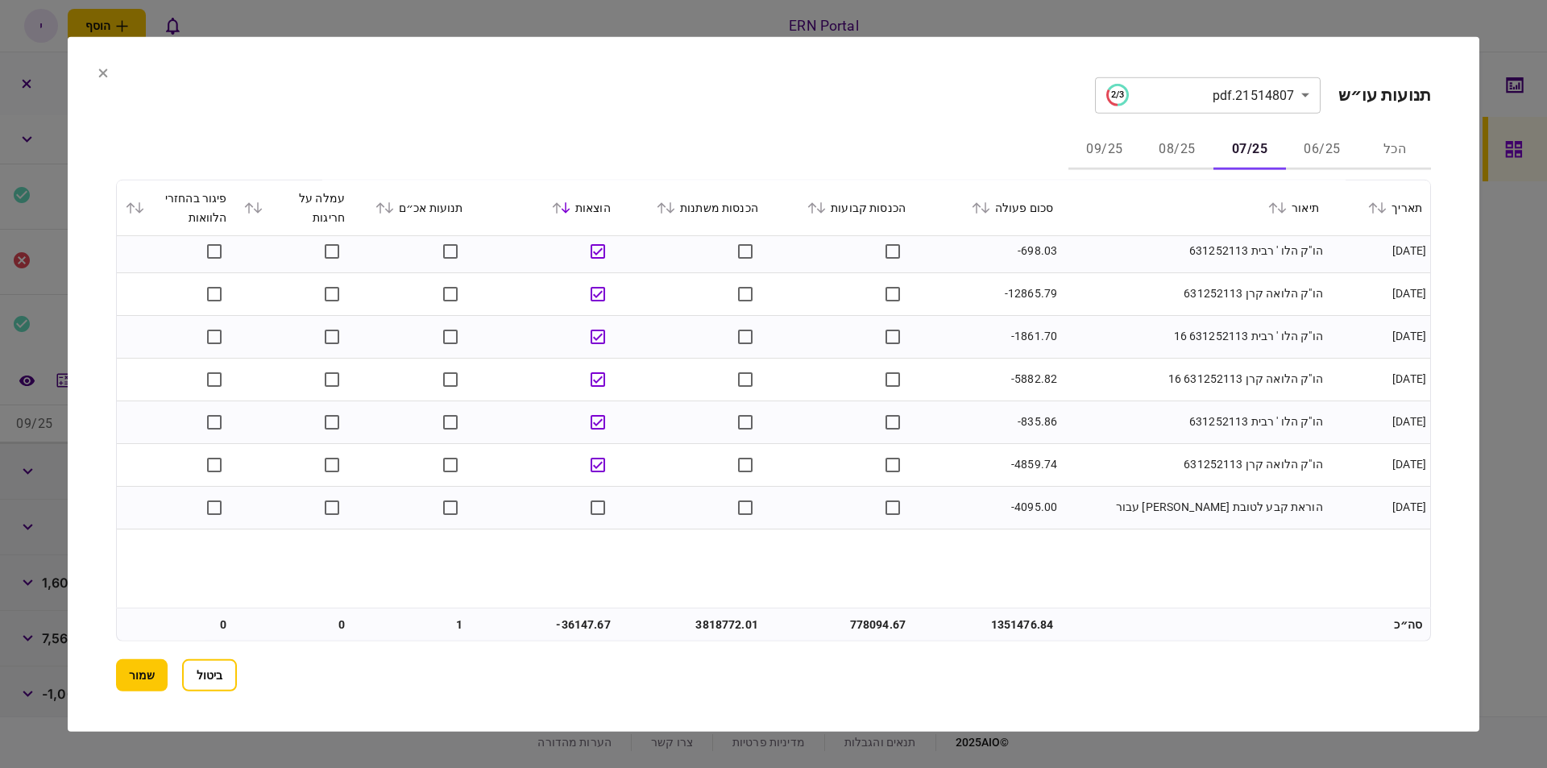
scroll to position [10, 0]
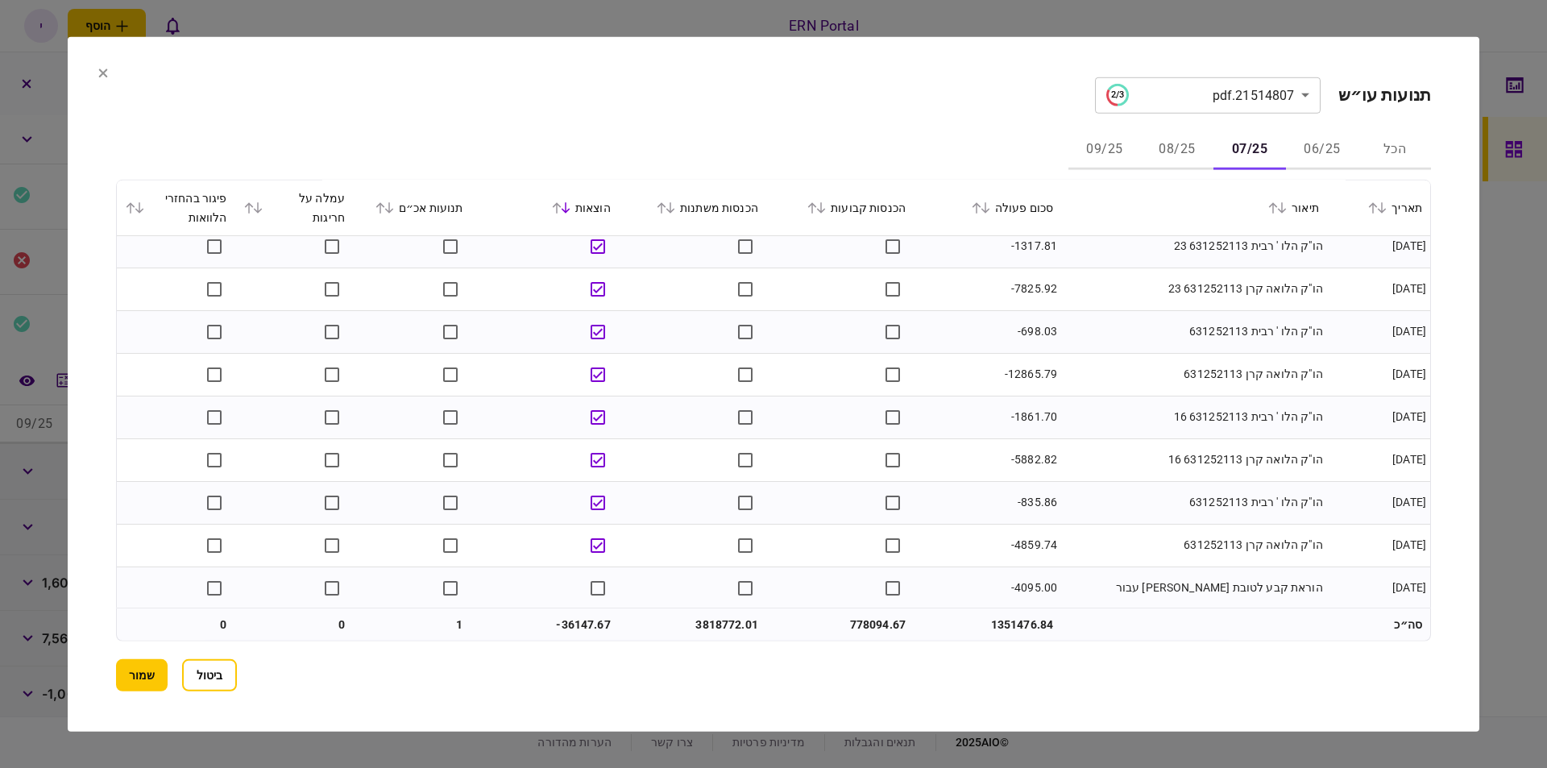
click at [1168, 143] on button "08/25" at bounding box center [1177, 150] width 73 height 39
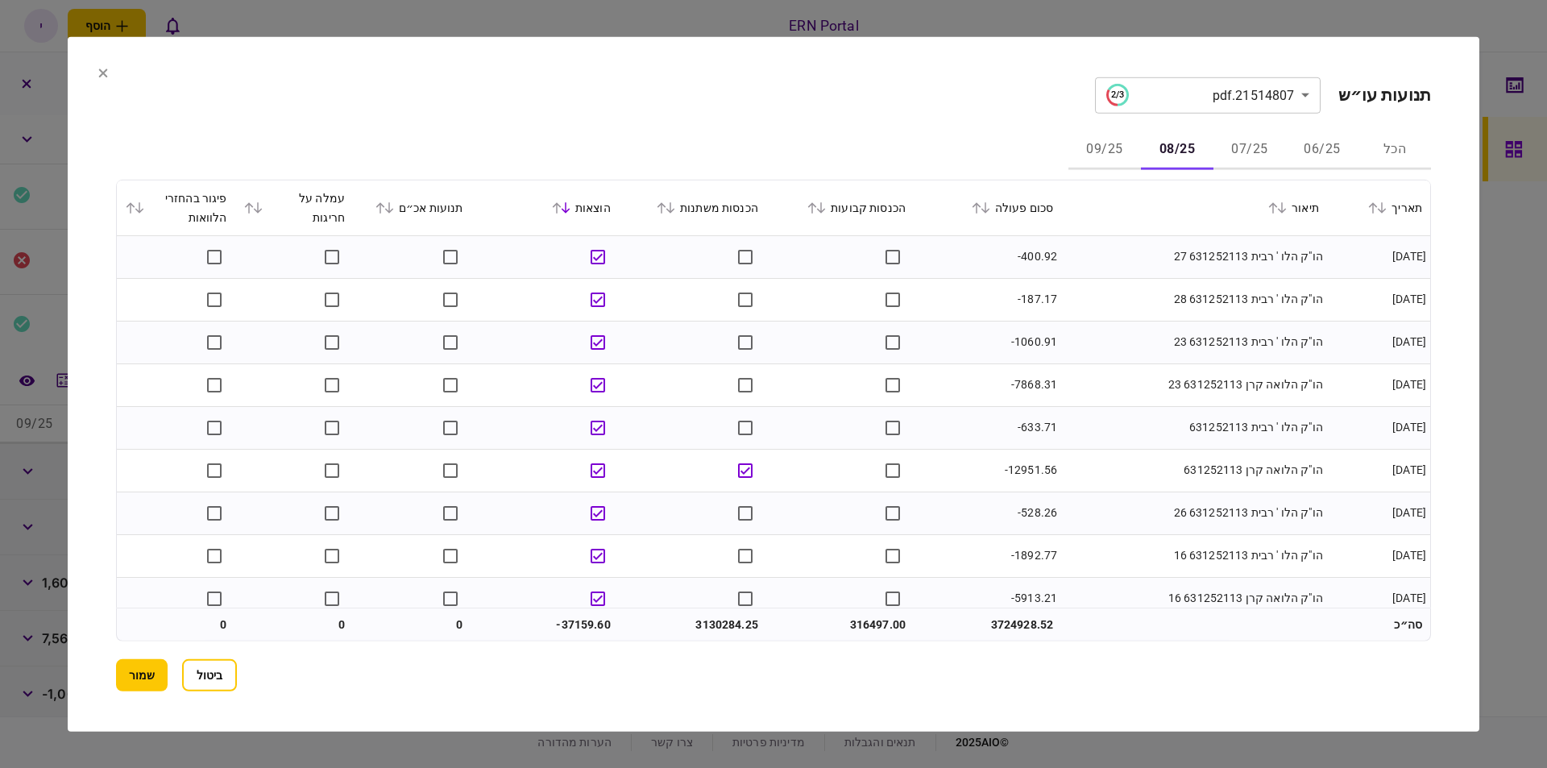
click at [1322, 146] on button "06/25" at bounding box center [1322, 150] width 73 height 39
click at [1011, 377] on td "-5852.58" at bounding box center [987, 384] width 147 height 43
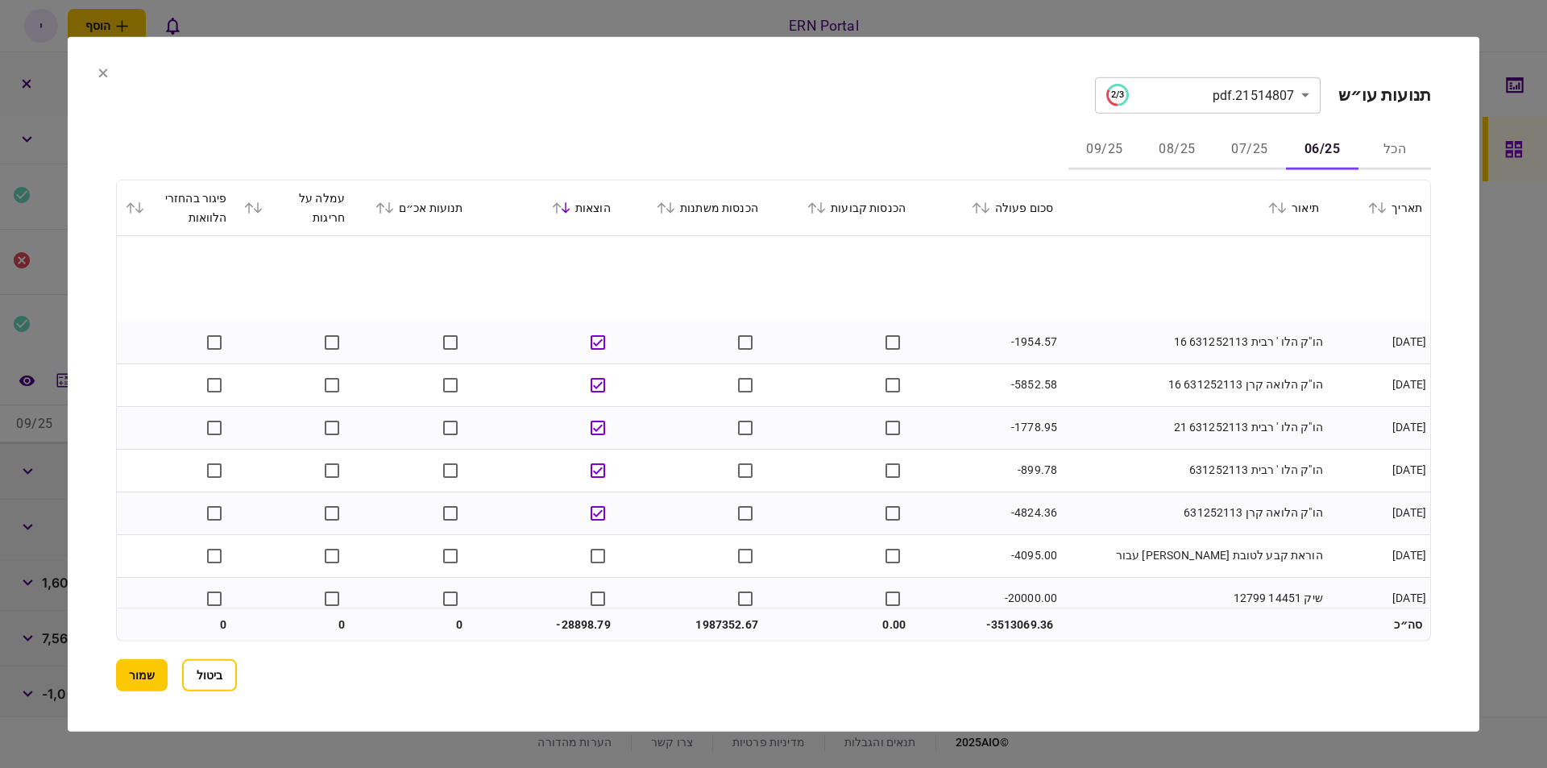
scroll to position [274, 0]
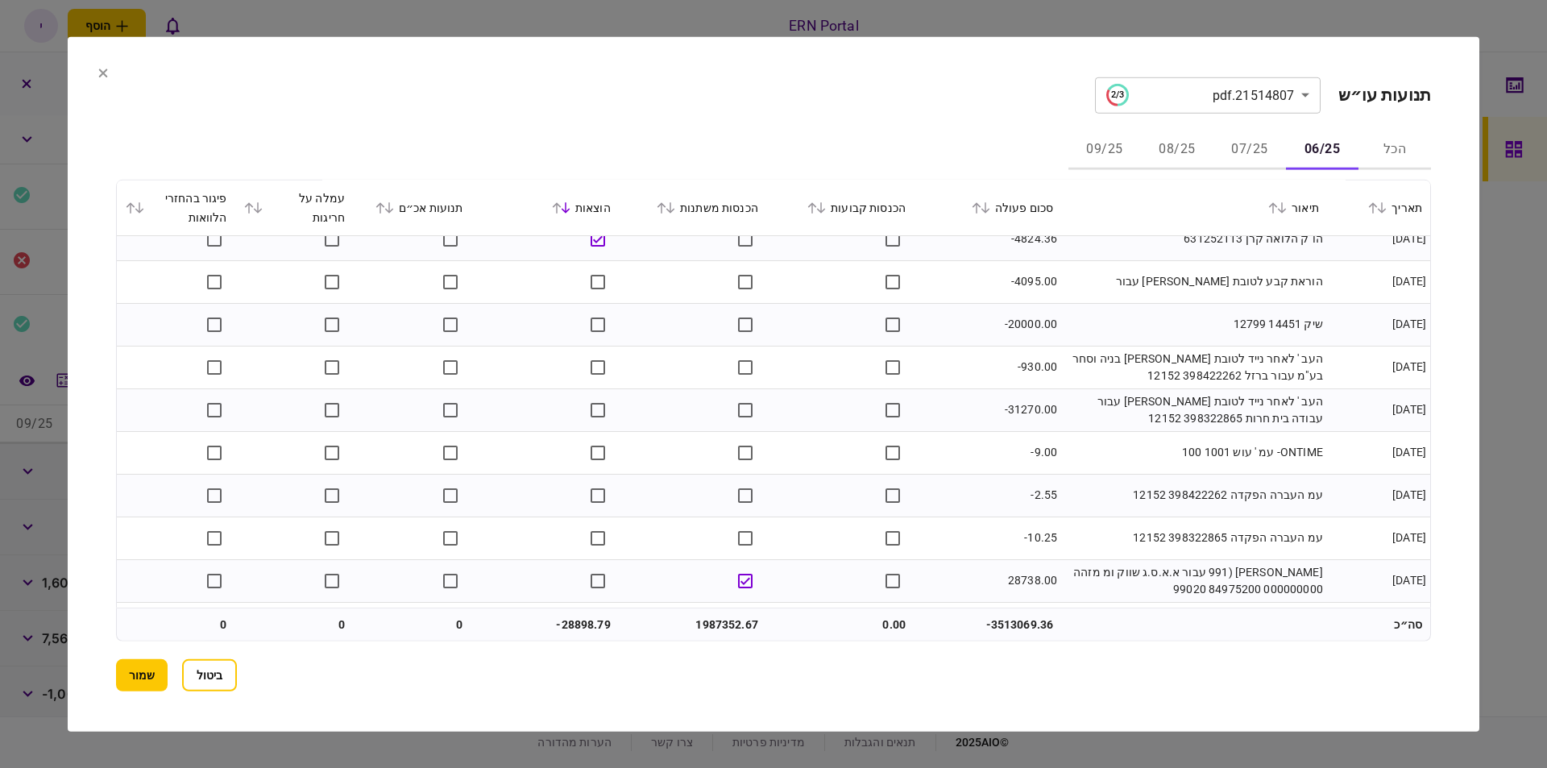
click at [1247, 159] on button "07/25" at bounding box center [1250, 150] width 73 height 39
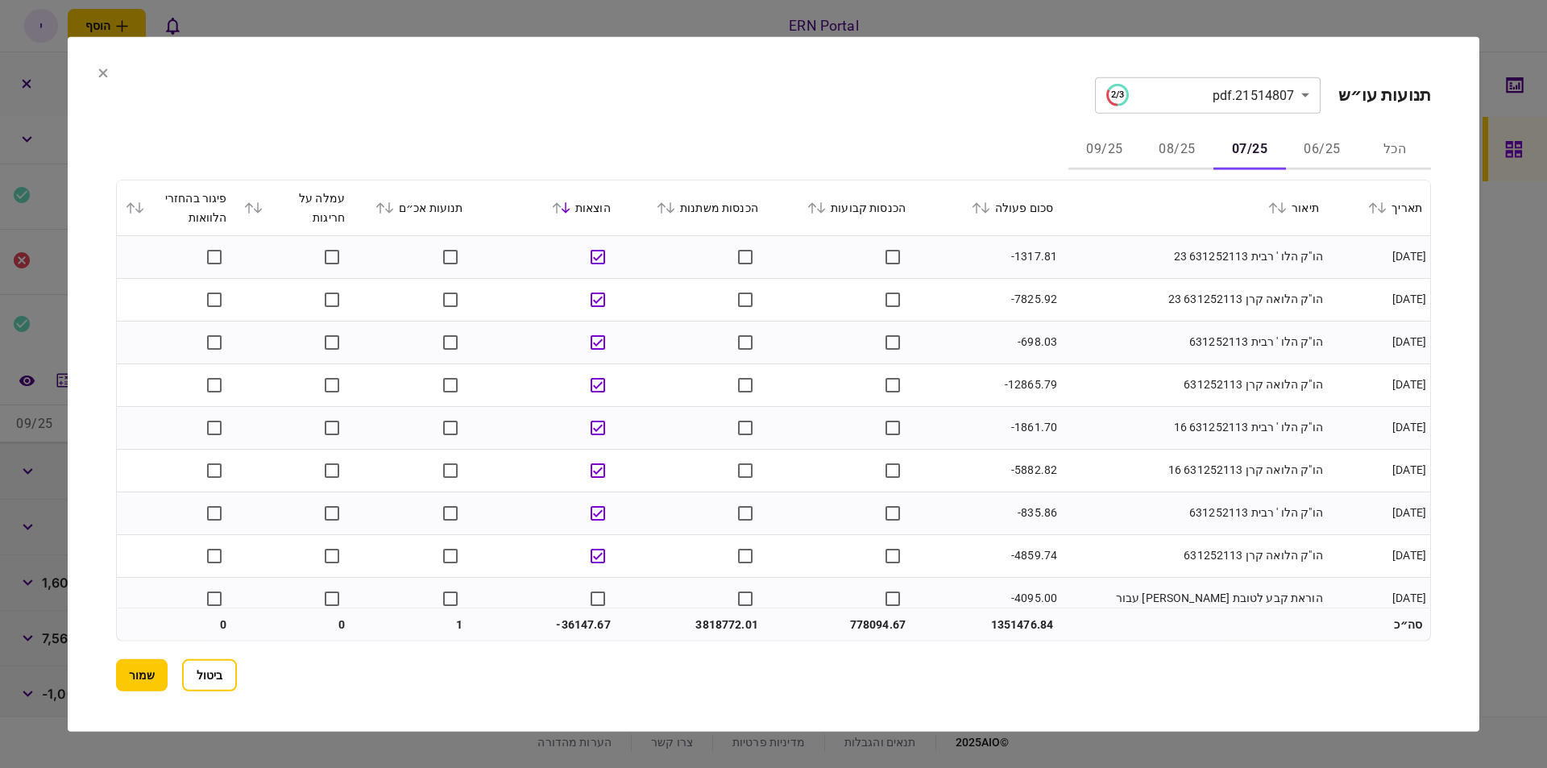
click at [675, 211] on icon at bounding box center [671, 206] width 10 height 11
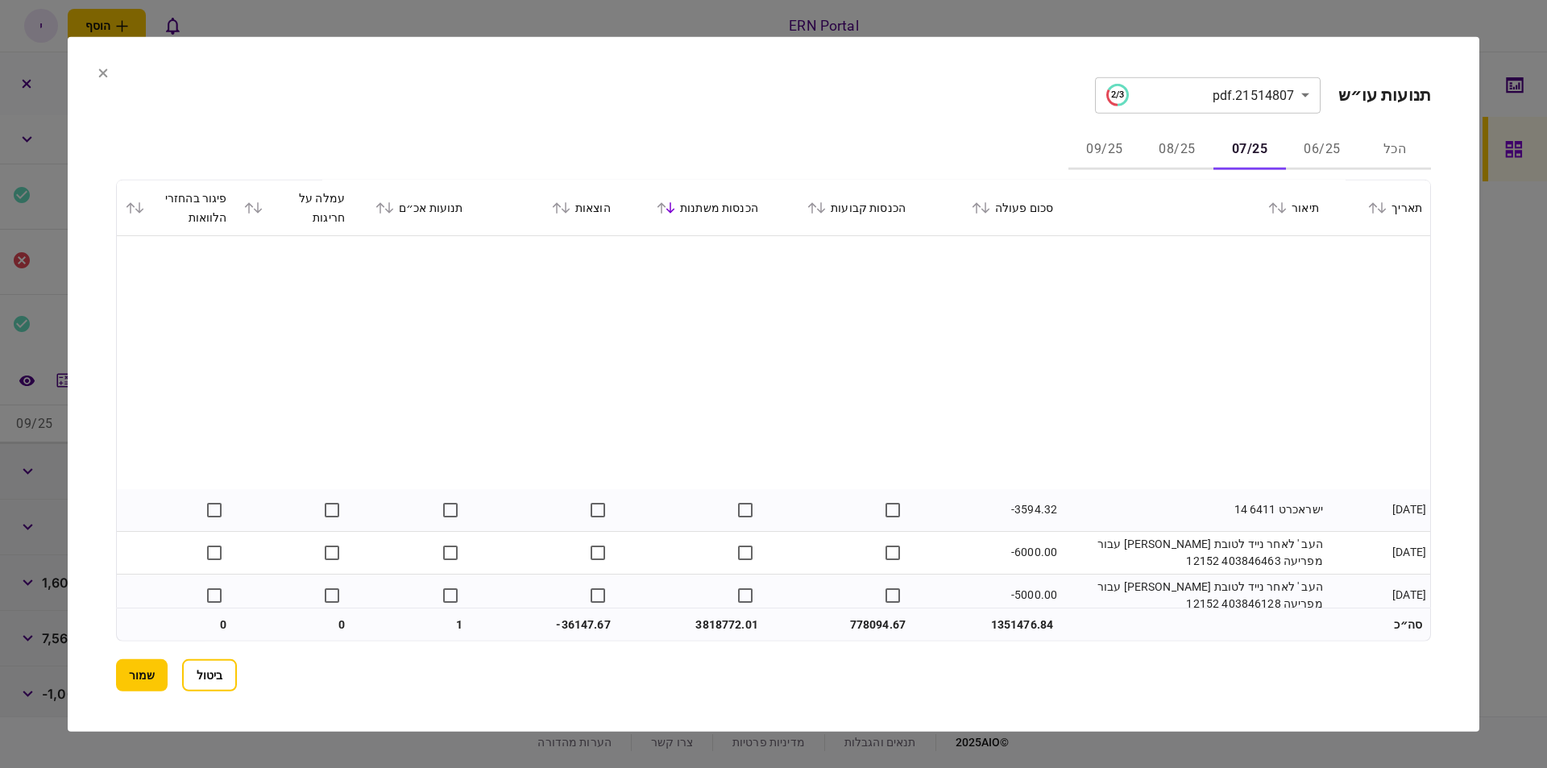
scroll to position [1644, 0]
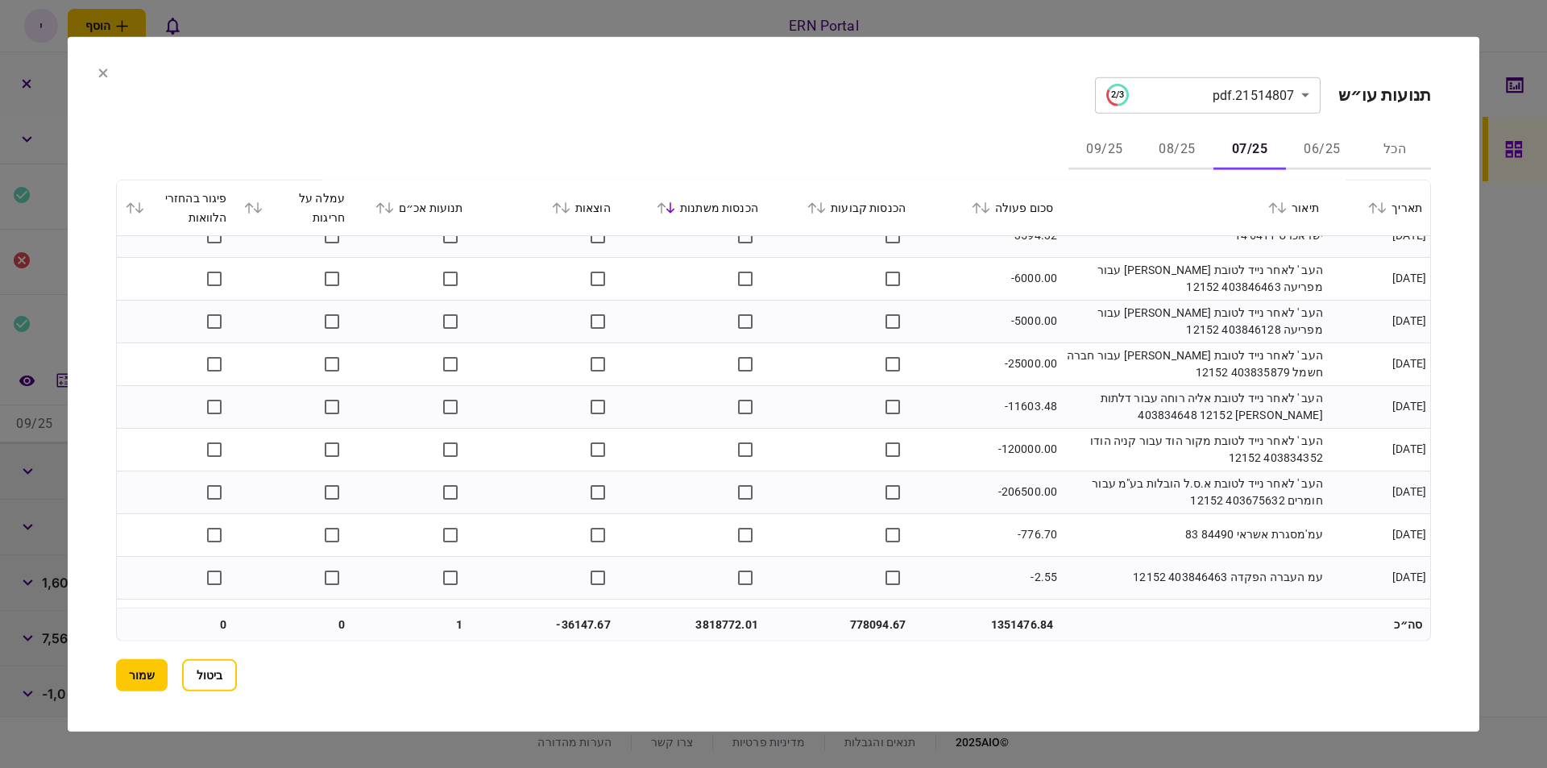
click at [1172, 147] on button "08/25" at bounding box center [1177, 150] width 73 height 39
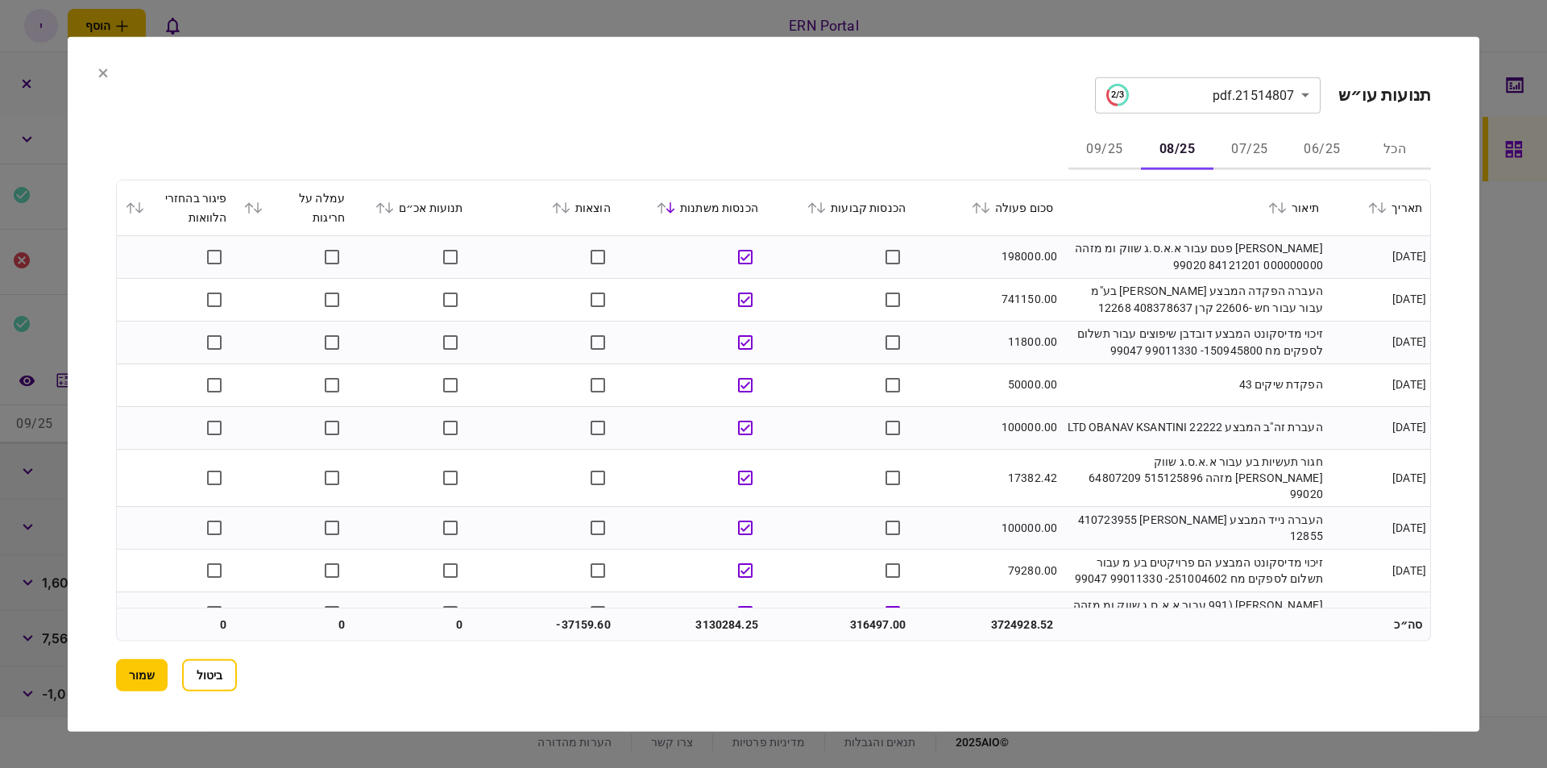
click at [1087, 147] on button "09/25" at bounding box center [1105, 150] width 73 height 39
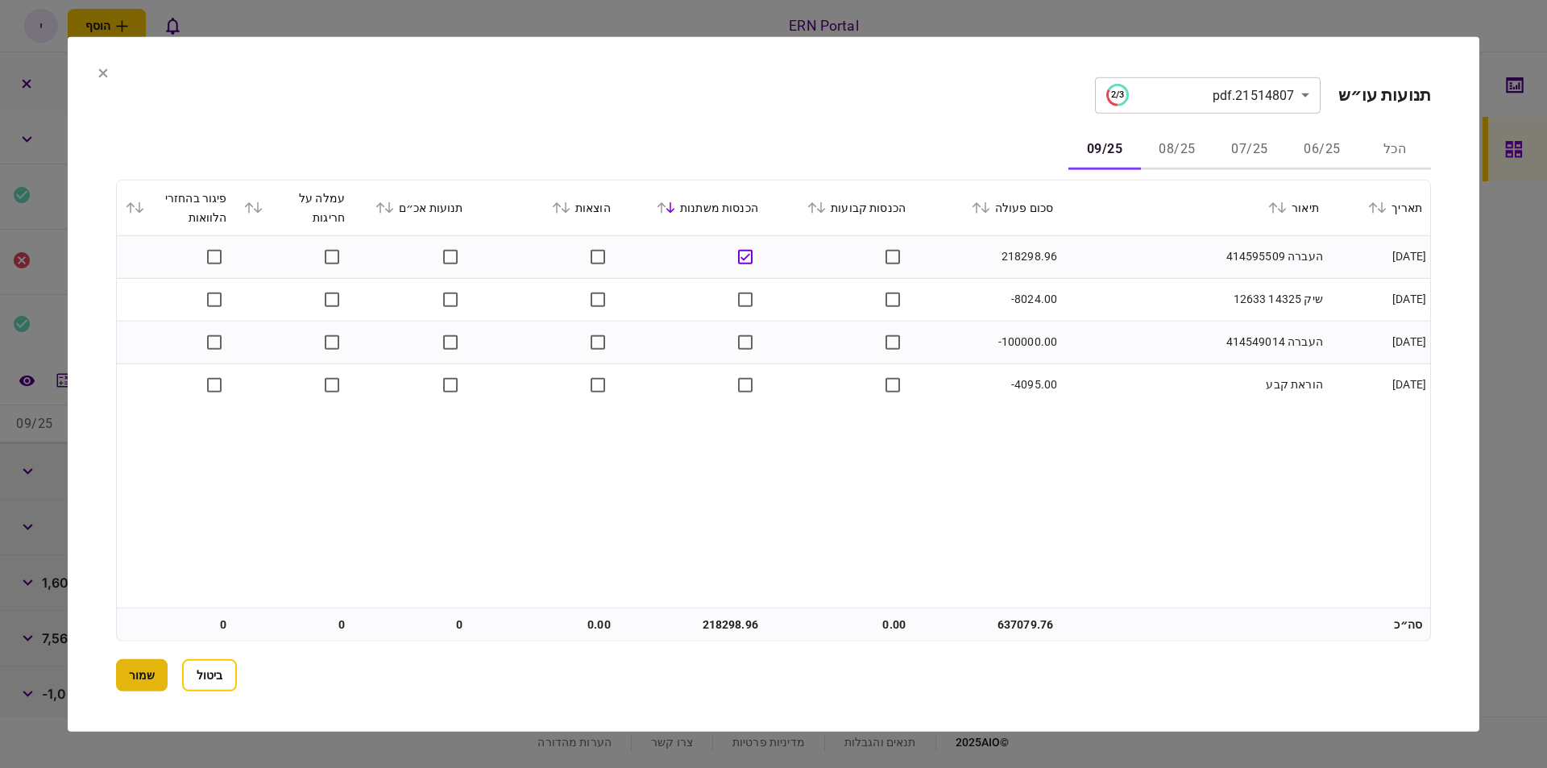
click at [134, 665] on button "שמור" at bounding box center [142, 675] width 52 height 32
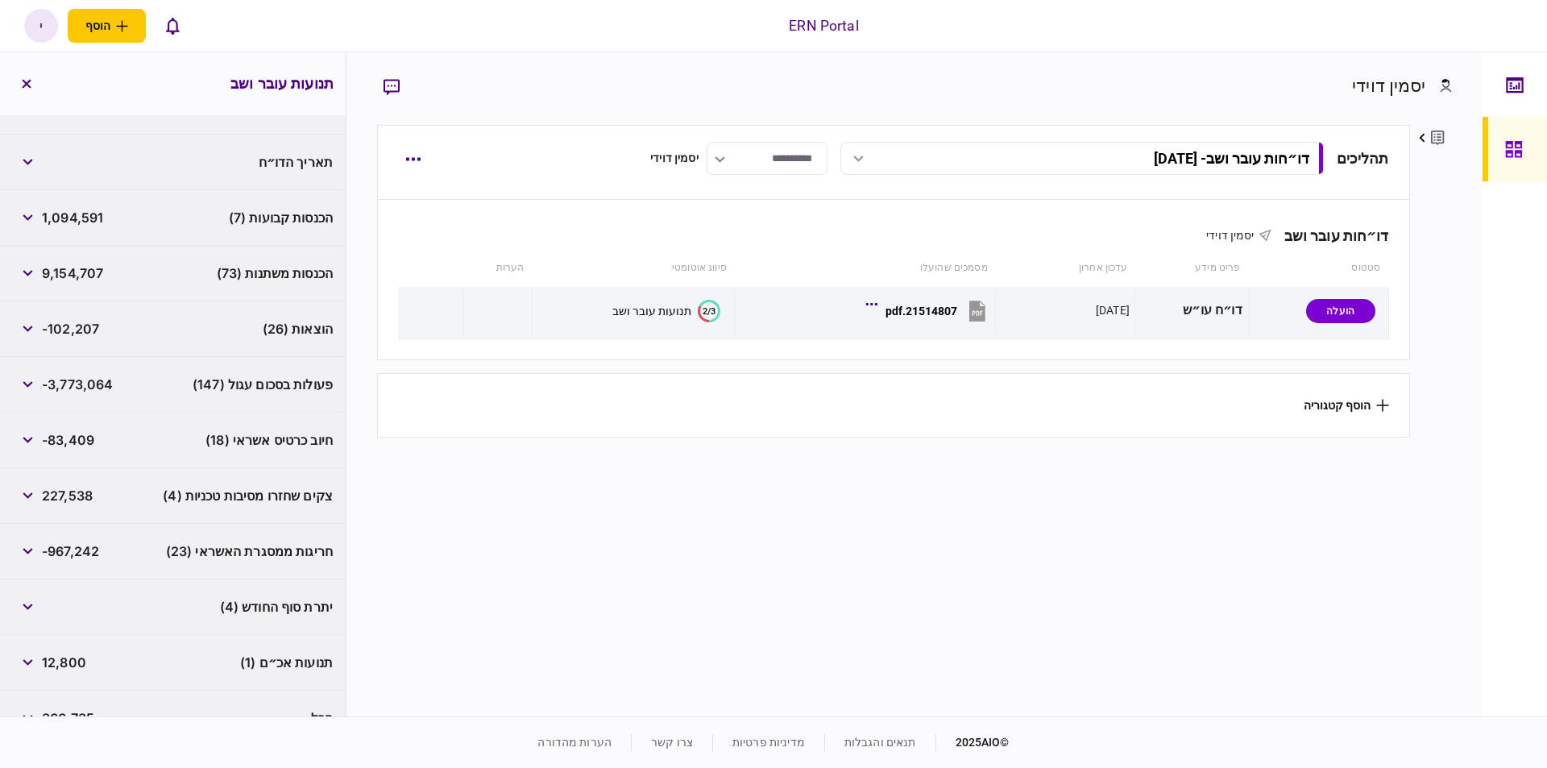
scroll to position [0, 0]
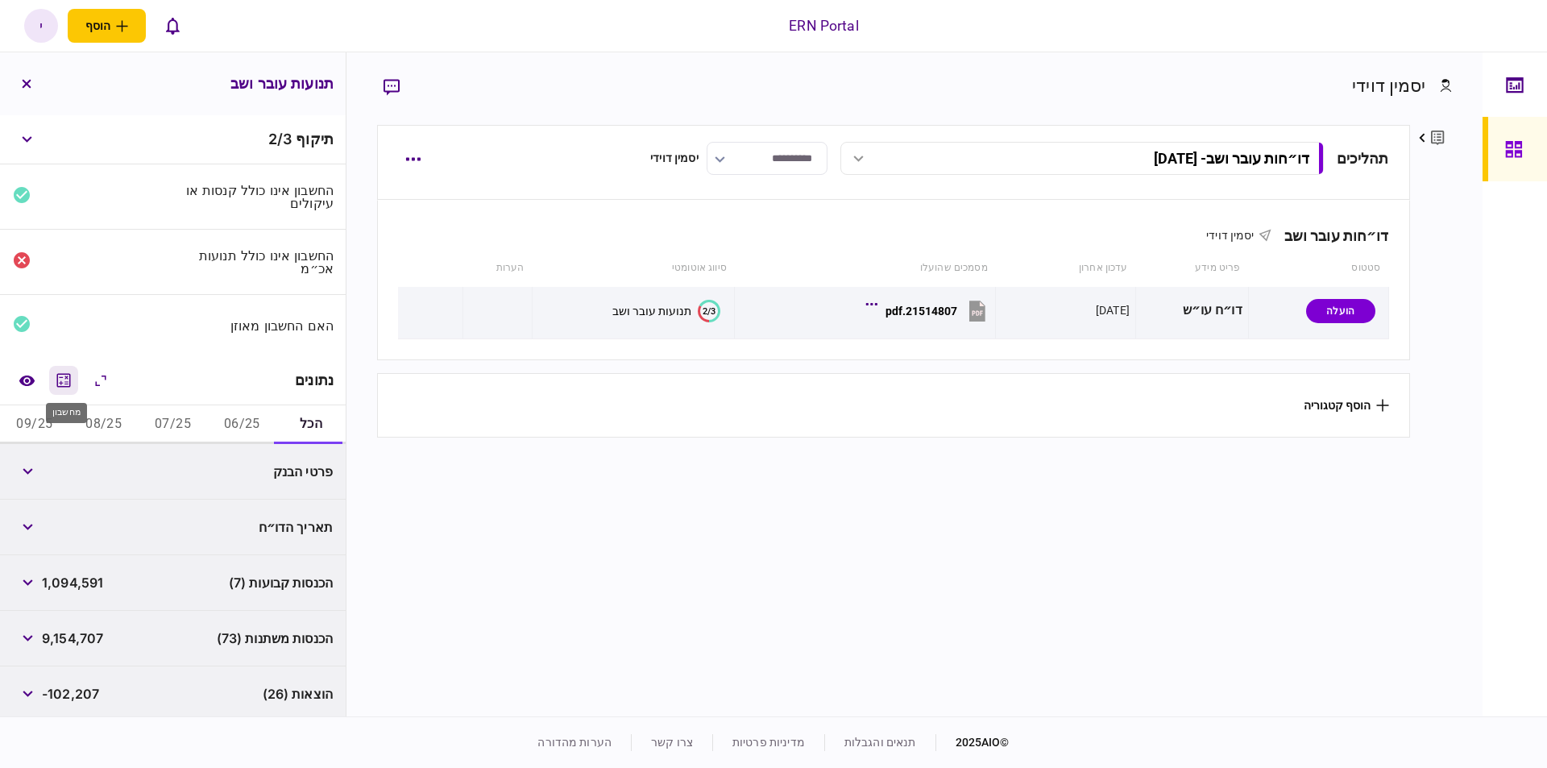
click at [70, 384] on icon "מחשבון" at bounding box center [63, 380] width 19 height 19
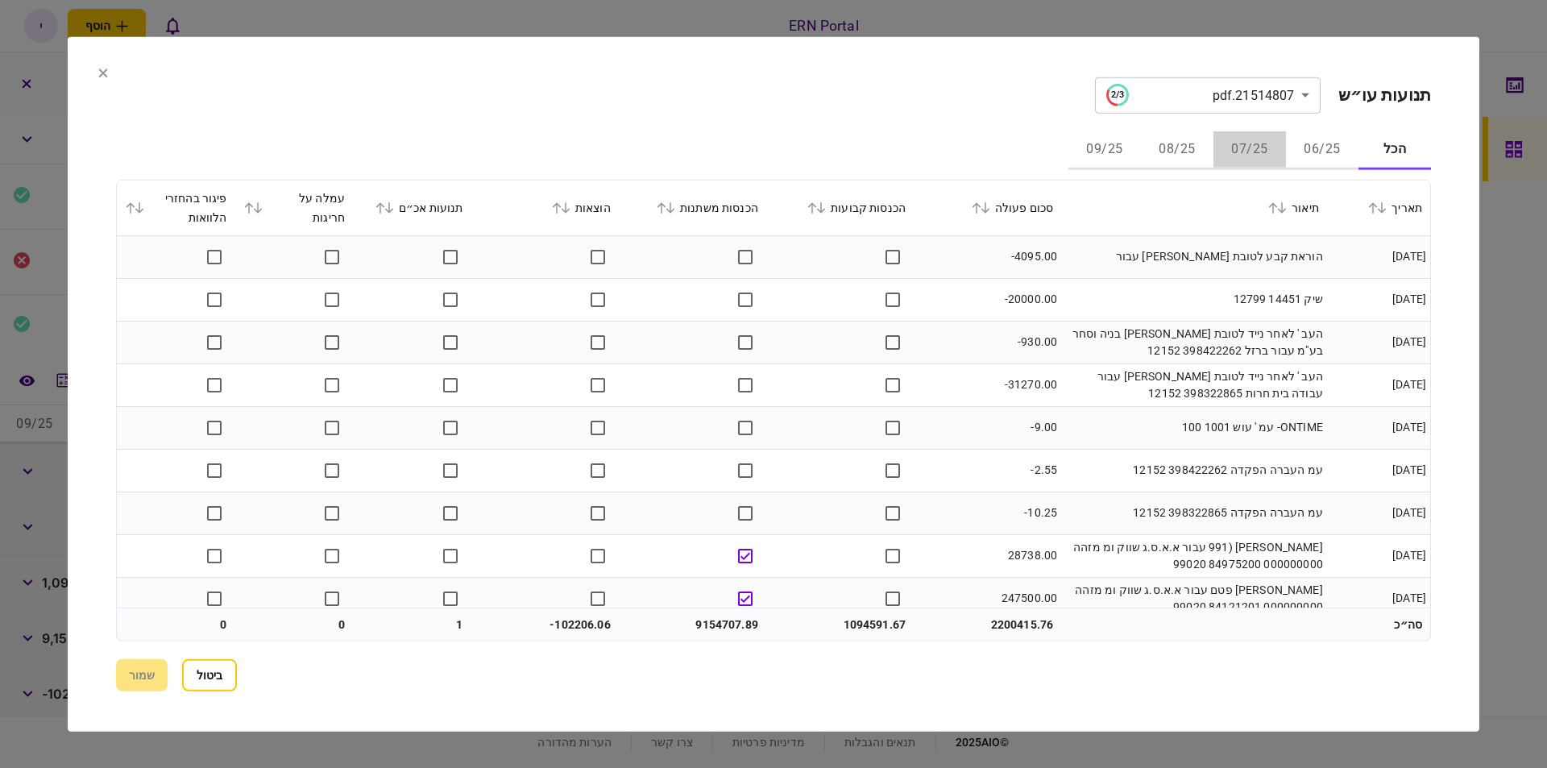
click at [1240, 142] on button "07/25" at bounding box center [1250, 150] width 73 height 39
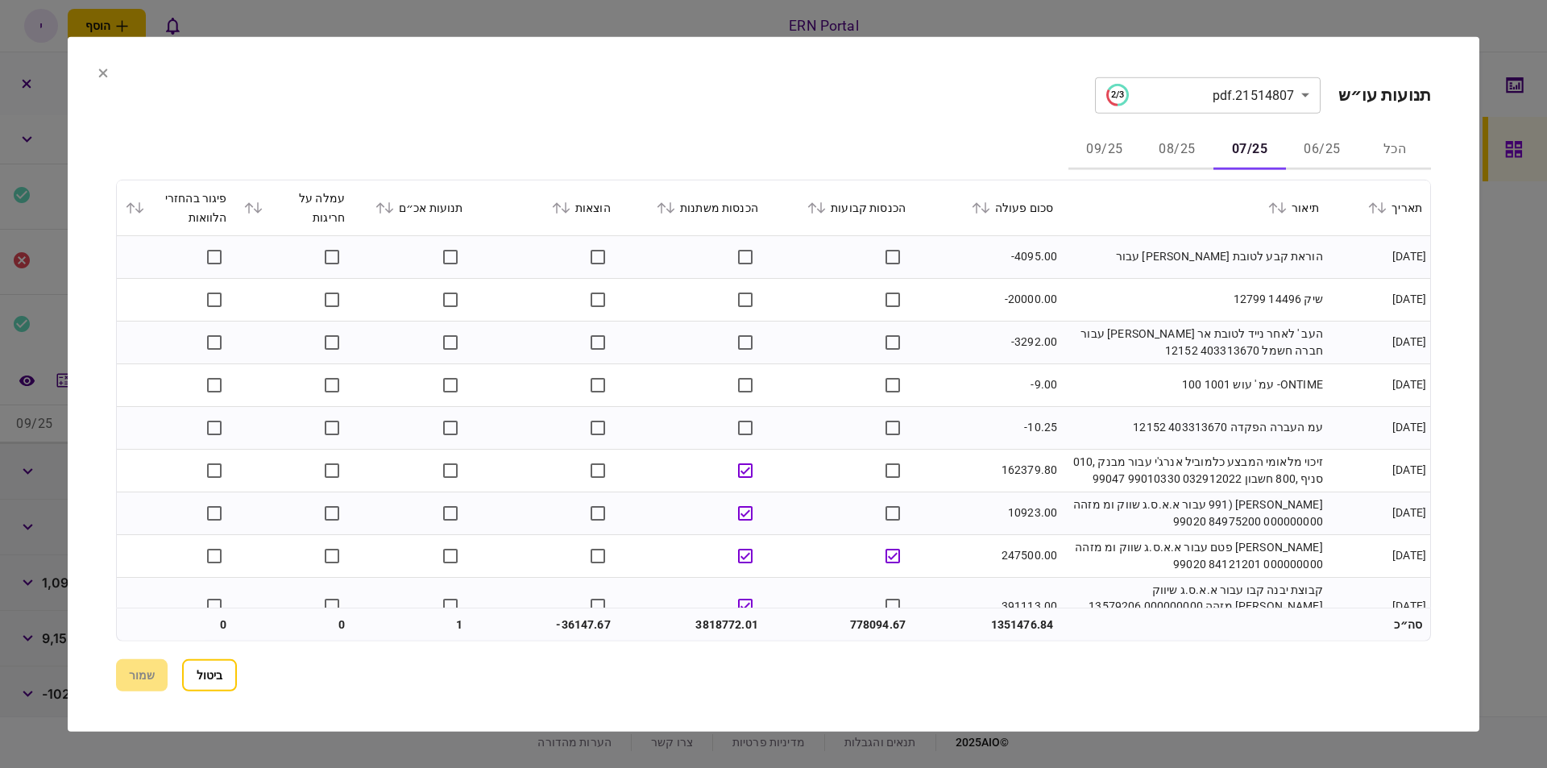
click at [571, 214] on div "הוצאות" at bounding box center [544, 206] width 131 height 19
click at [571, 208] on icon at bounding box center [566, 206] width 10 height 11
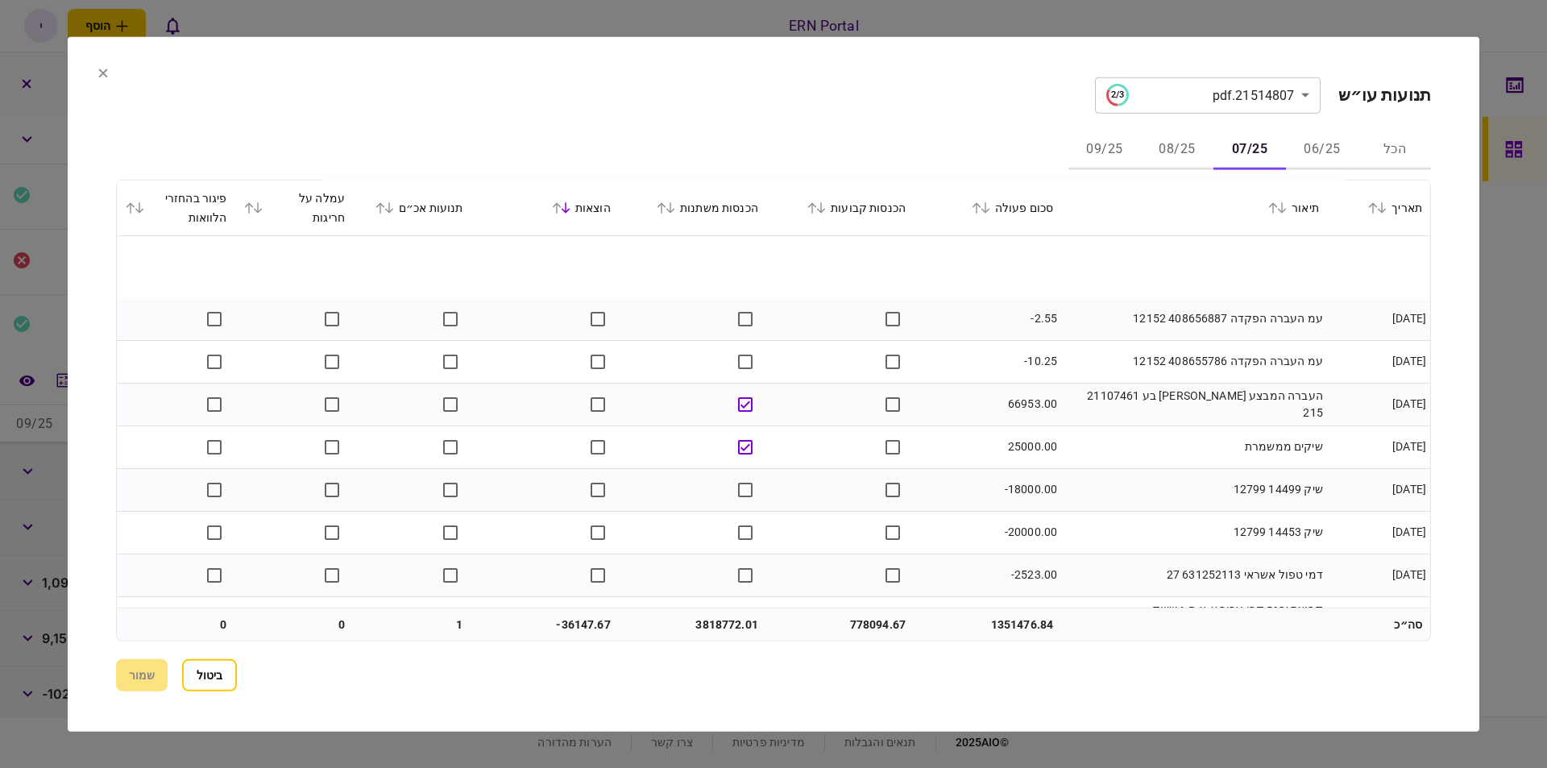
scroll to position [11375, 0]
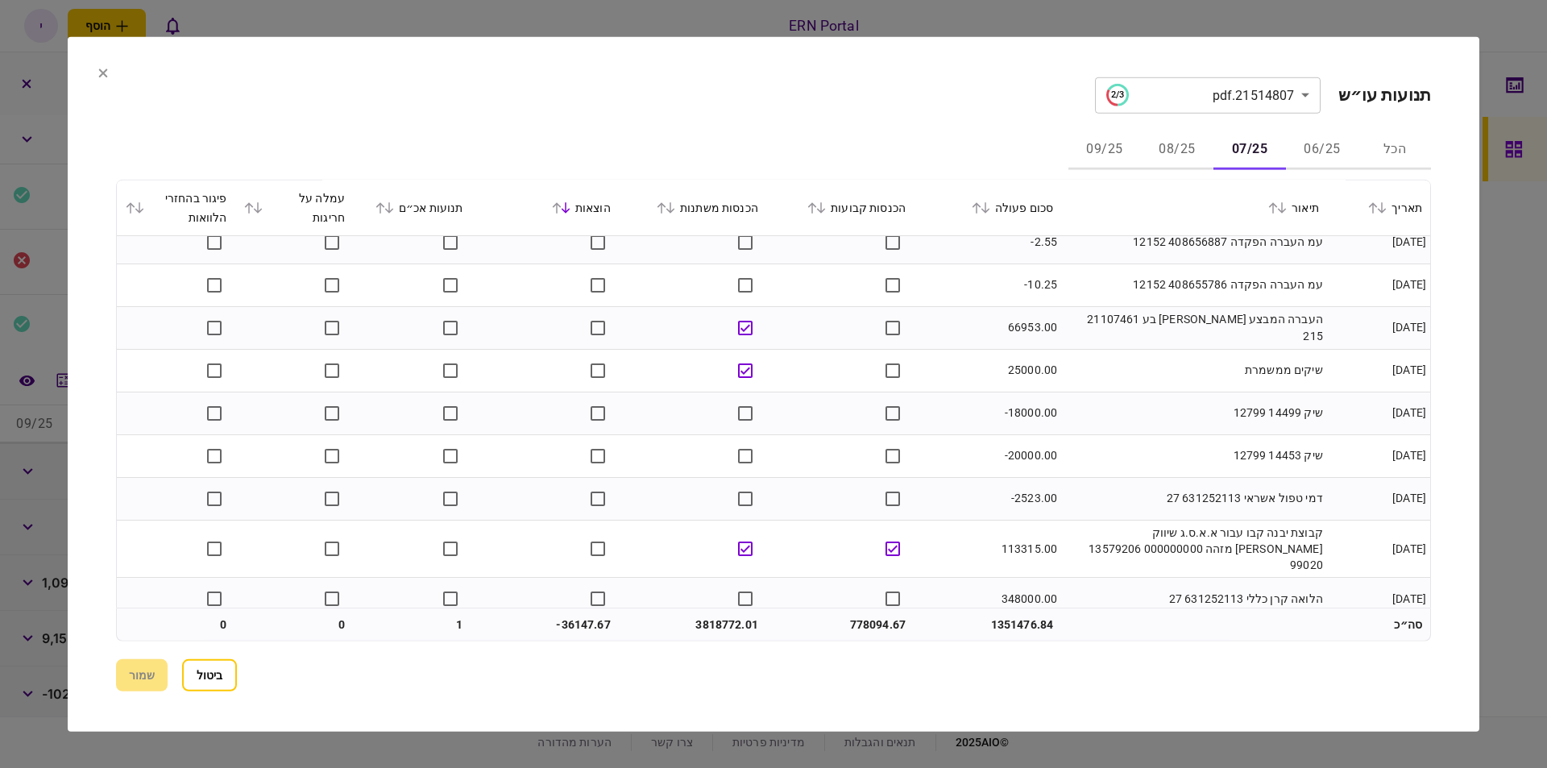
click at [98, 78] on button at bounding box center [103, 73] width 10 height 13
